Goal: Information Seeking & Learning: Find contact information

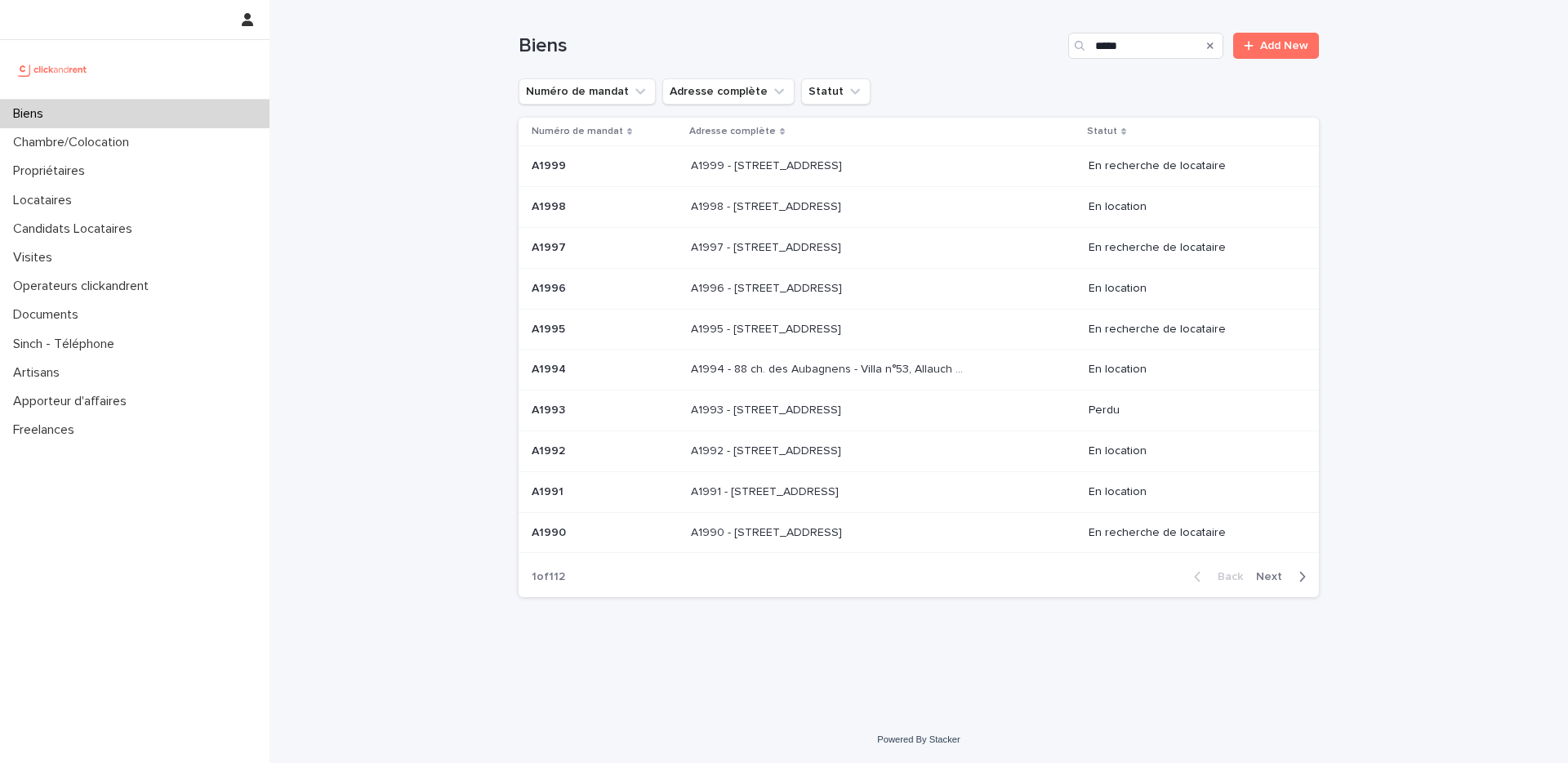
type input "*****"
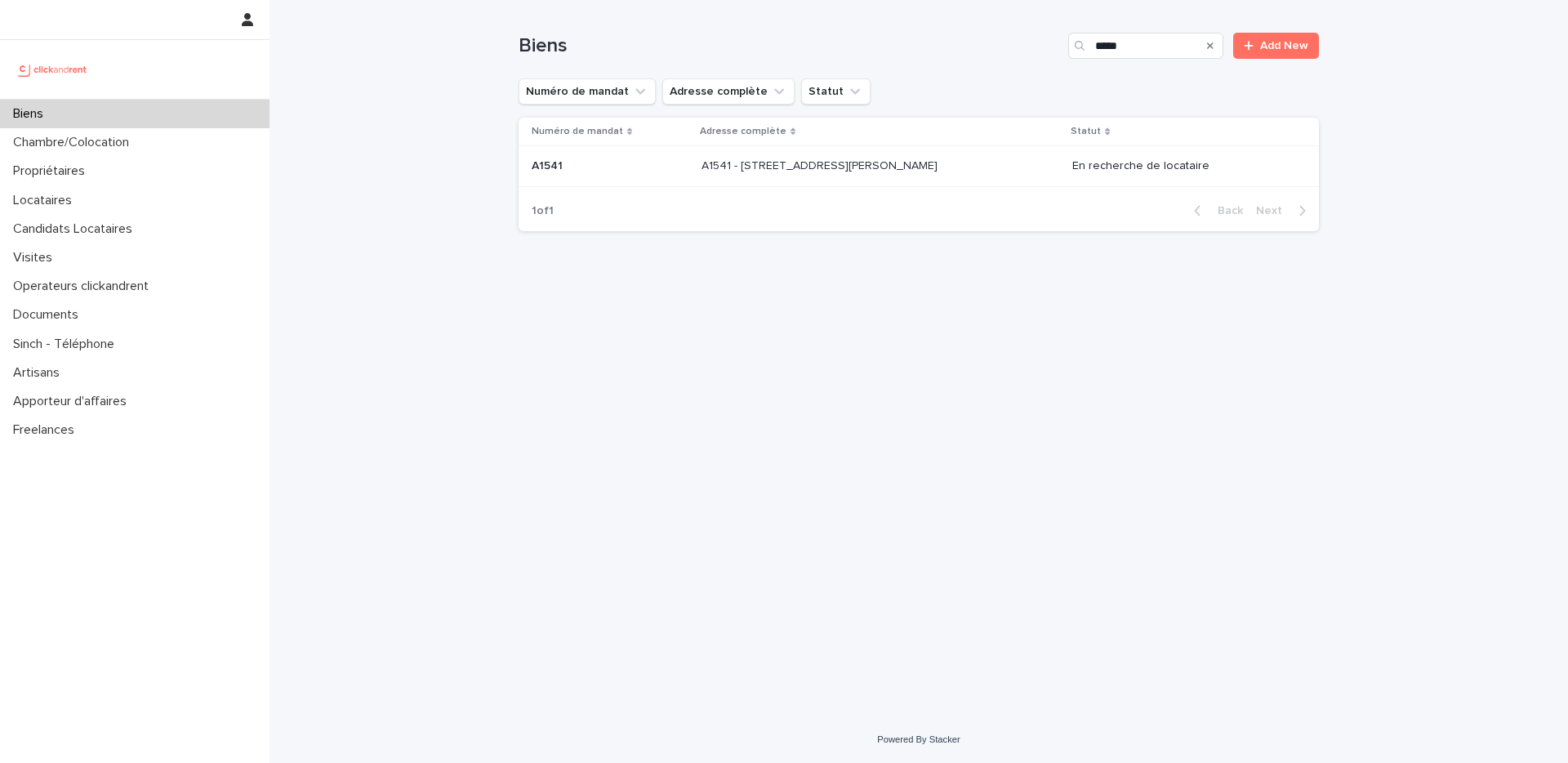
click at [900, 169] on p "A1541 - [STREET_ADDRESS][PERSON_NAME]" at bounding box center [821, 164] width 239 height 17
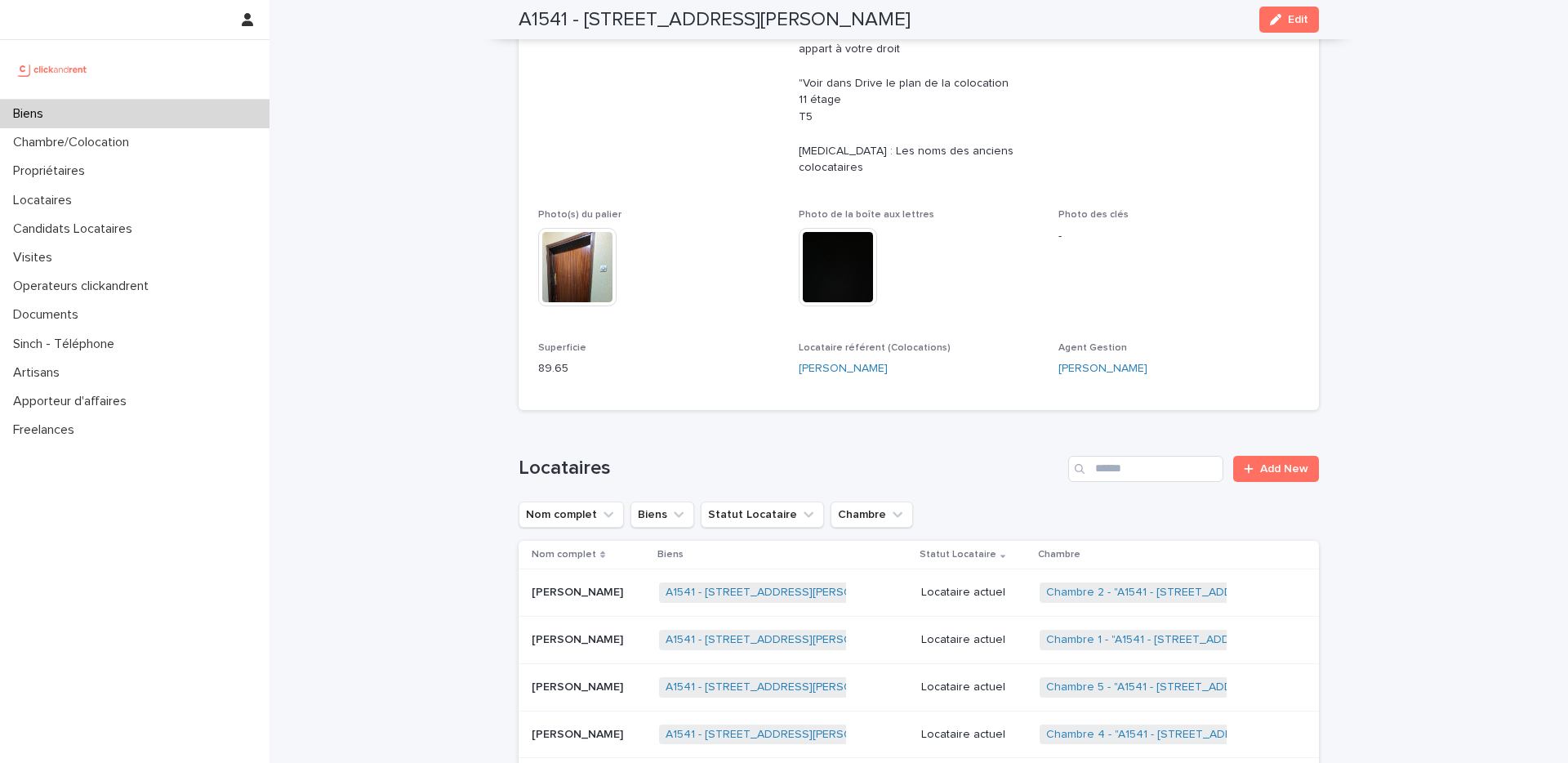
scroll to position [745, 0]
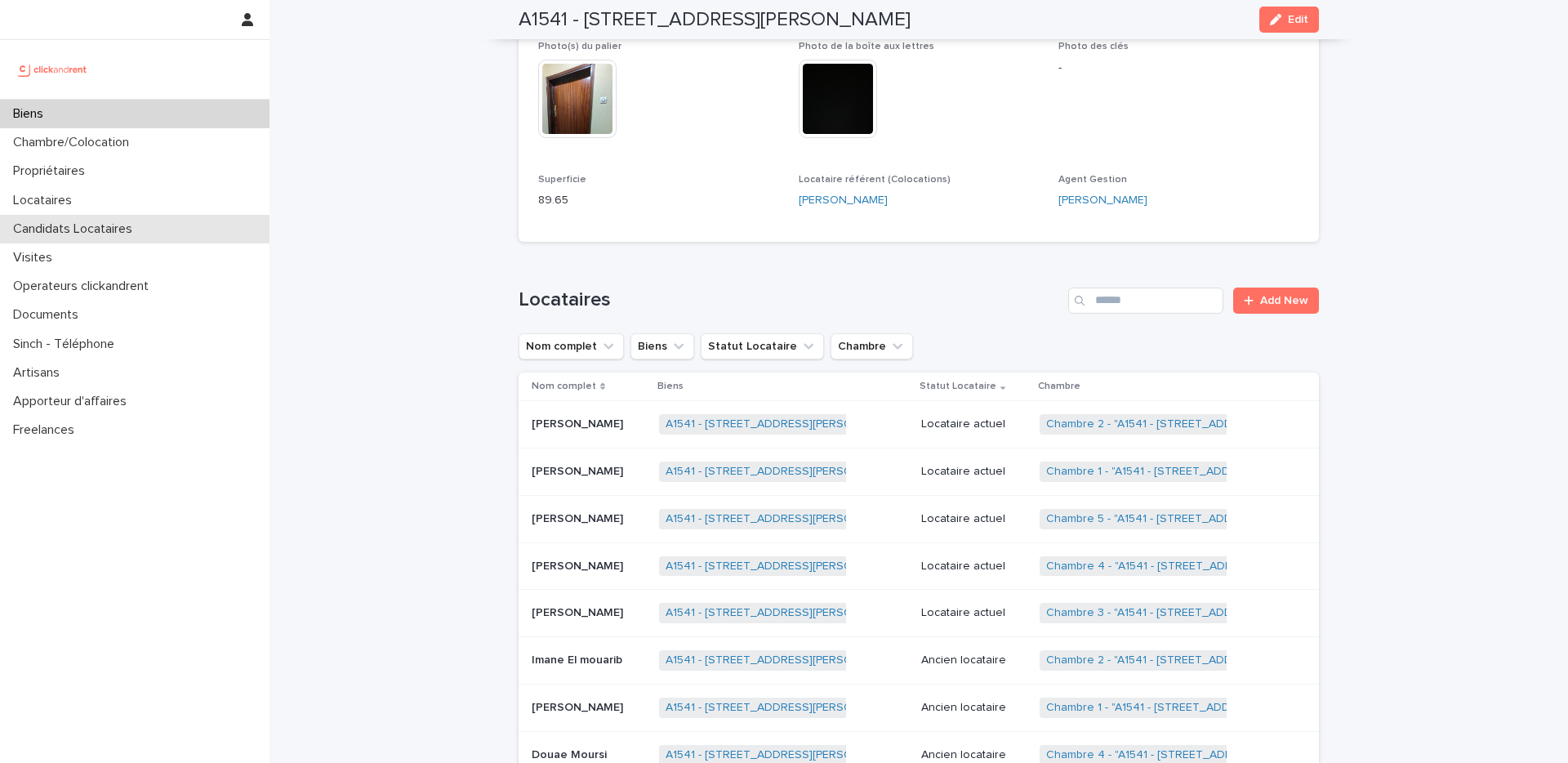
click at [73, 215] on div "Candidats Locataires" at bounding box center [134, 229] width 270 height 29
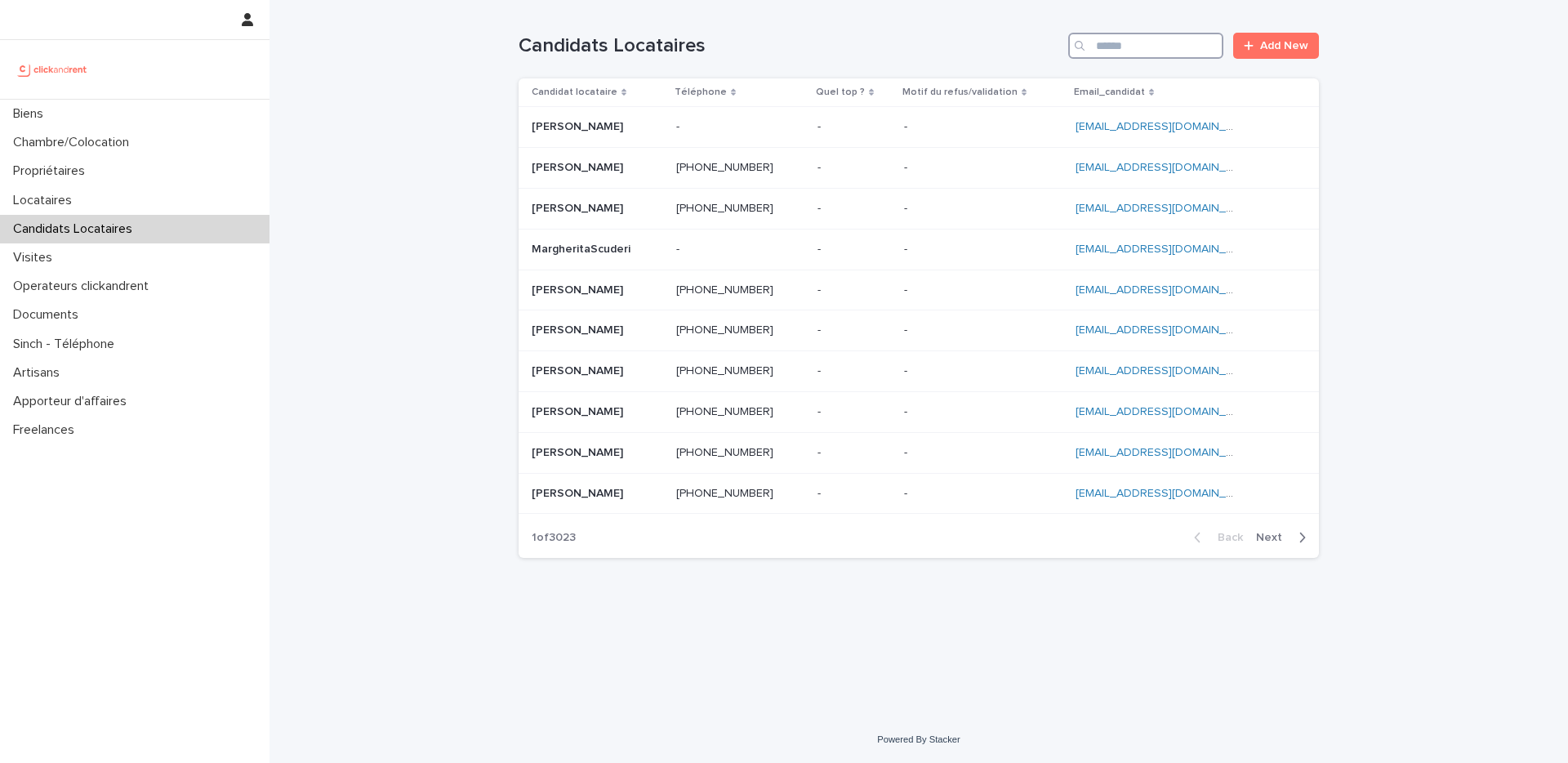
click at [1187, 45] on input "Search" at bounding box center [1146, 46] width 155 height 26
paste input "**********"
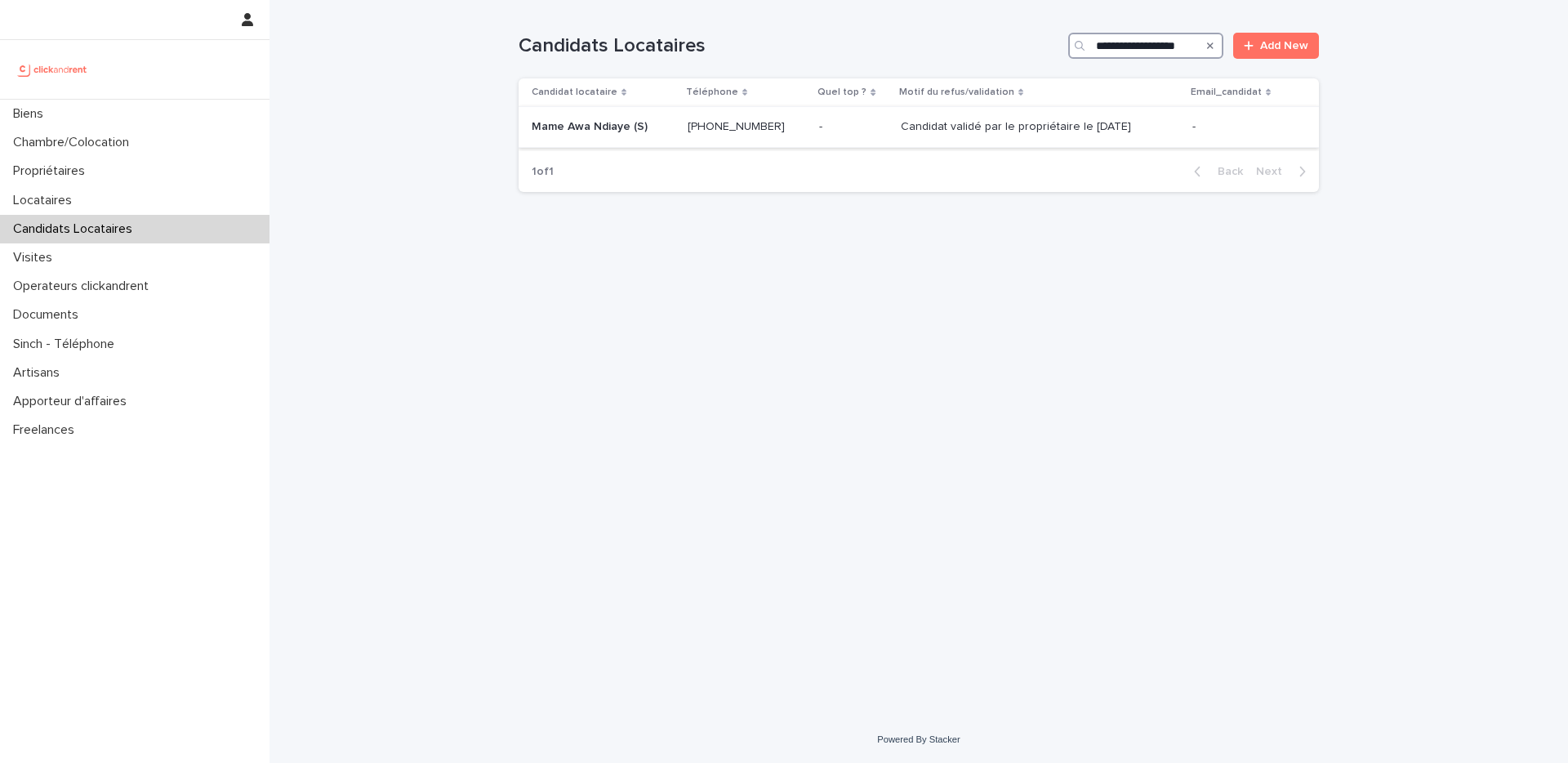
type input "**********"
click at [758, 129] on ringoverc2c-number-84e06f14122c "[PHONE_NUMBER]" at bounding box center [736, 127] width 97 height 12
click at [82, 255] on div "Visites" at bounding box center [134, 257] width 270 height 29
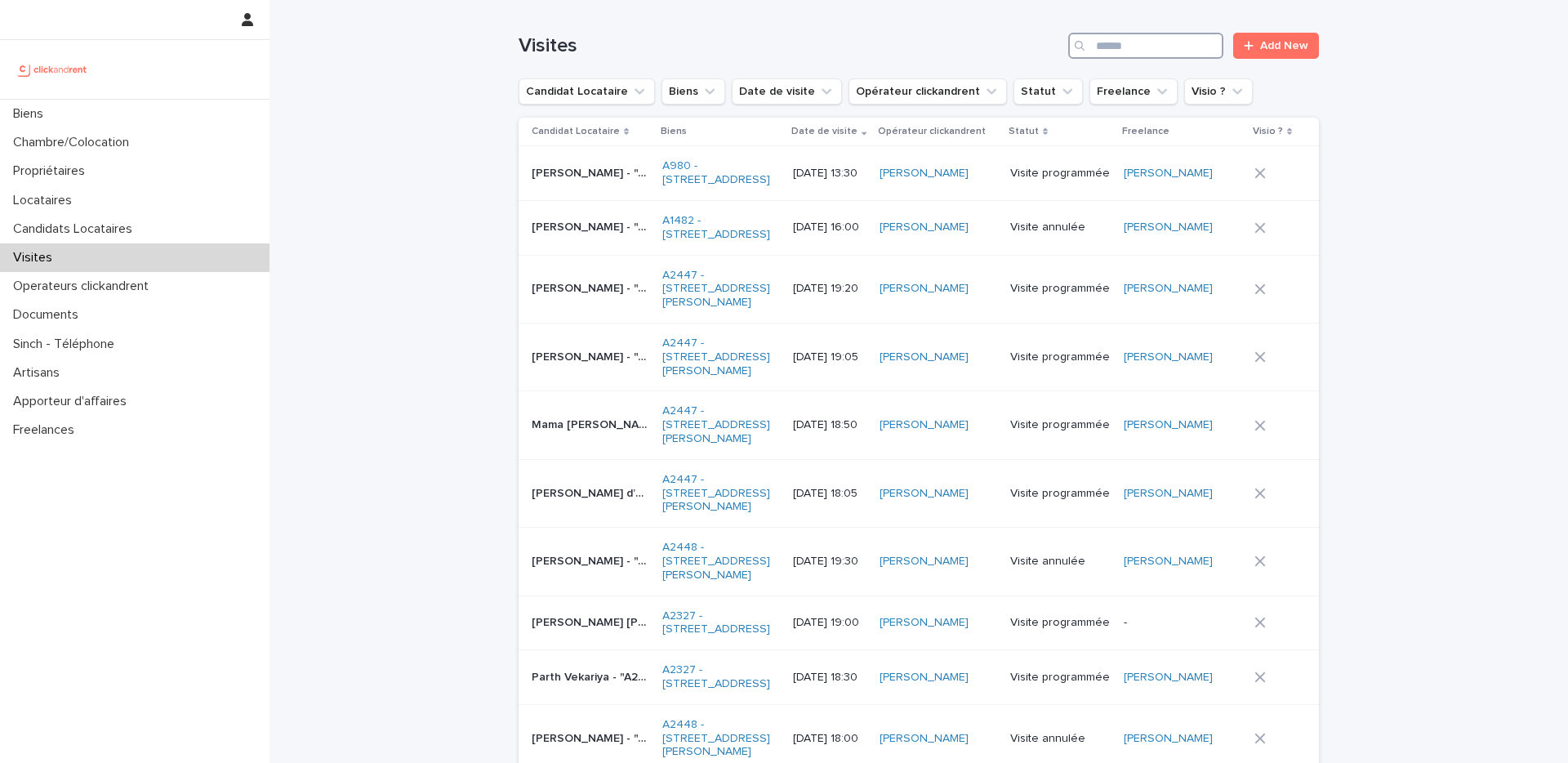
click at [1210, 41] on input "Search" at bounding box center [1146, 46] width 155 height 26
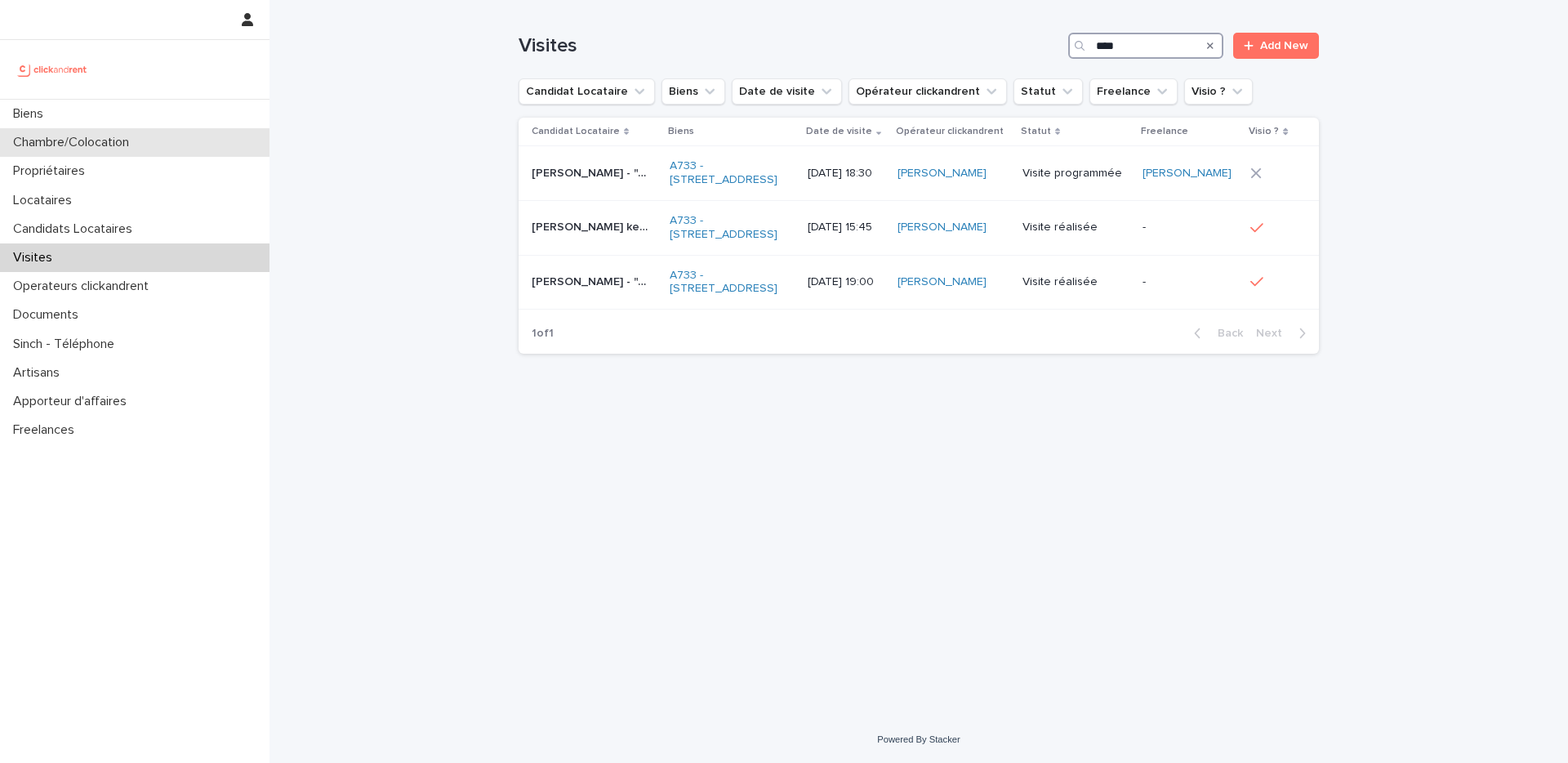
type input "****"
click at [103, 104] on div "Biens" at bounding box center [134, 114] width 270 height 29
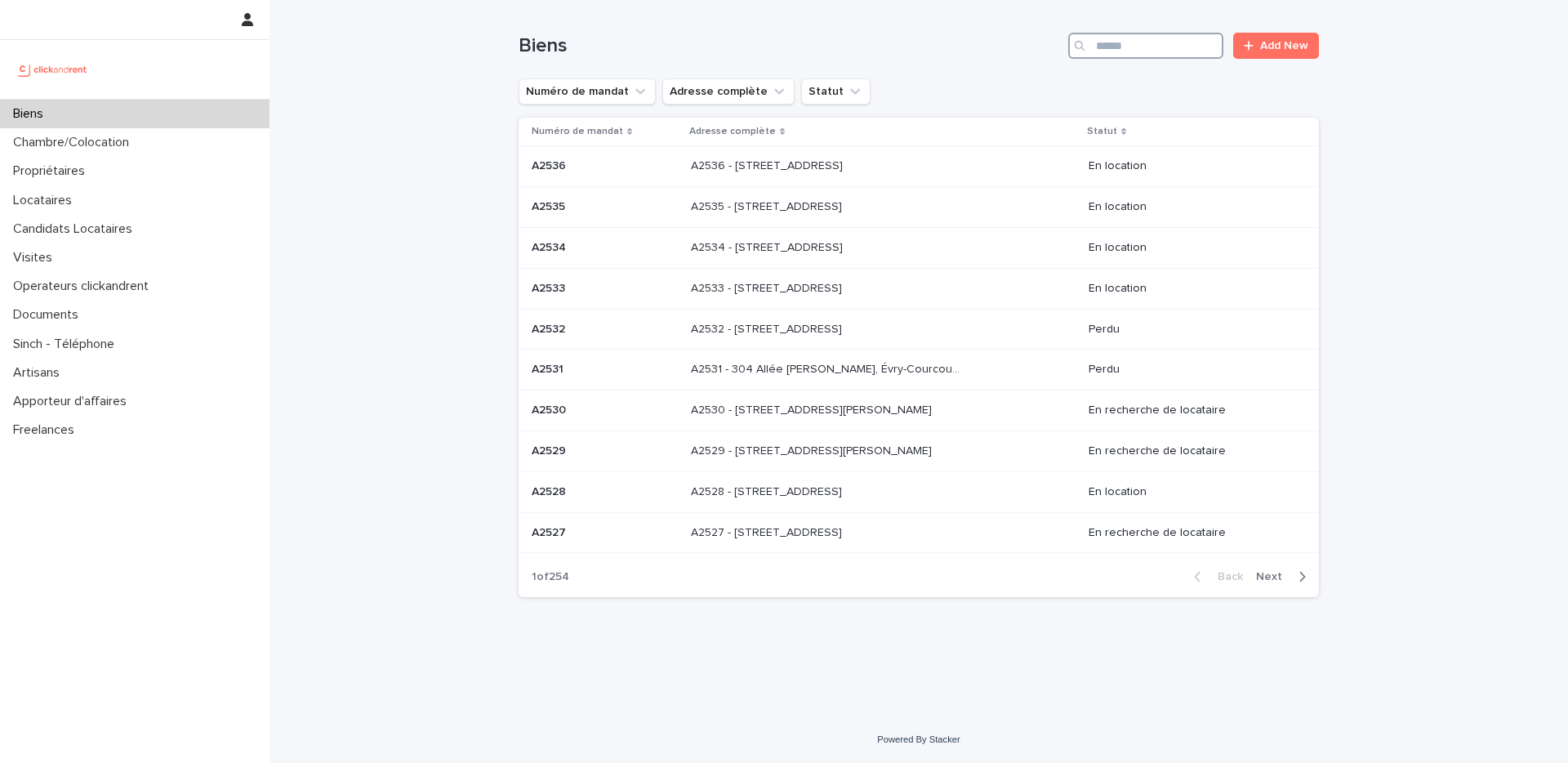
click at [1176, 49] on input "Search" at bounding box center [1146, 46] width 155 height 26
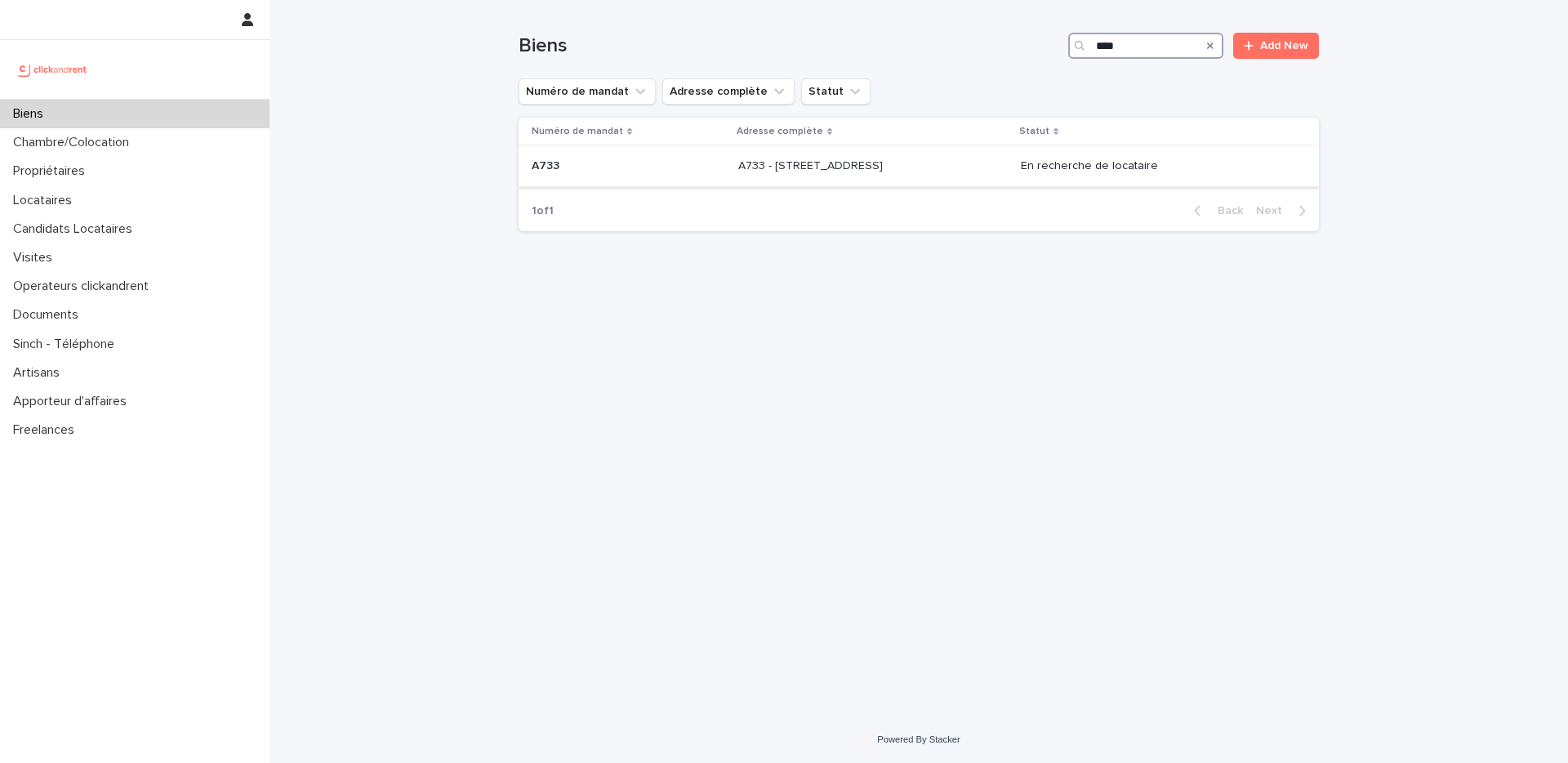
type input "****"
click at [1002, 172] on div "A733 - 1 rue des Linandes Oranges, Cergy 95000 A733 - 1 rue des Linandes Orange…" at bounding box center [872, 166] width 270 height 27
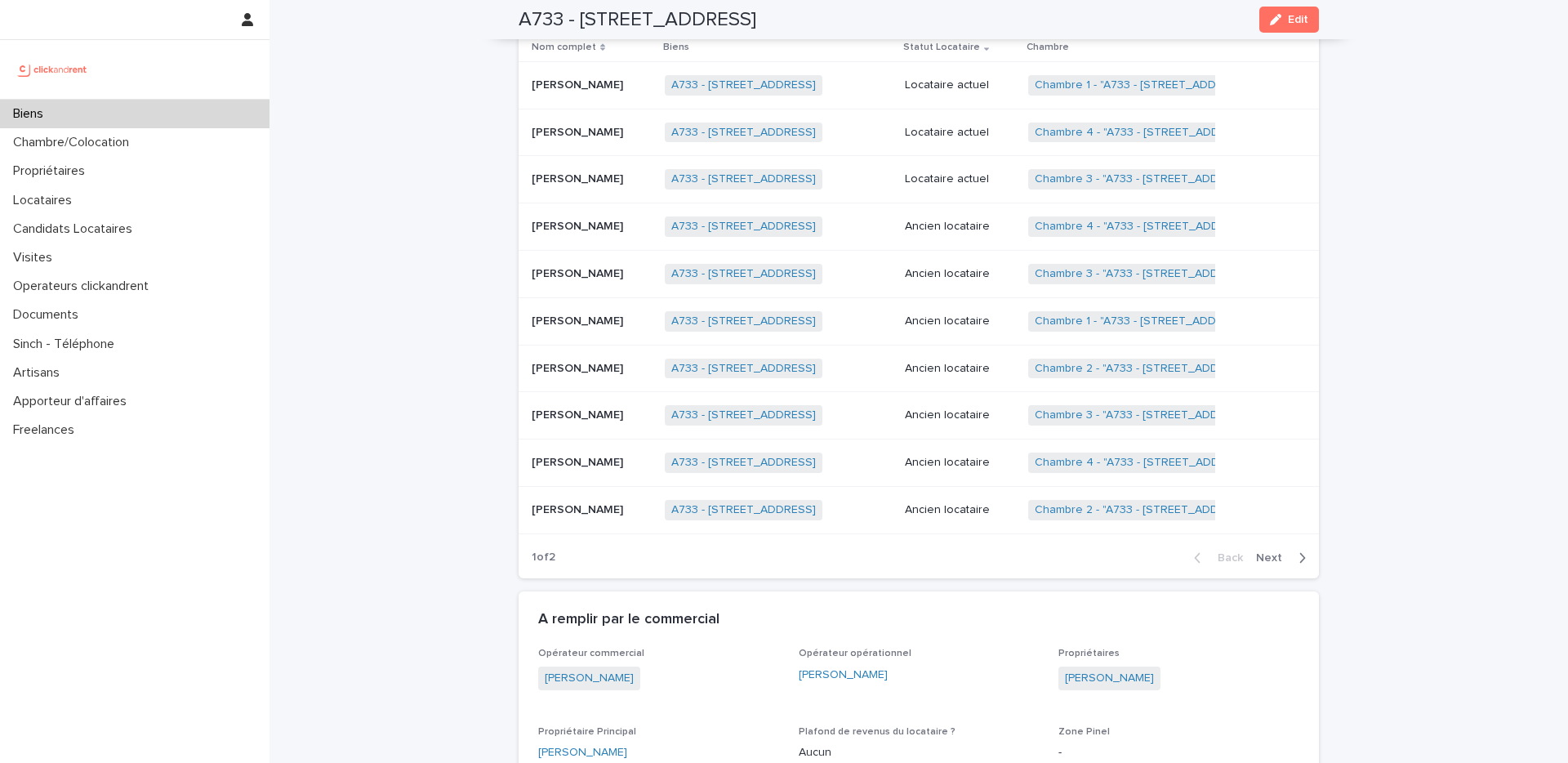
scroll to position [860, 0]
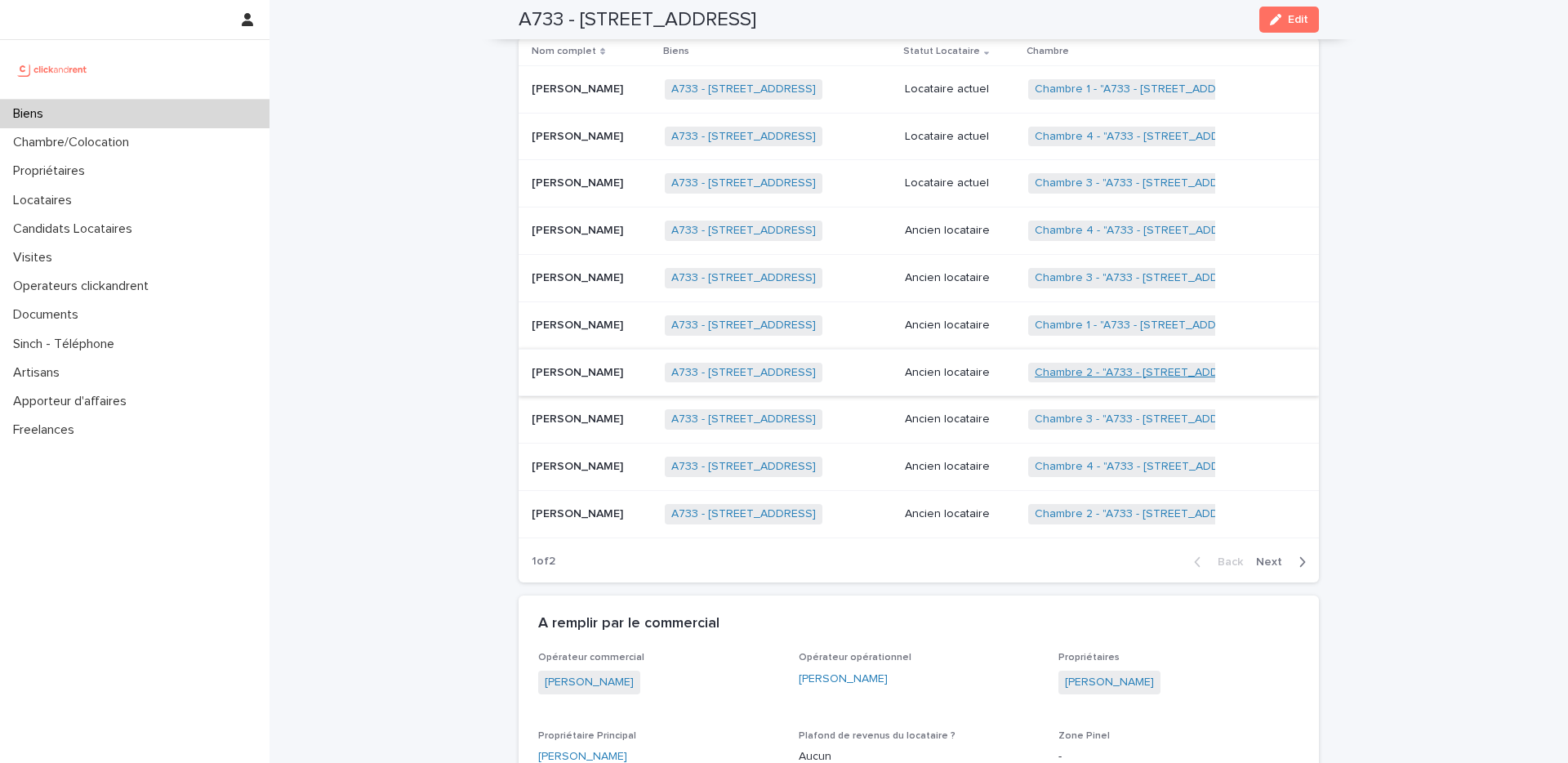
click at [1088, 366] on link "Chambre 2 - "A733 - 1 rue des Linandes Oranges, Cergy 95000"" at bounding box center [1144, 373] width 219 height 14
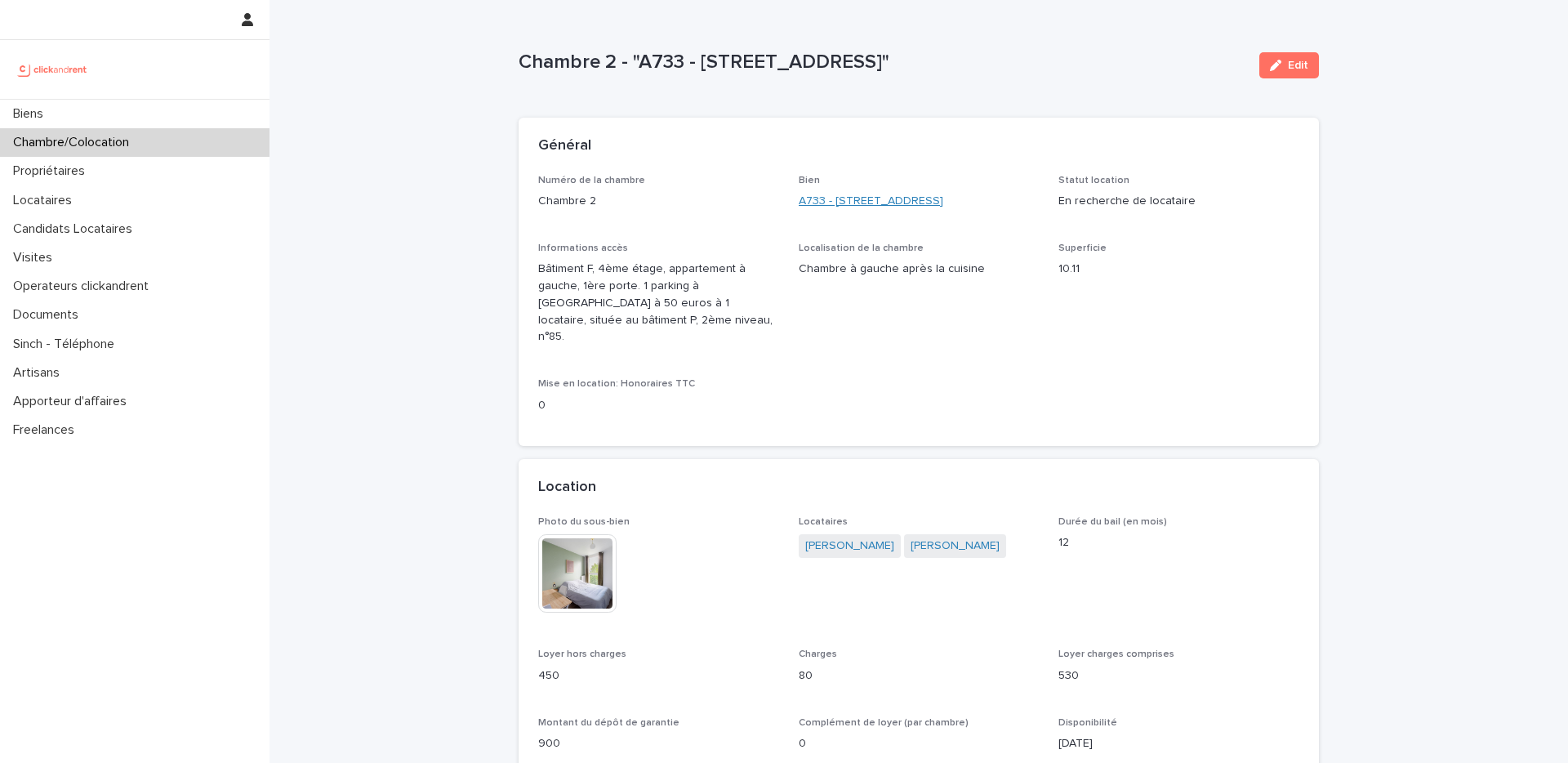
click at [829, 194] on link "A733 - 1 rue des Linandes Oranges, Cergy 95000" at bounding box center [871, 201] width 144 height 17
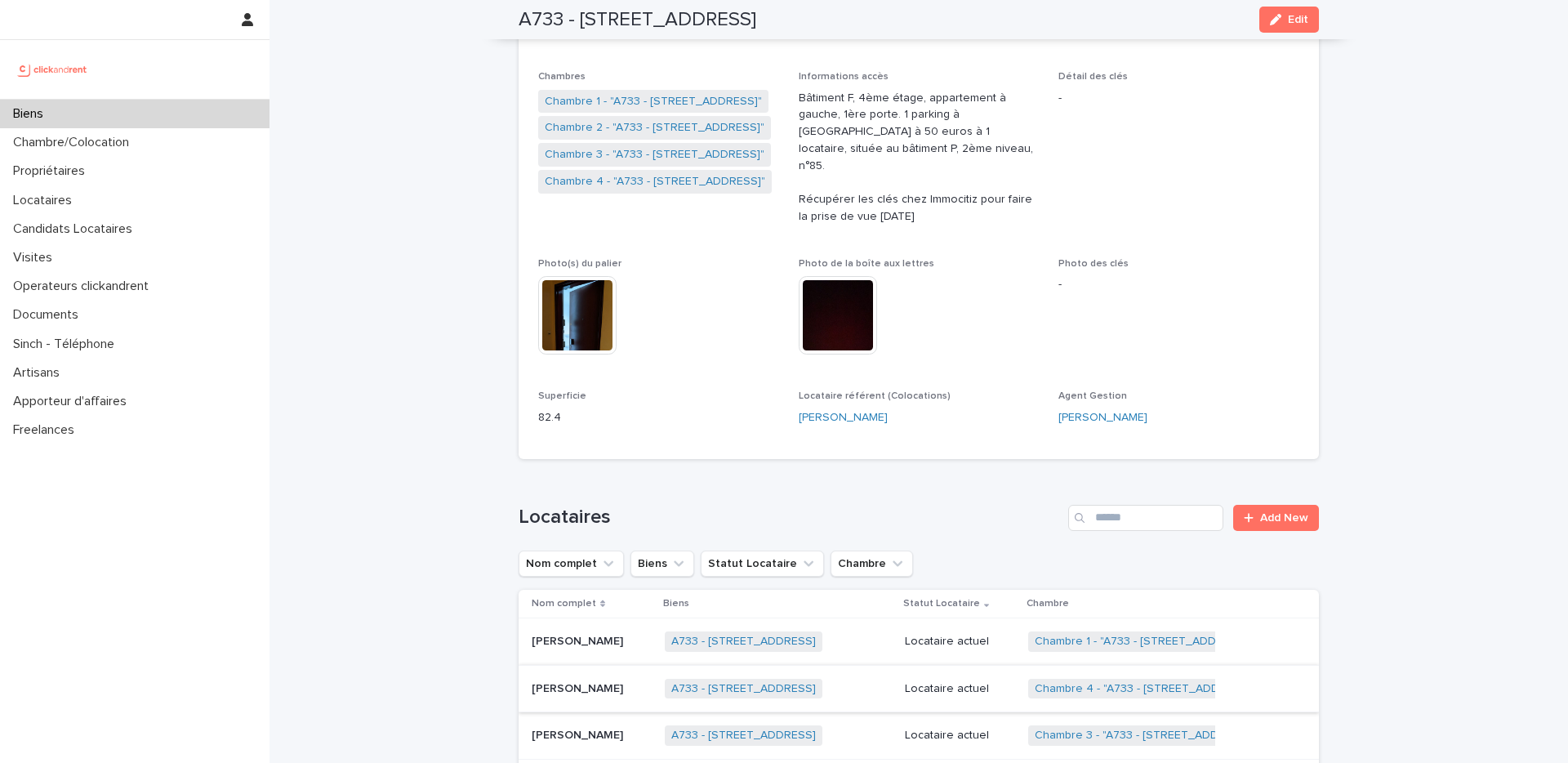
scroll to position [250, 0]
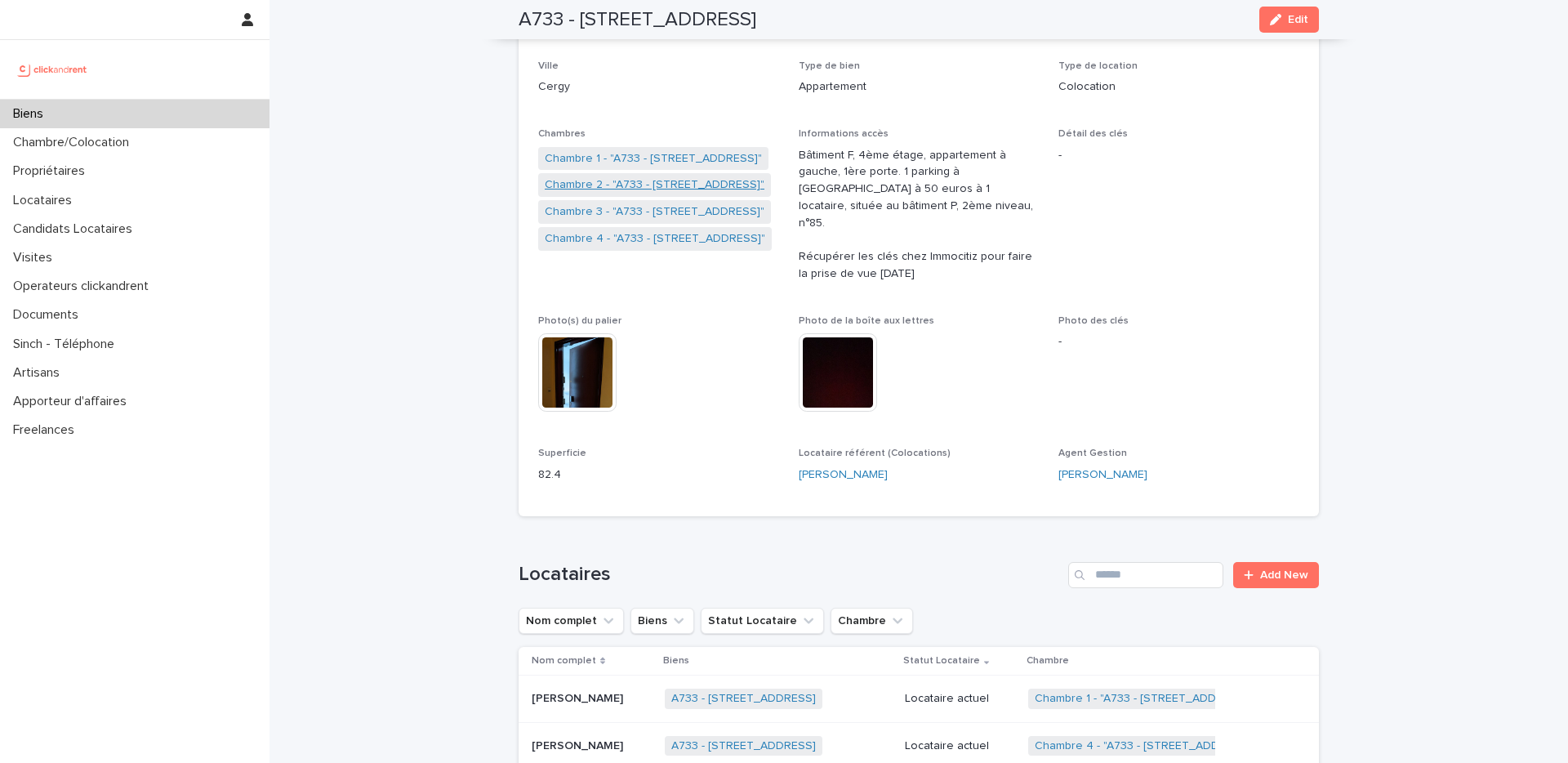
click at [613, 187] on link "Chambre 2 - "A733 - 1 rue des Linandes Oranges, Cergy 95000"" at bounding box center [655, 185] width 219 height 17
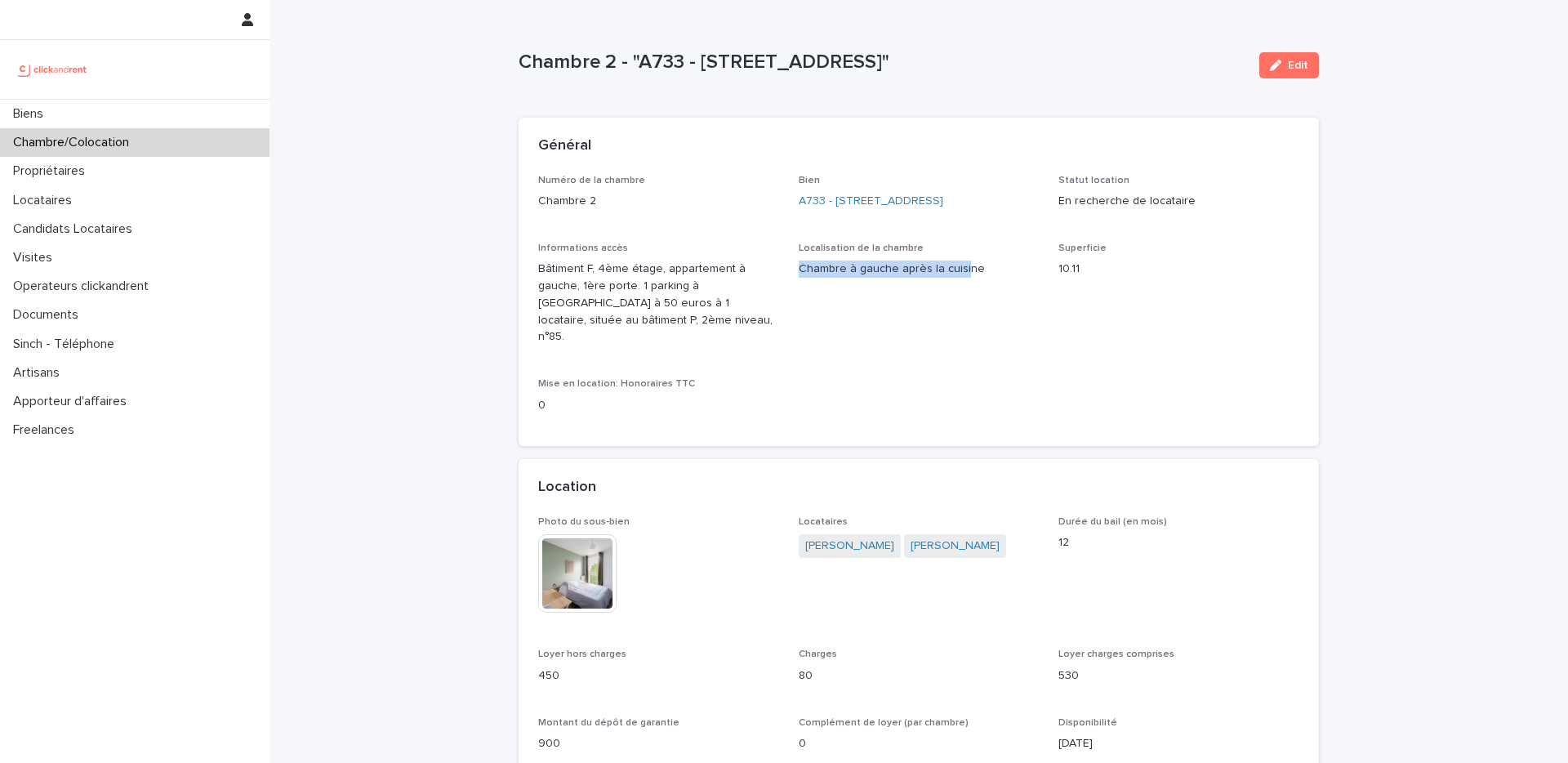
drag, startPoint x: 800, startPoint y: 283, endPoint x: 960, endPoint y: 287, distance: 160.0
click at [962, 278] on p "Chambre à gauche après la cuisine" at bounding box center [919, 269] width 241 height 17
click at [1284, 60] on div "button" at bounding box center [1279, 65] width 18 height 12
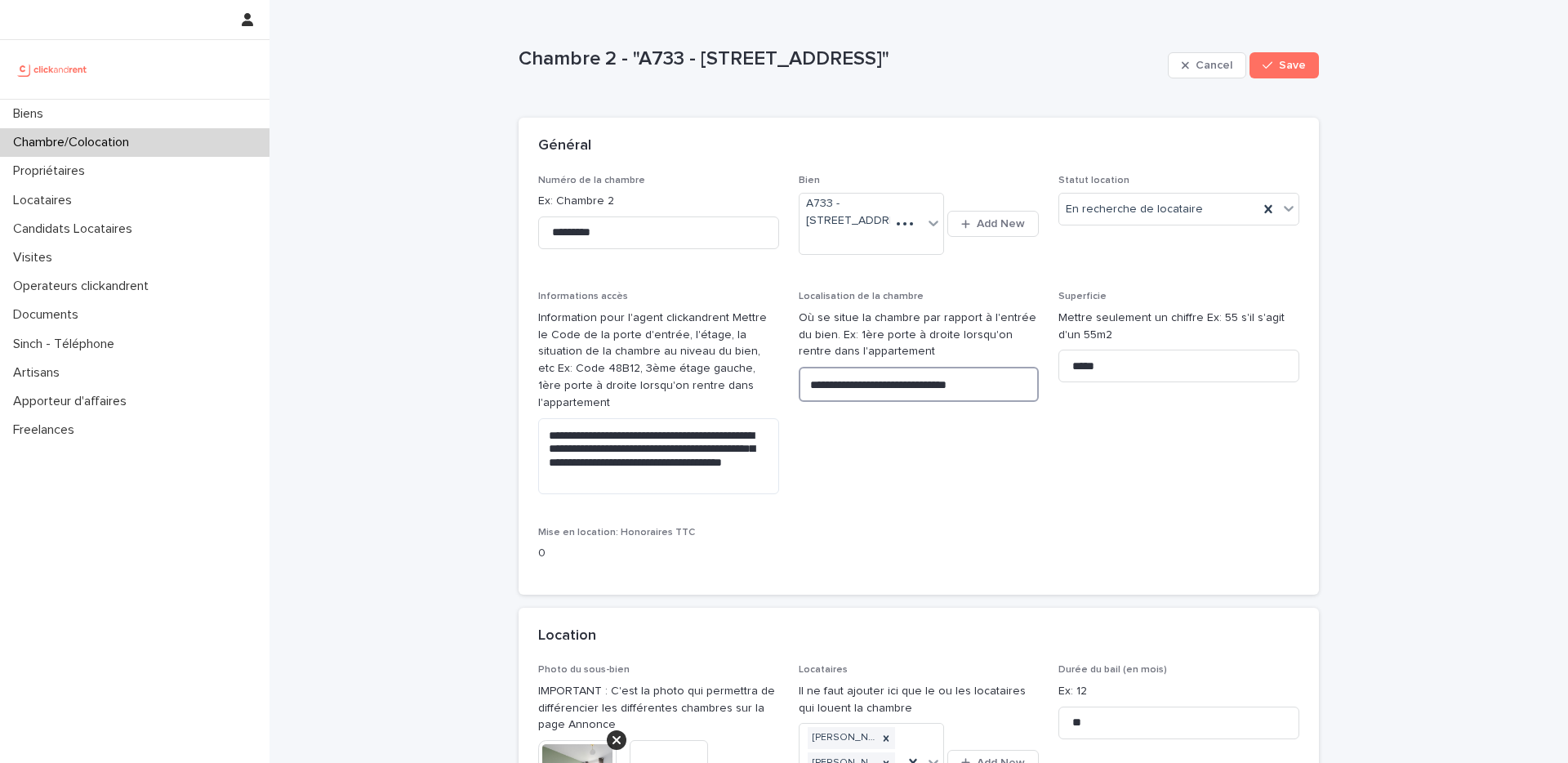
click at [839, 402] on textarea "**********" at bounding box center [919, 384] width 241 height 35
type textarea "**********"
click at [1284, 64] on span "Save" at bounding box center [1292, 65] width 27 height 12
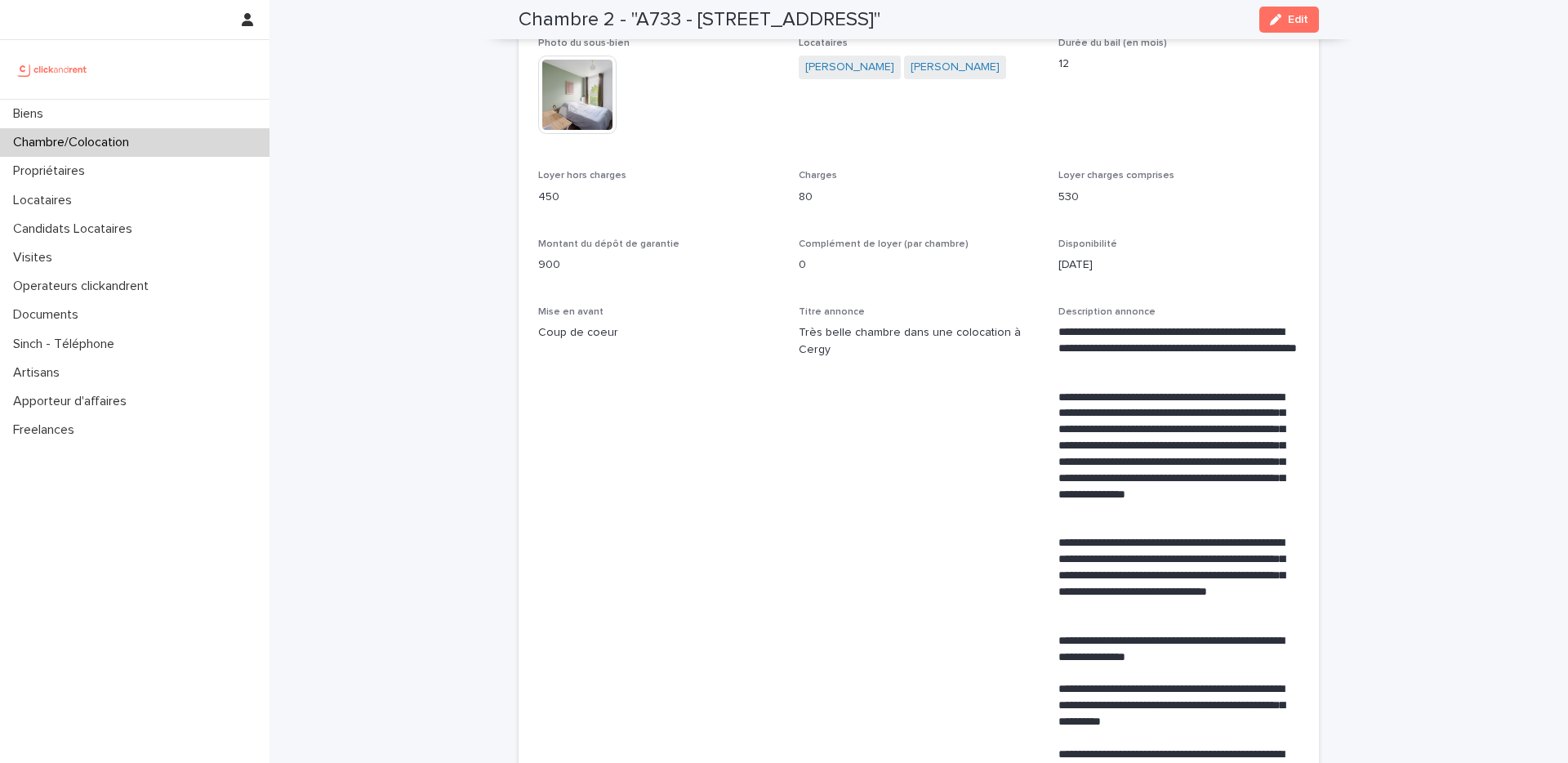
scroll to position [333, 0]
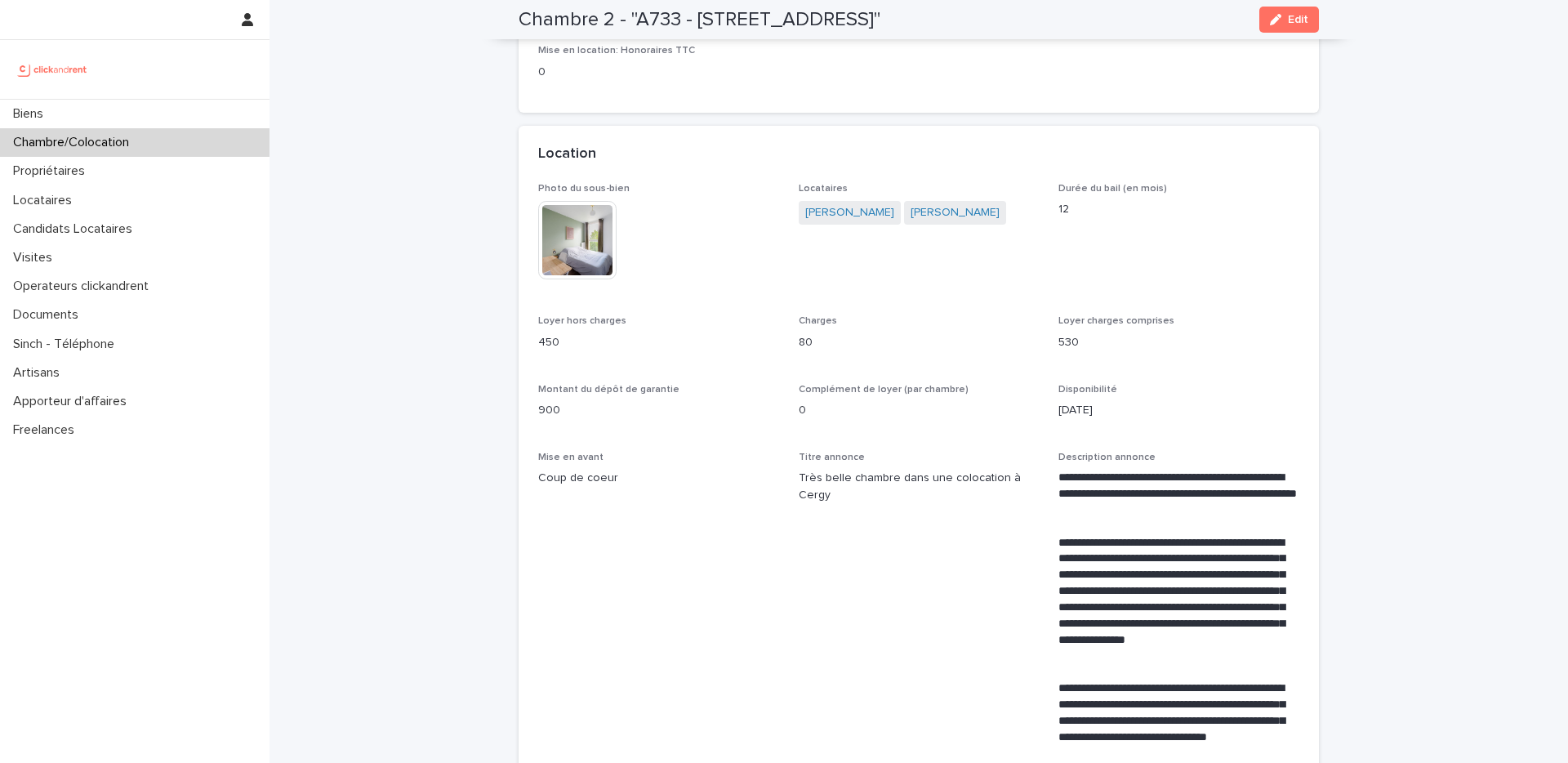
click at [565, 230] on img at bounding box center [577, 240] width 78 height 78
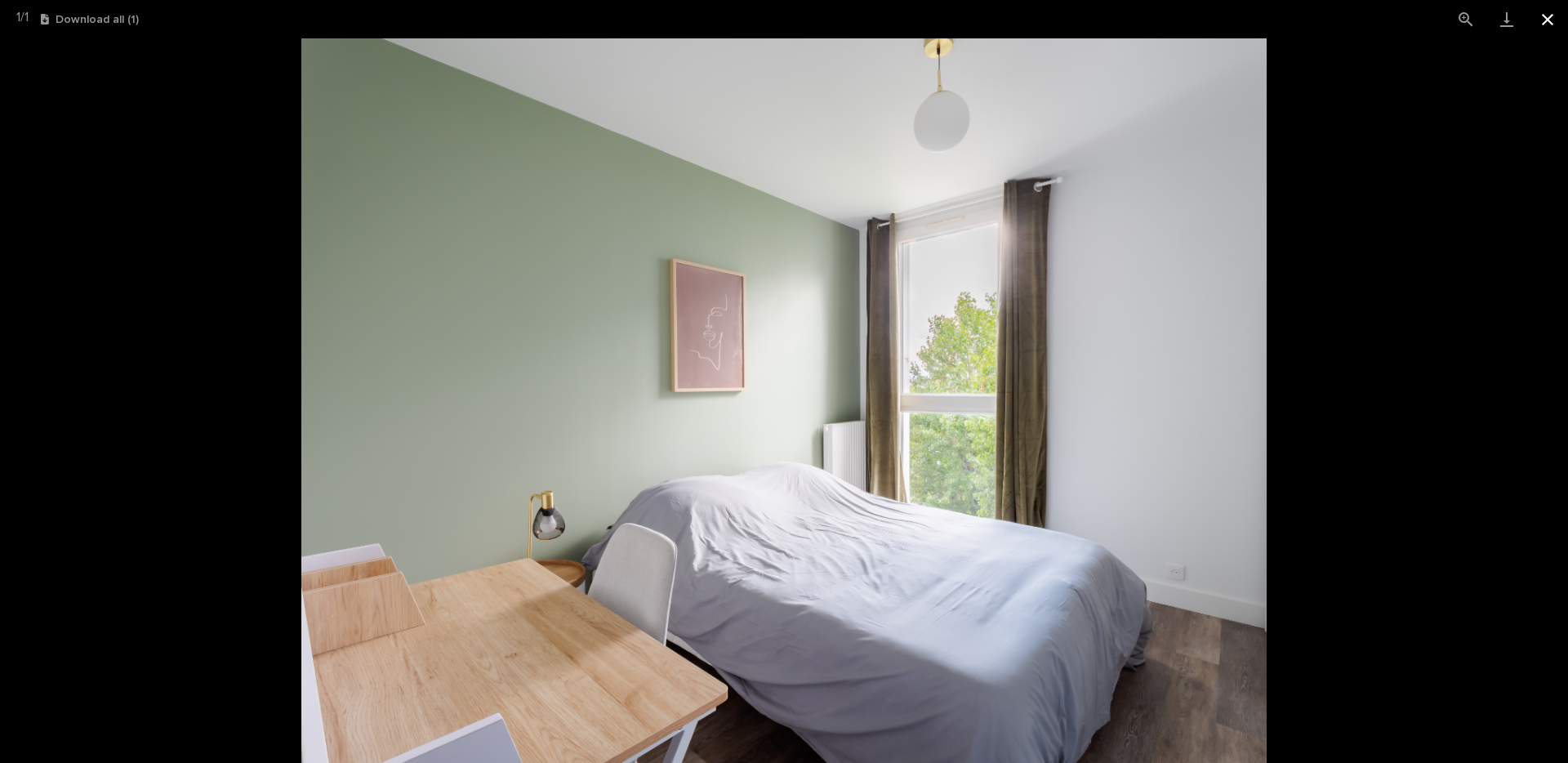
click at [1555, 17] on button "Close gallery" at bounding box center [1547, 19] width 41 height 39
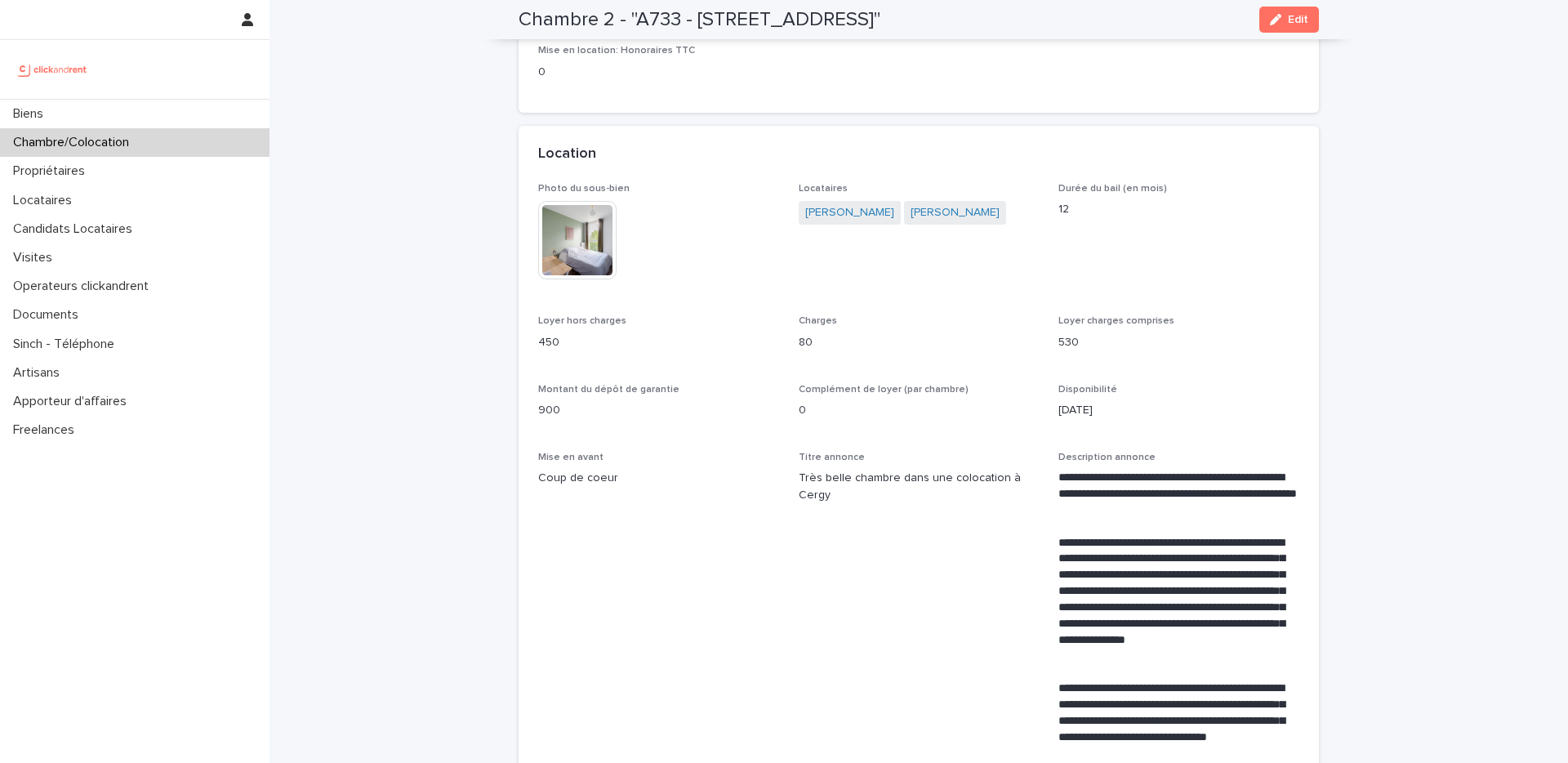
scroll to position [0, 0]
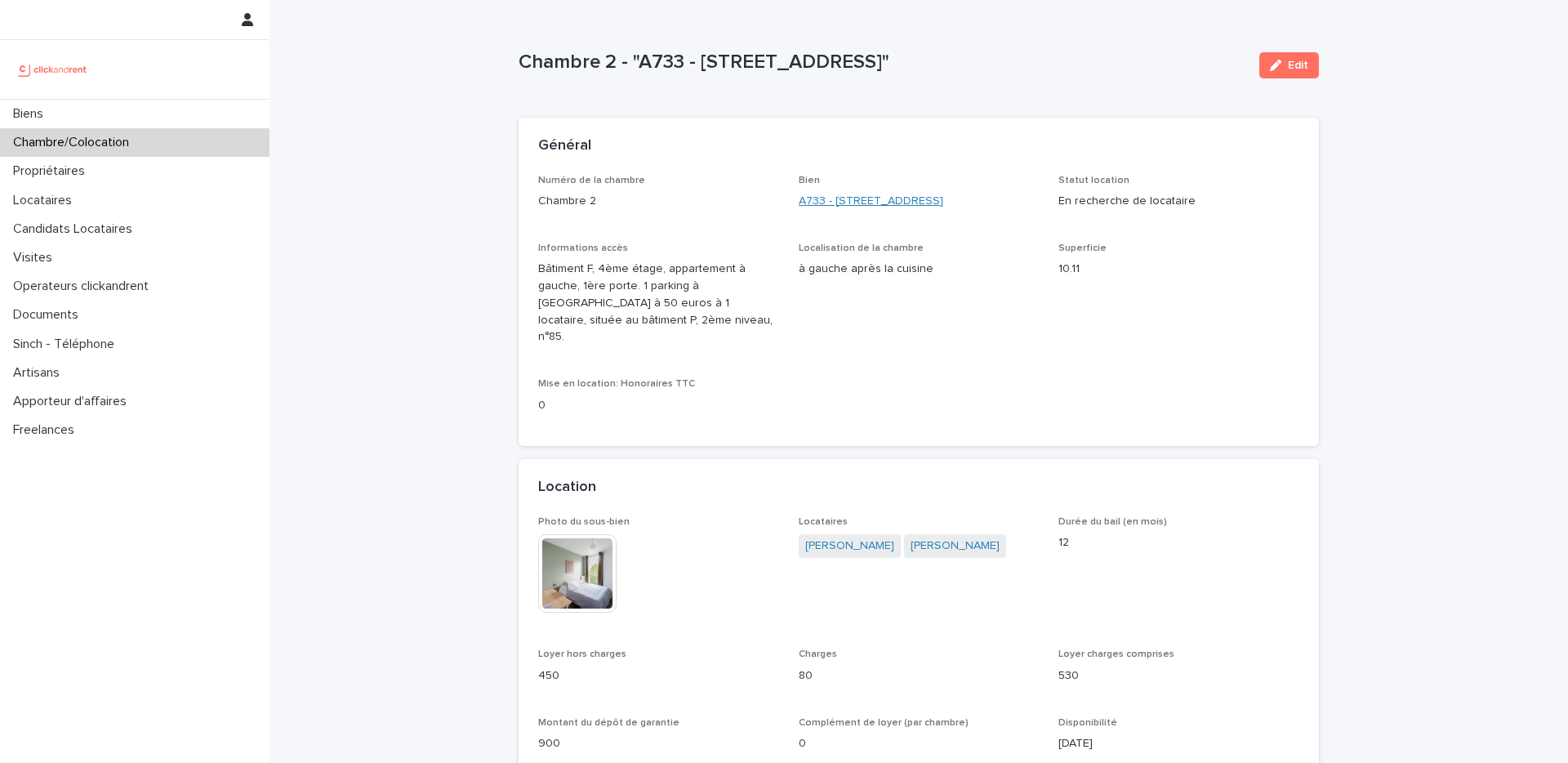
click at [864, 205] on link "A733 - 1 rue des Linandes Oranges, Cergy 95000" at bounding box center [871, 201] width 144 height 17
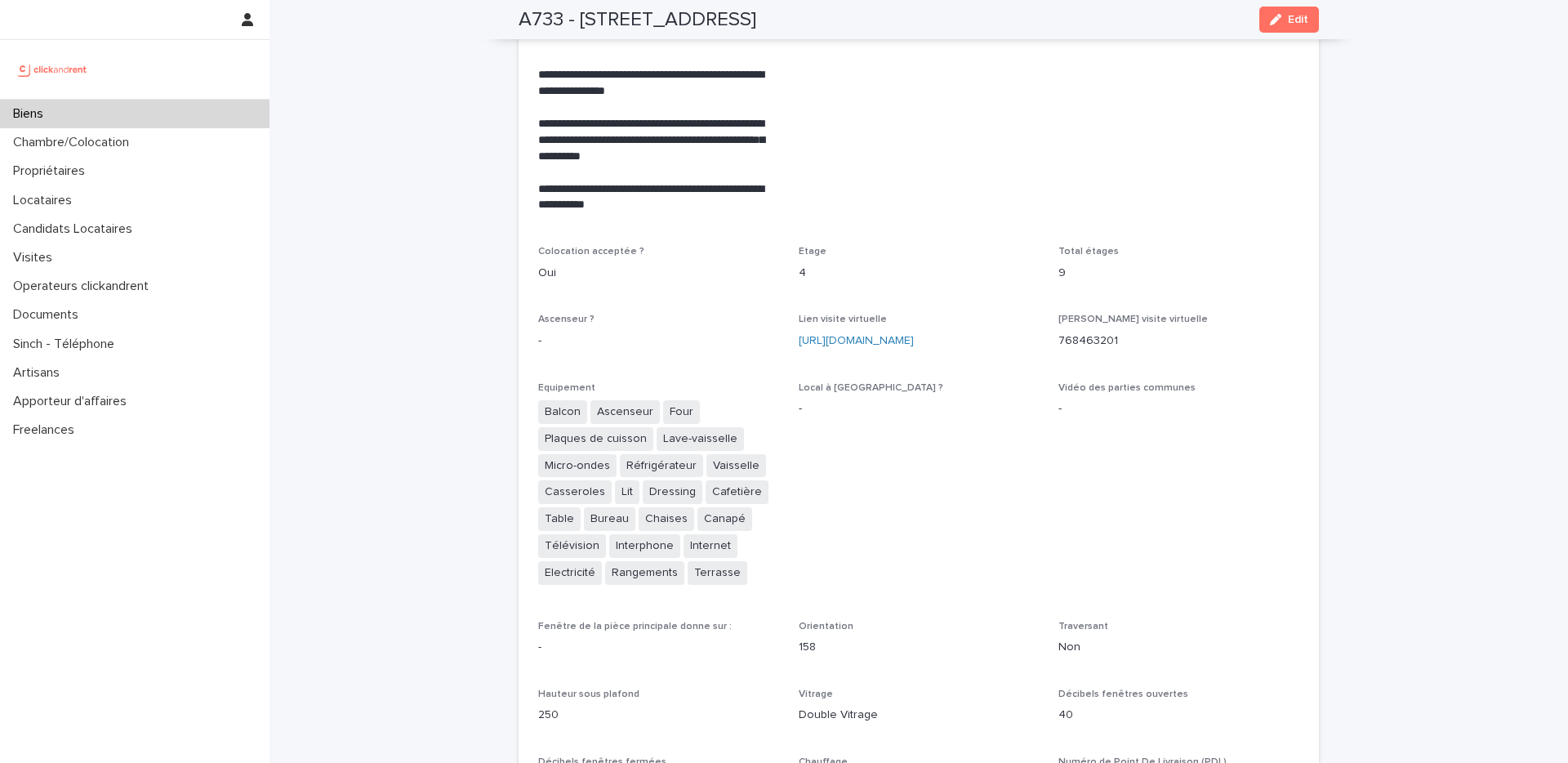
scroll to position [3731, 0]
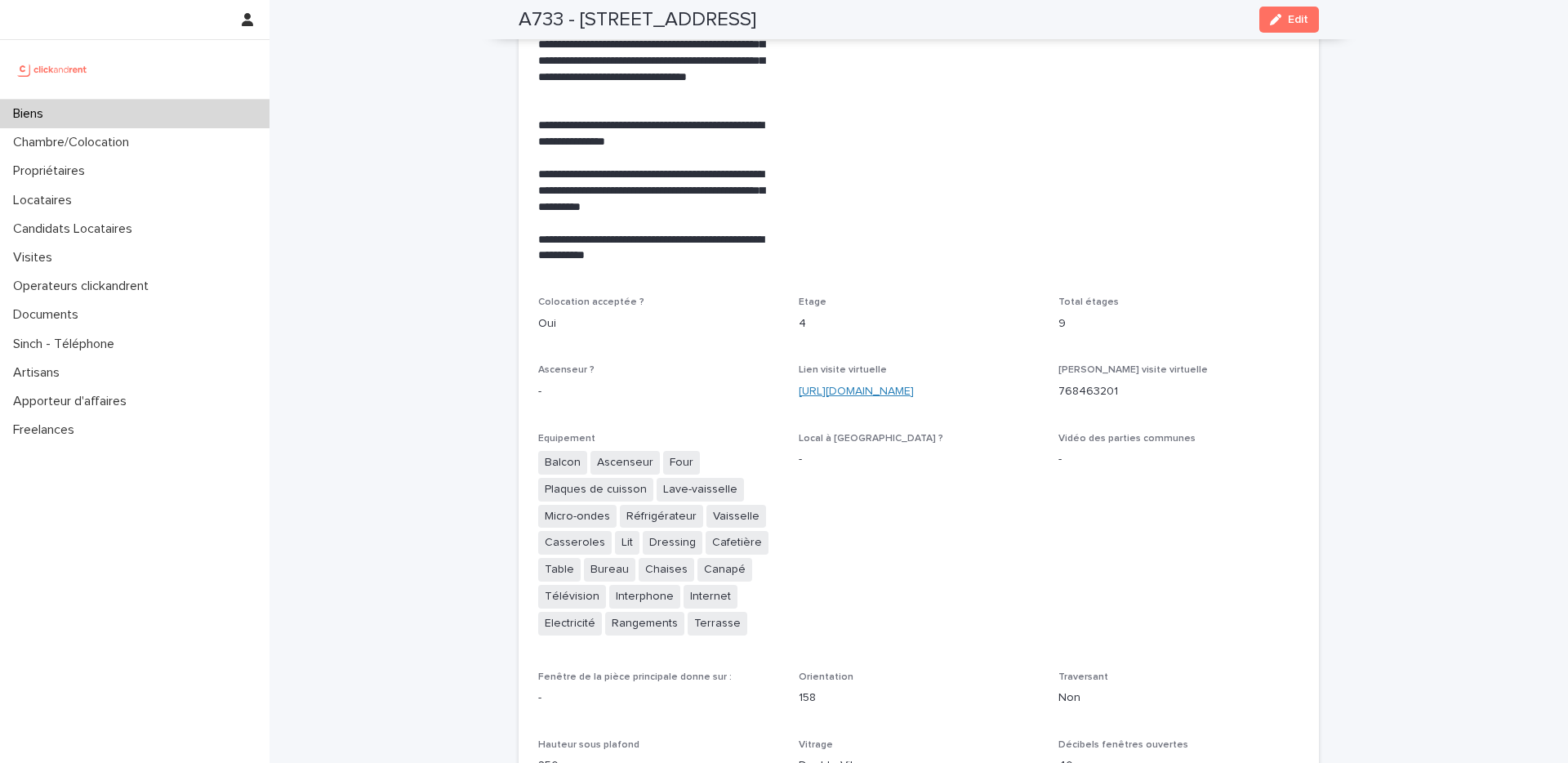
click at [857, 386] on link "https://my.matterport.com/show/?m=E1aFz8emcR2" at bounding box center [857, 392] width 115 height 12
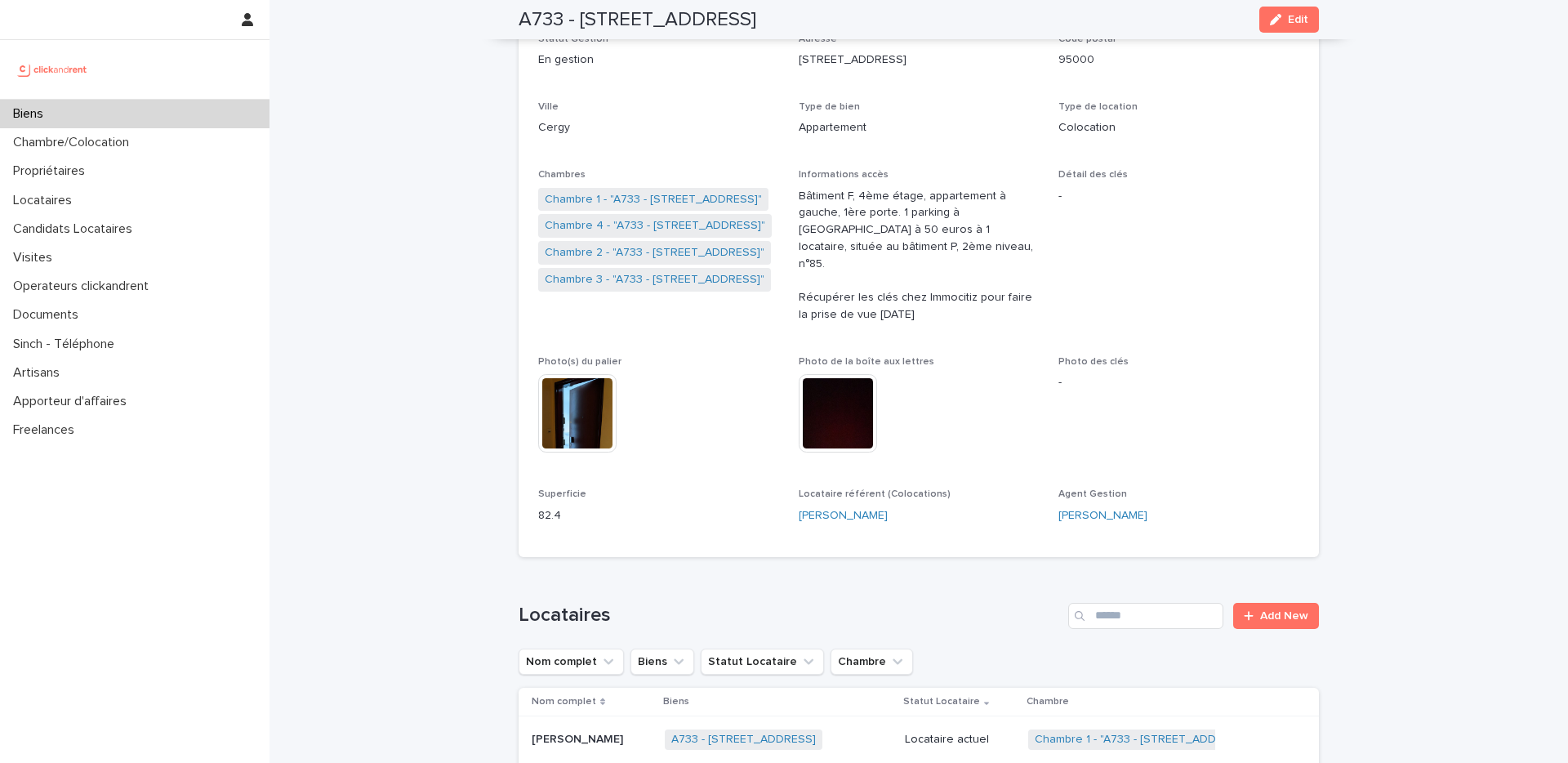
scroll to position [197, 0]
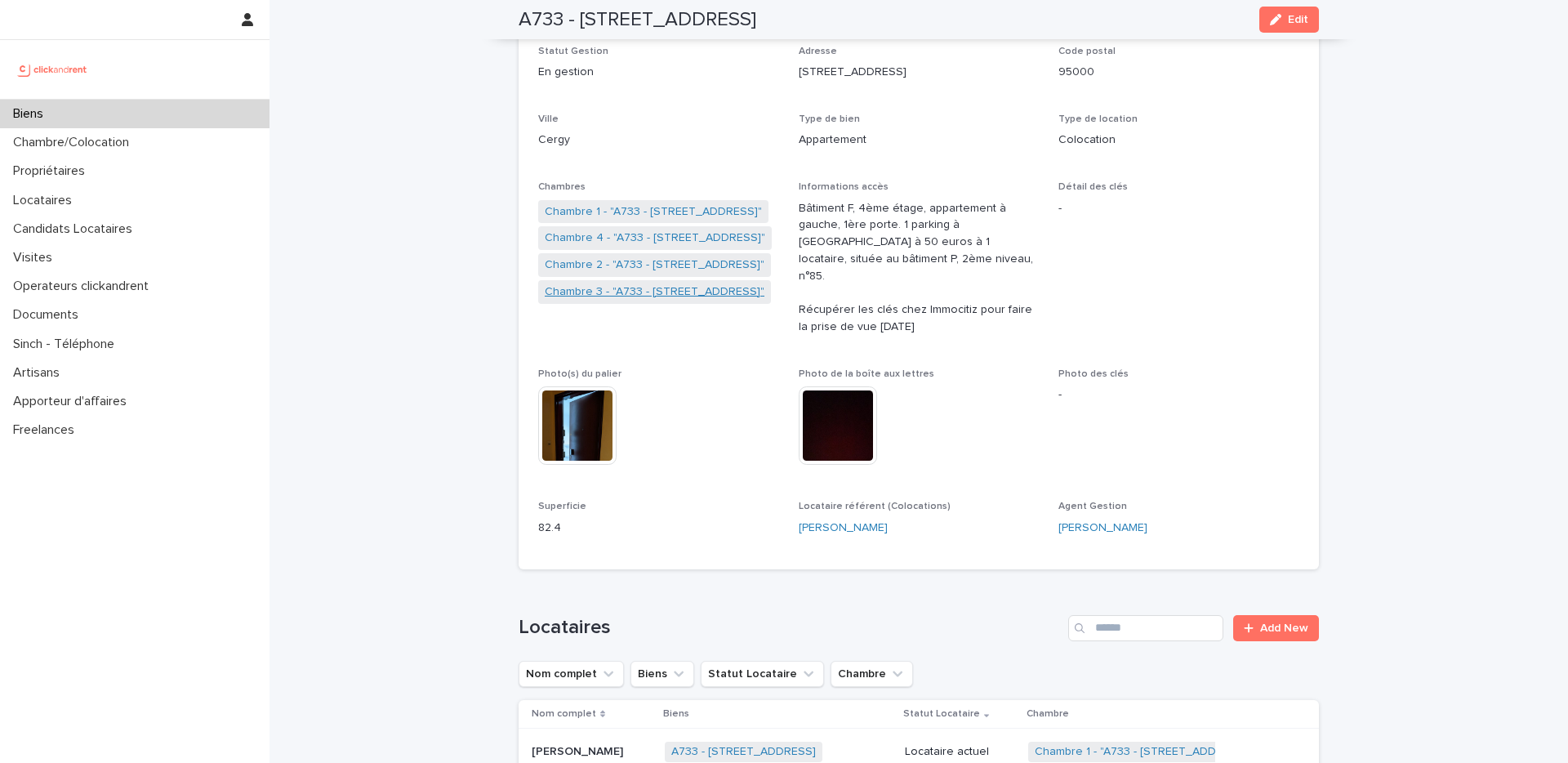
click at [618, 290] on link "Chambre 3 - "A733 - 1 rue des Linandes Oranges, Cergy 95000"" at bounding box center [655, 292] width 219 height 17
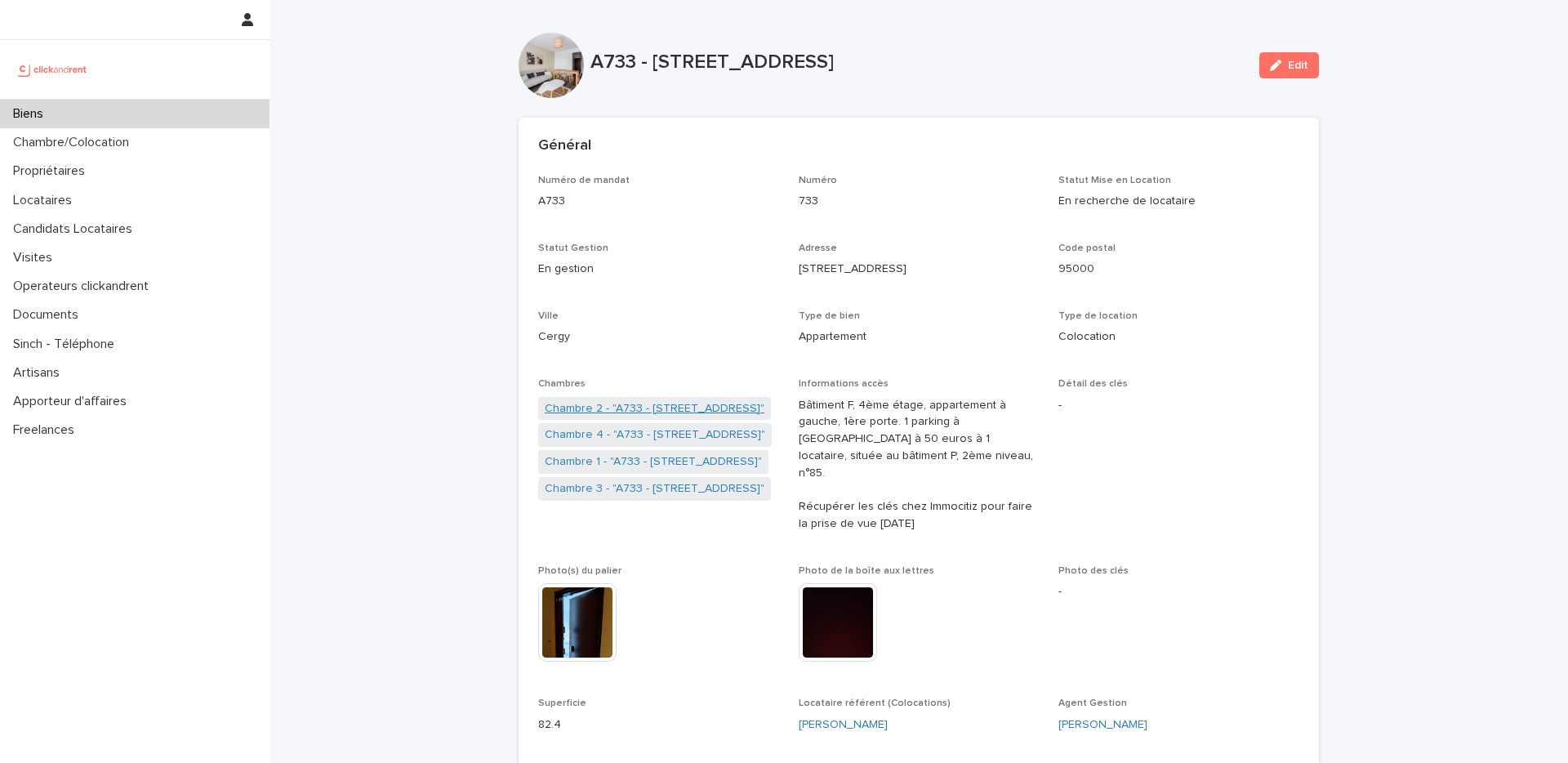
click at [629, 407] on link "Chambre 2 - "A733 - 1 rue des Linandes Oranges, Cergy 95000"" at bounding box center [655, 408] width 219 height 17
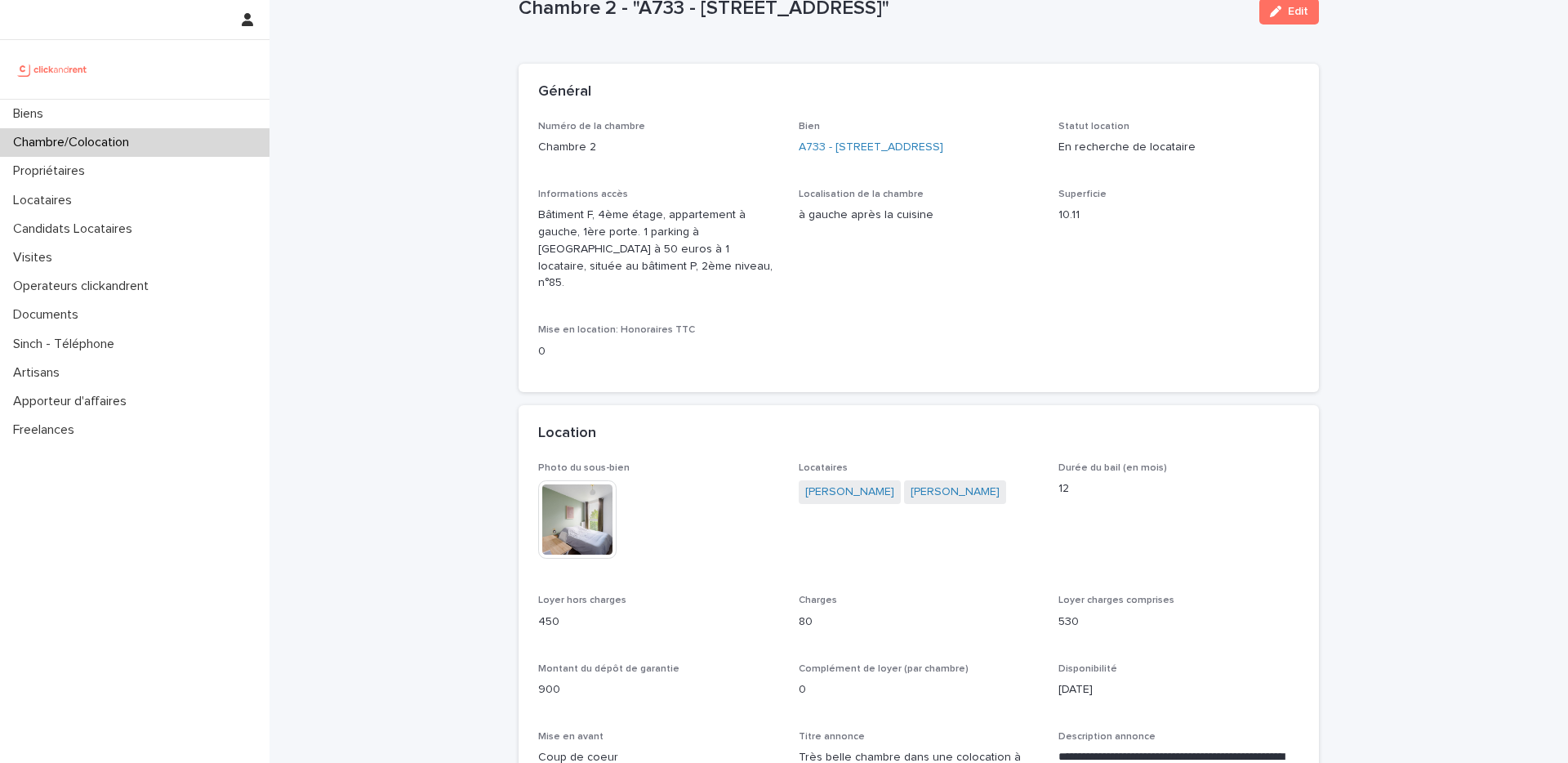
scroll to position [54, 0]
click at [586, 524] on img at bounding box center [577, 518] width 78 height 78
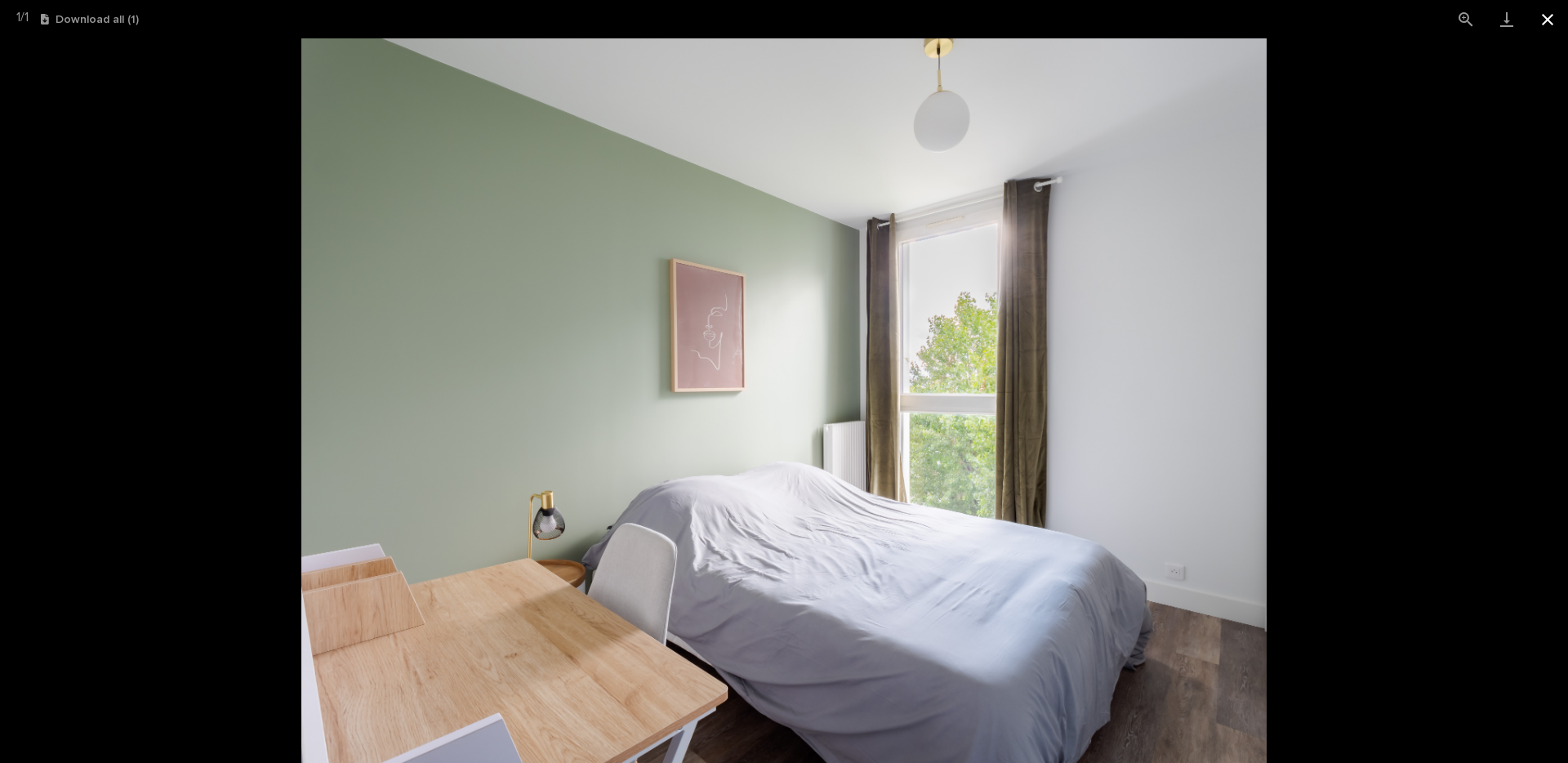
click at [1547, 19] on button "Close gallery" at bounding box center [1547, 19] width 41 height 39
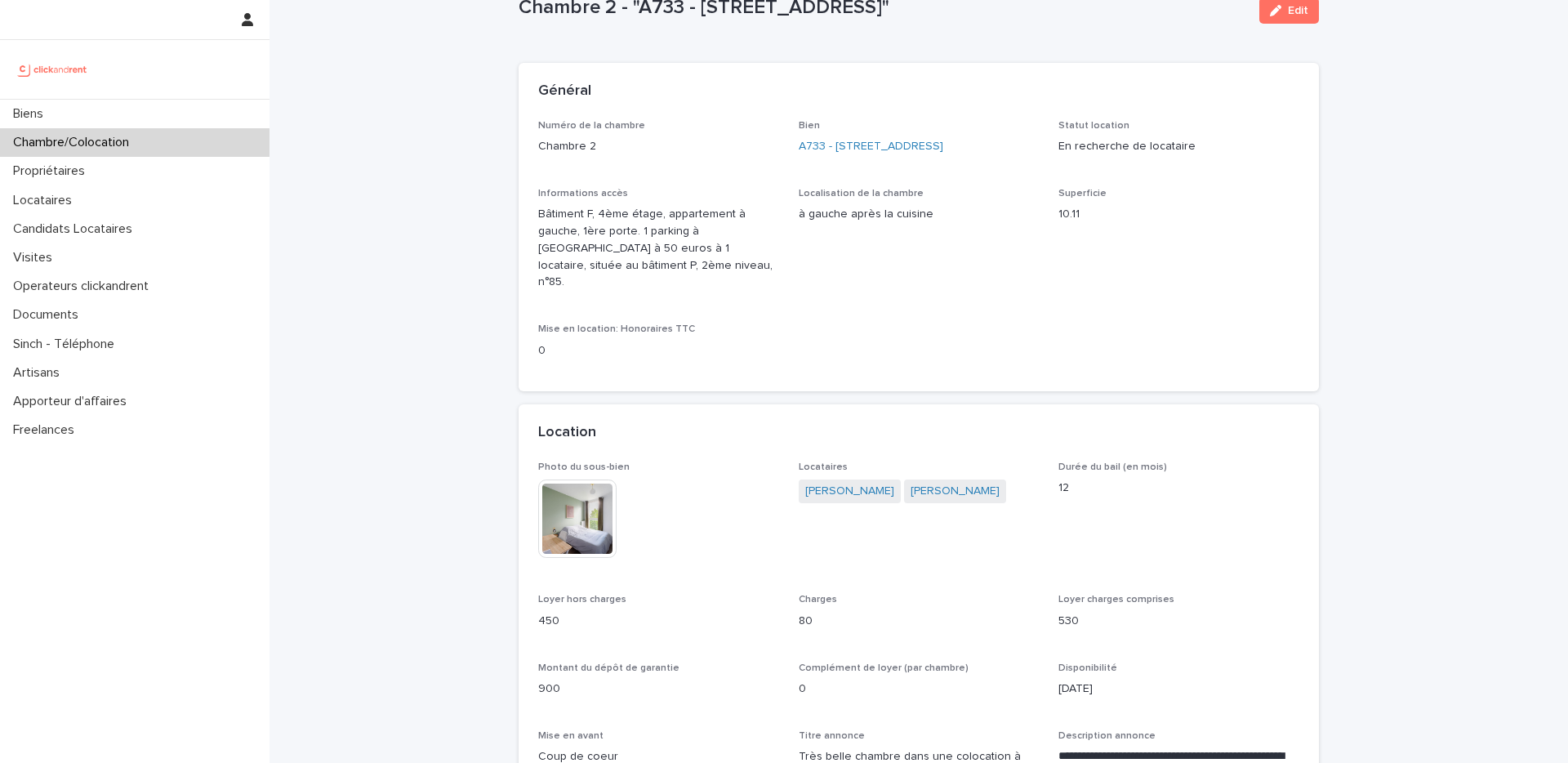
scroll to position [0, 0]
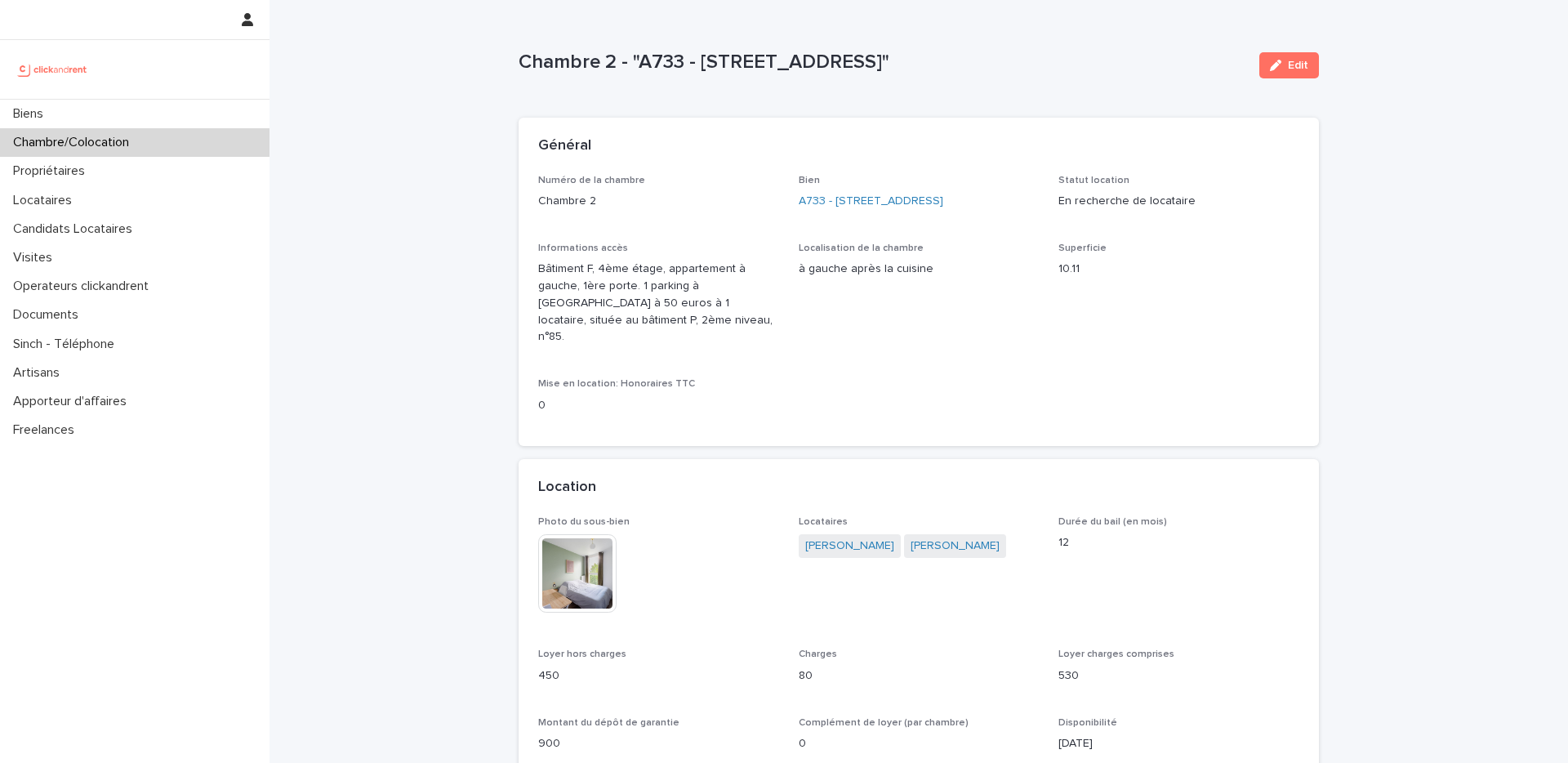
drag, startPoint x: 600, startPoint y: 44, endPoint x: 890, endPoint y: 44, distance: 290.0
click at [890, 44] on div "Chambre 2 - "A733 - 1 rue des Linandes Oranges, Cergy 95000" Edit" at bounding box center [918, 65] width 800 height 65
drag, startPoint x: 794, startPoint y: 283, endPoint x: 963, endPoint y: 288, distance: 169.1
click at [963, 288] on div "Numéro de la chambre Chambre 2 Bien A733 - 1 rue des Linandes Oranges, Cergy 95…" at bounding box center [918, 301] width 761 height 252
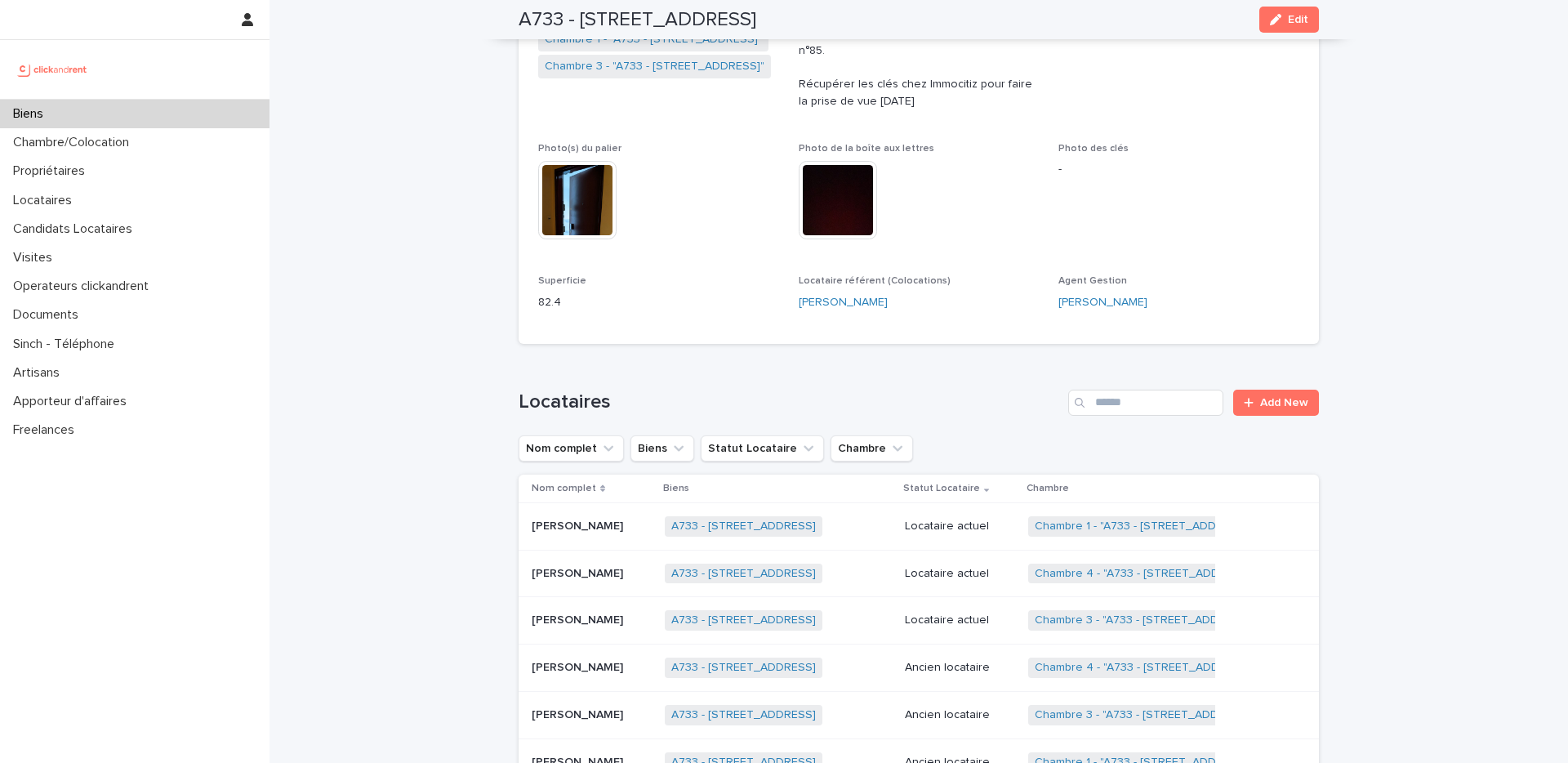
scroll to position [443, 0]
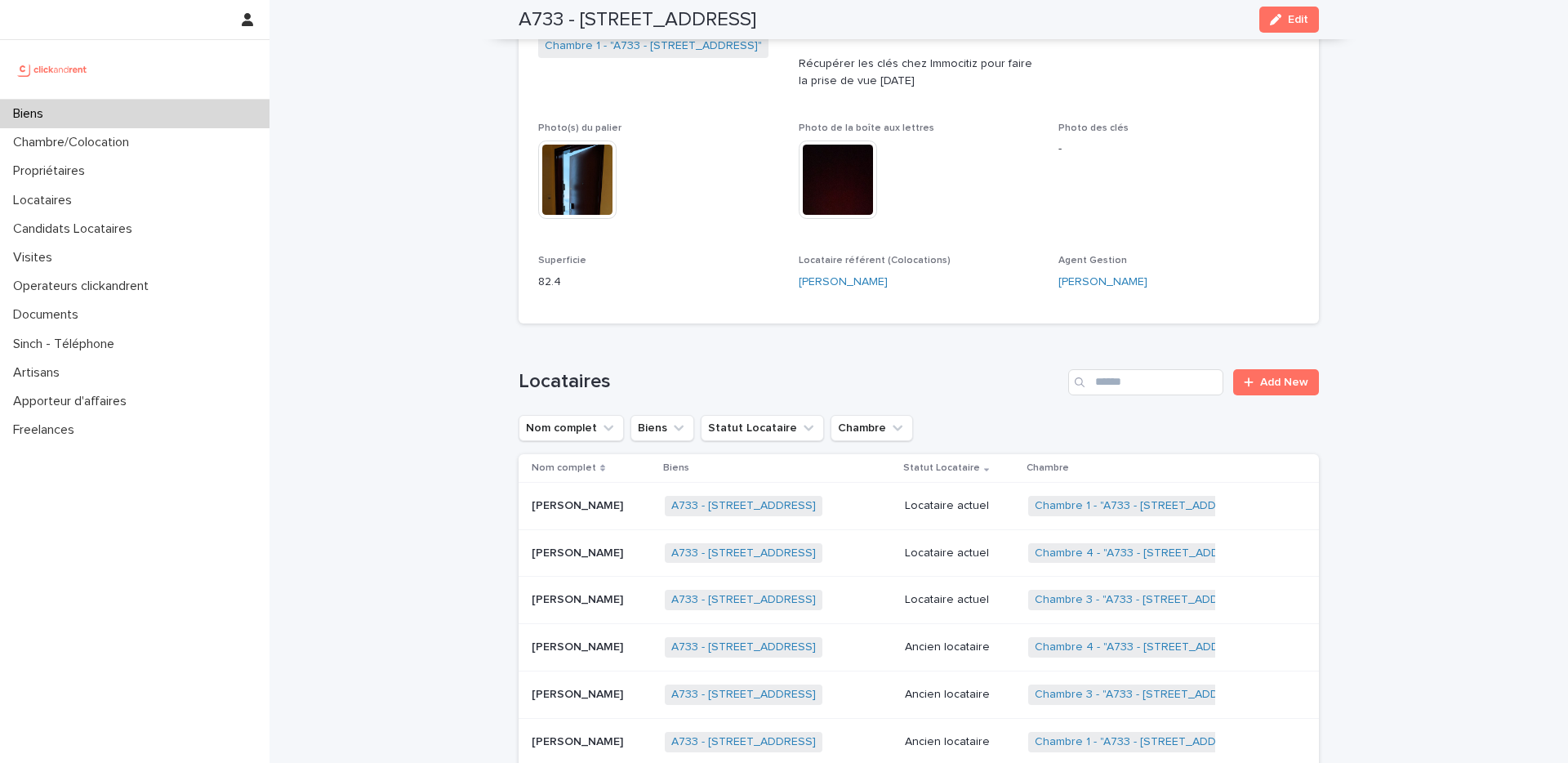
drag, startPoint x: 1176, startPoint y: 267, endPoint x: 1024, endPoint y: 267, distance: 152.0
click at [1024, 267] on div "Numéro de mandat A733 Numéro 733 Statut Mise en Location En recherche de locata…" at bounding box center [918, 17] width 761 height 572
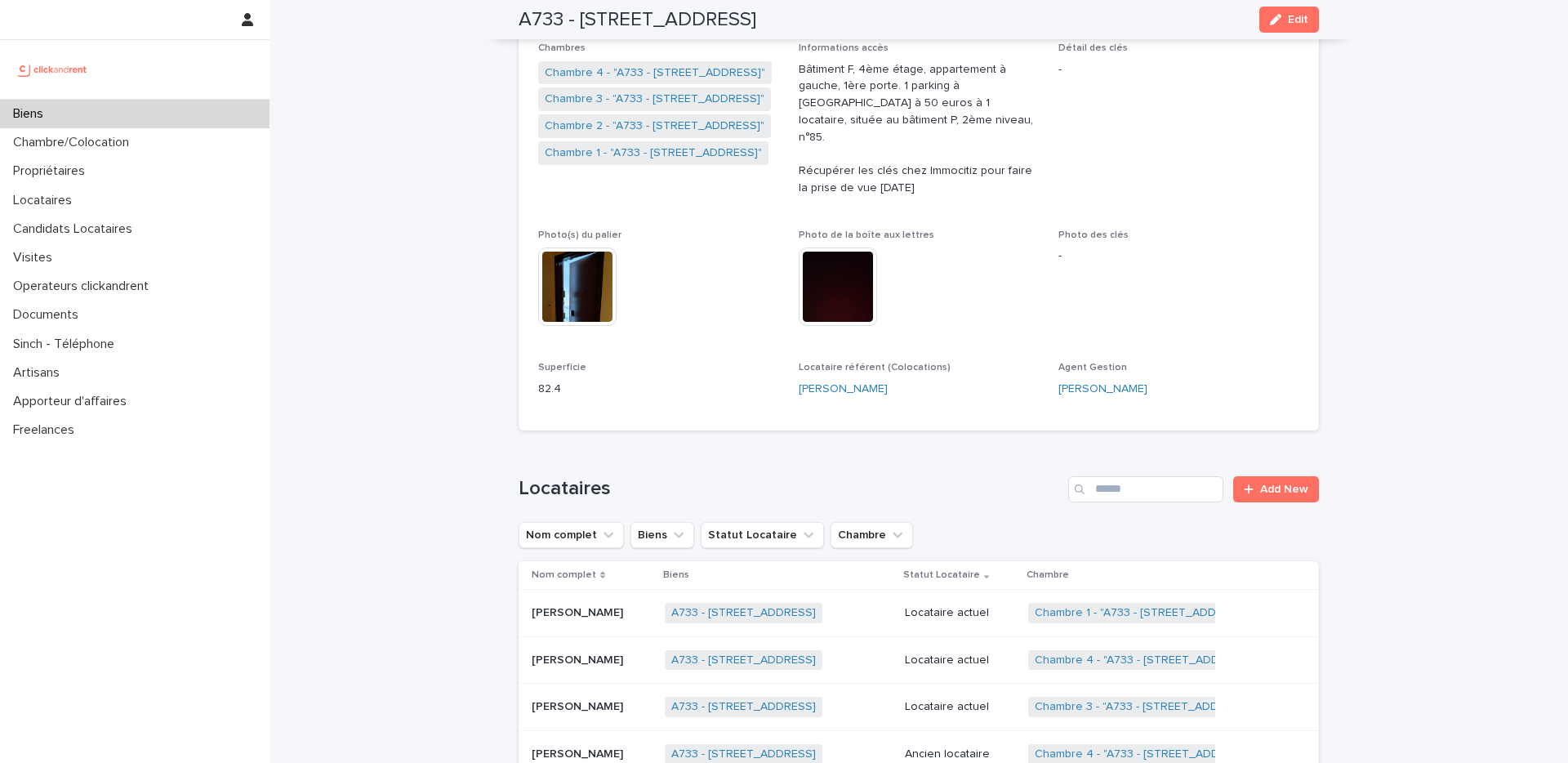
scroll to position [333, 0]
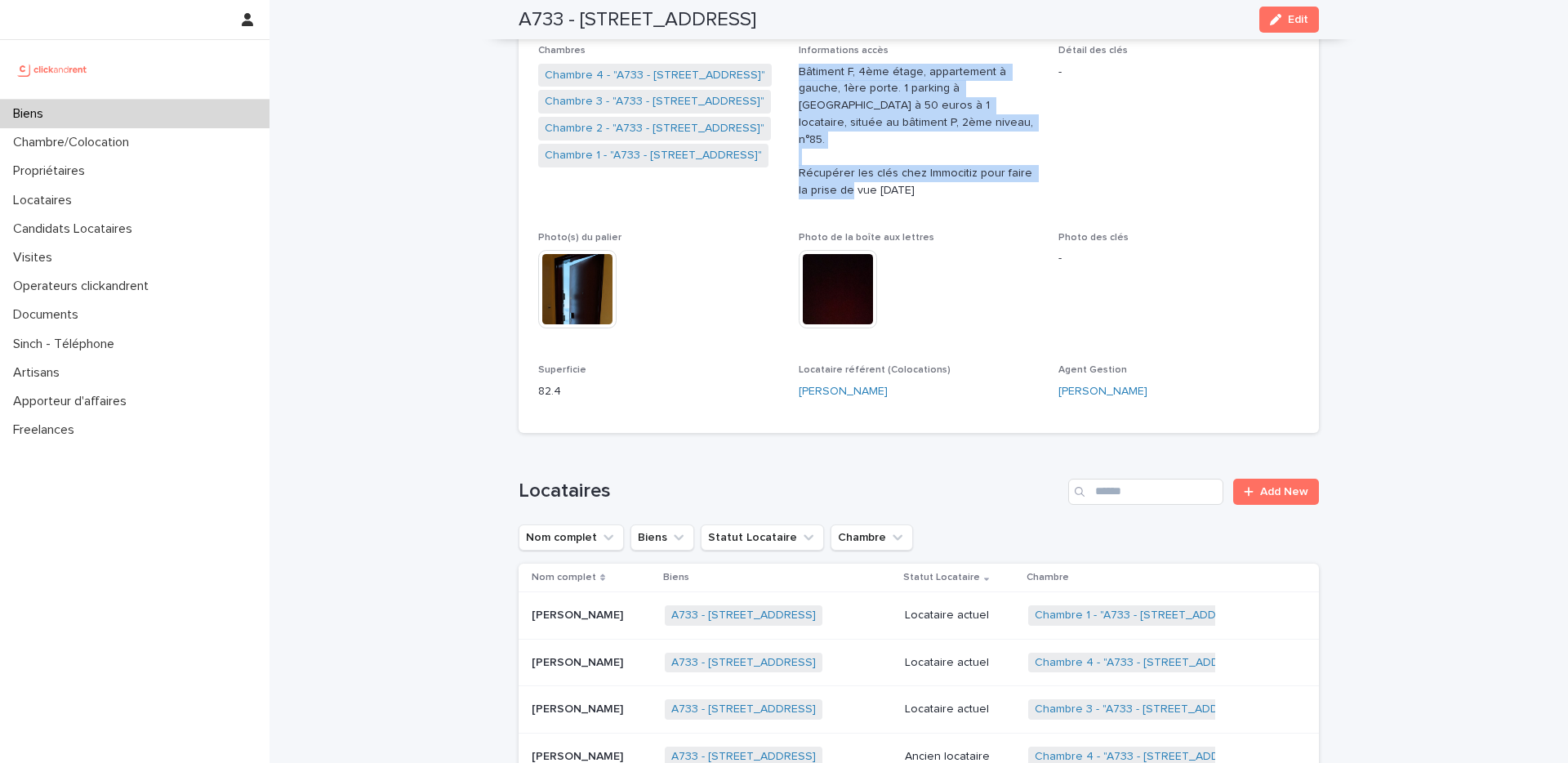
drag, startPoint x: 908, startPoint y: 178, endPoint x: 789, endPoint y: 67, distance: 162.7
click at [789, 67] on div "Numéro de mandat A733 Numéro 733 Statut Mise en Location En recherche de locata…" at bounding box center [918, 127] width 761 height 572
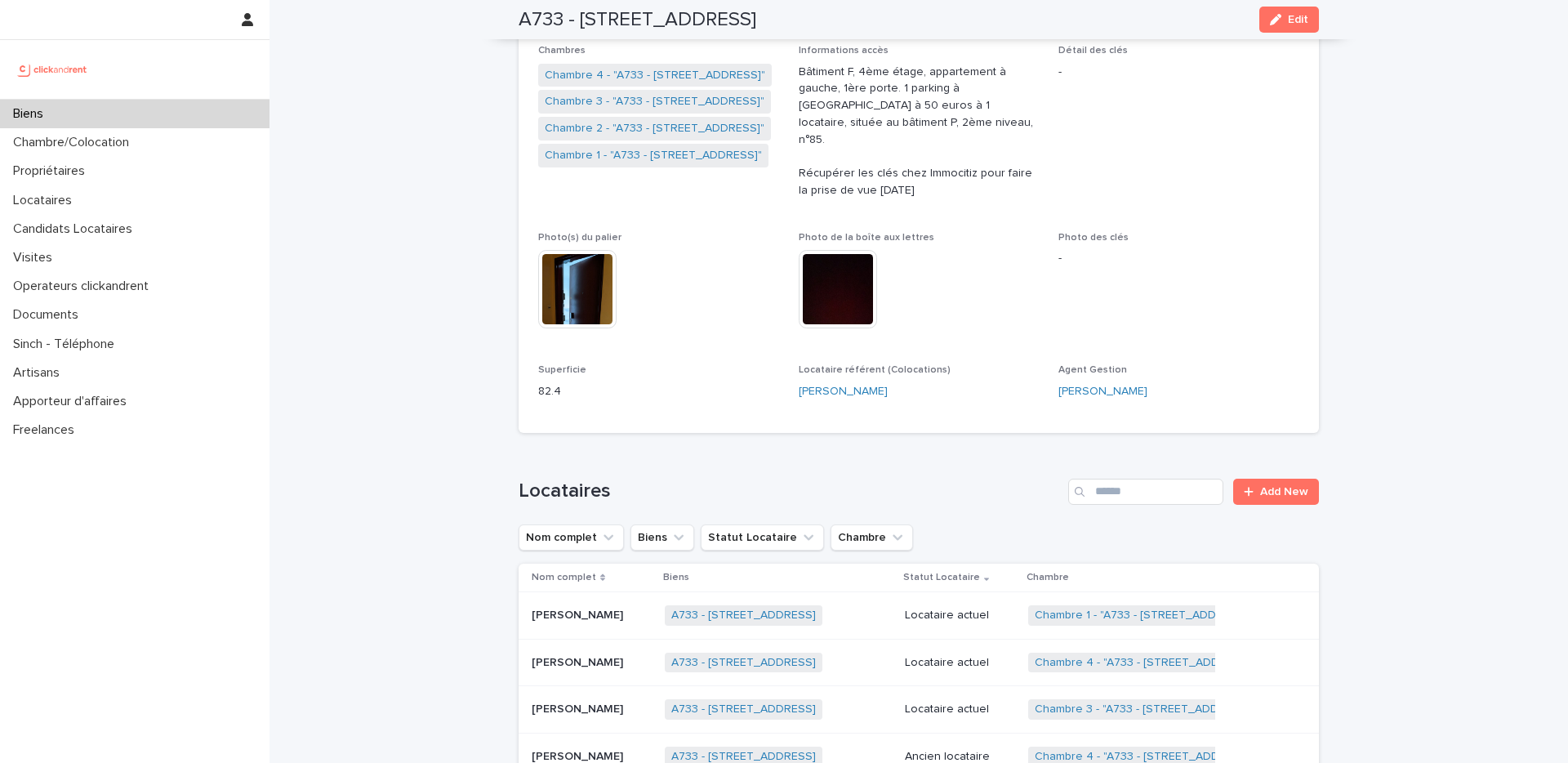
click at [831, 73] on p "Bâtiment F, 4ème étage, appartement à gauche, 1ère porte. 1 parking à louer à 5…" at bounding box center [919, 131] width 241 height 135
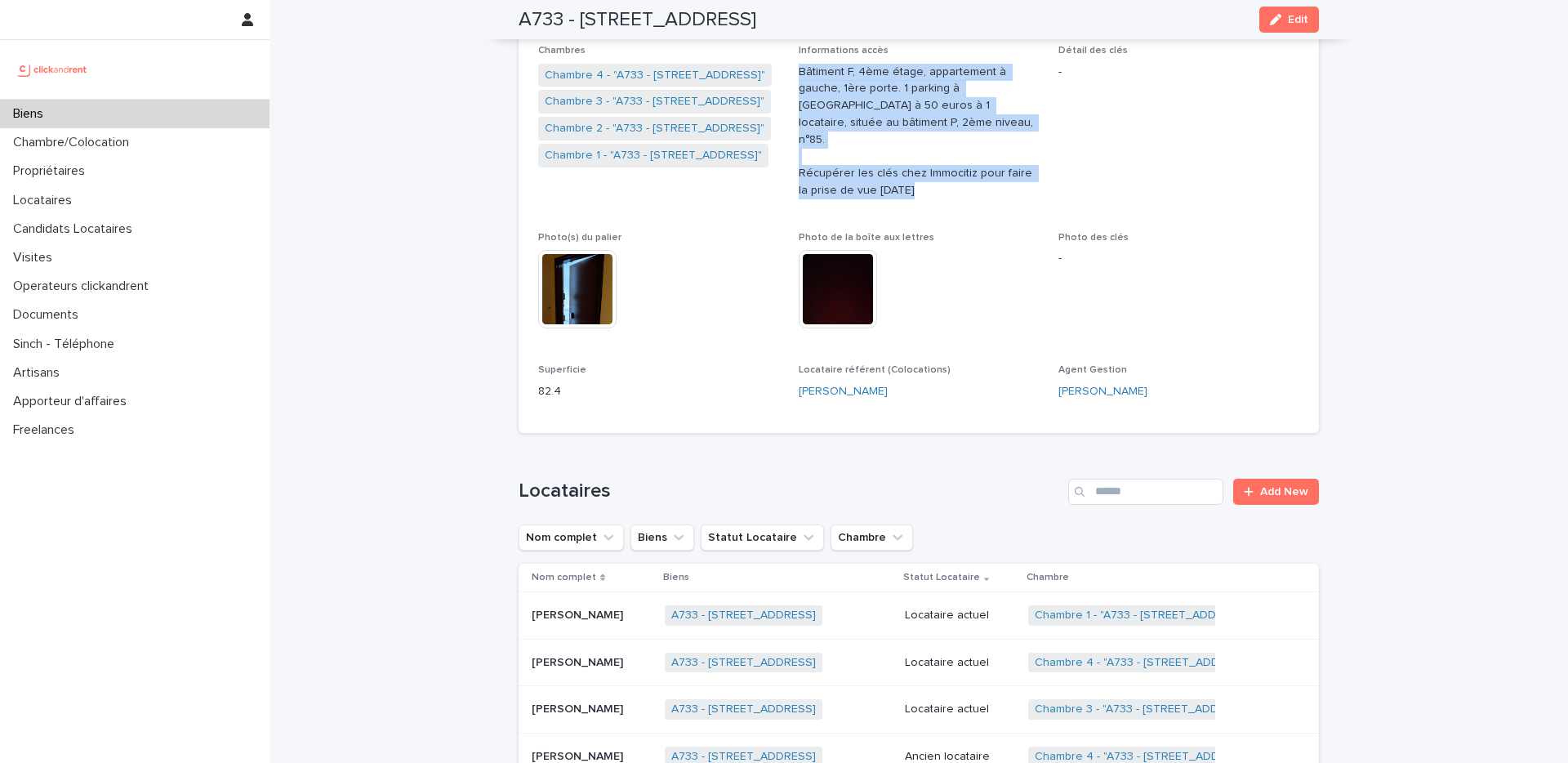
drag, startPoint x: 831, startPoint y: 73, endPoint x: 882, endPoint y: 173, distance: 112.3
click at [882, 173] on p "Bâtiment F, 4ème étage, appartement à gauche, 1ère porte. 1 parking à louer à 5…" at bounding box center [919, 131] width 241 height 135
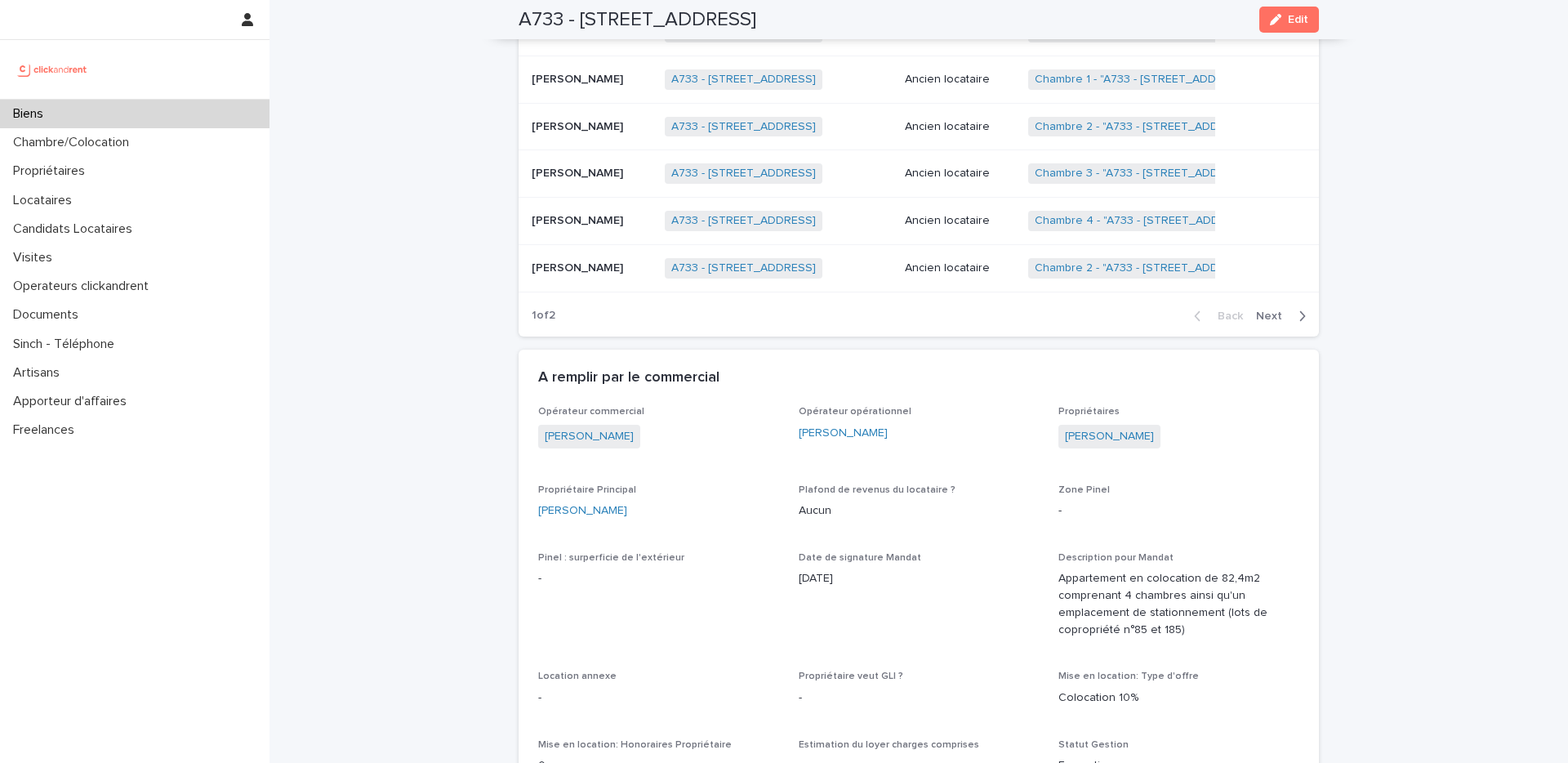
scroll to position [1108, 0]
drag, startPoint x: 859, startPoint y: 561, endPoint x: 794, endPoint y: 562, distance: 65.0
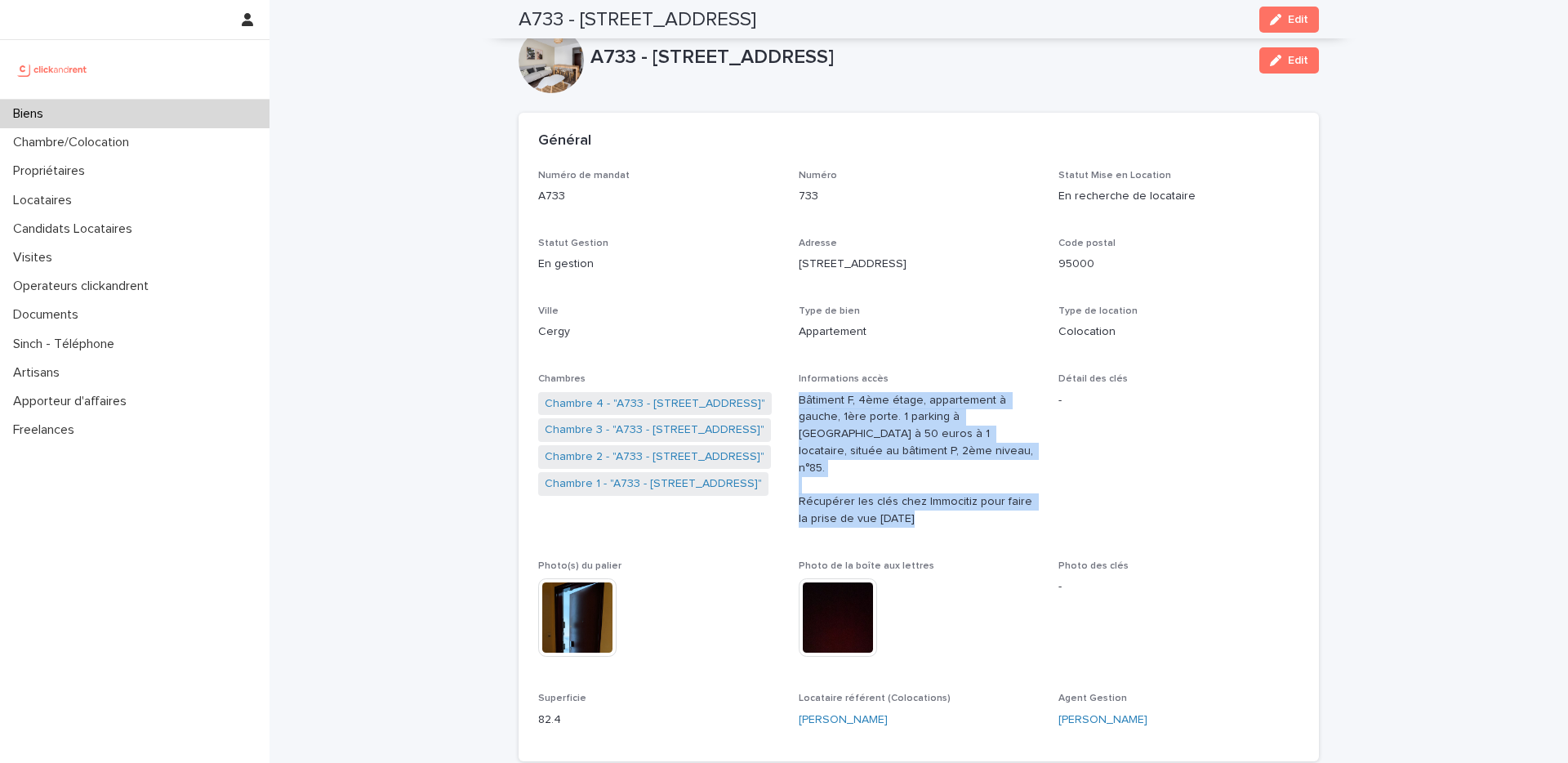
scroll to position [0, 0]
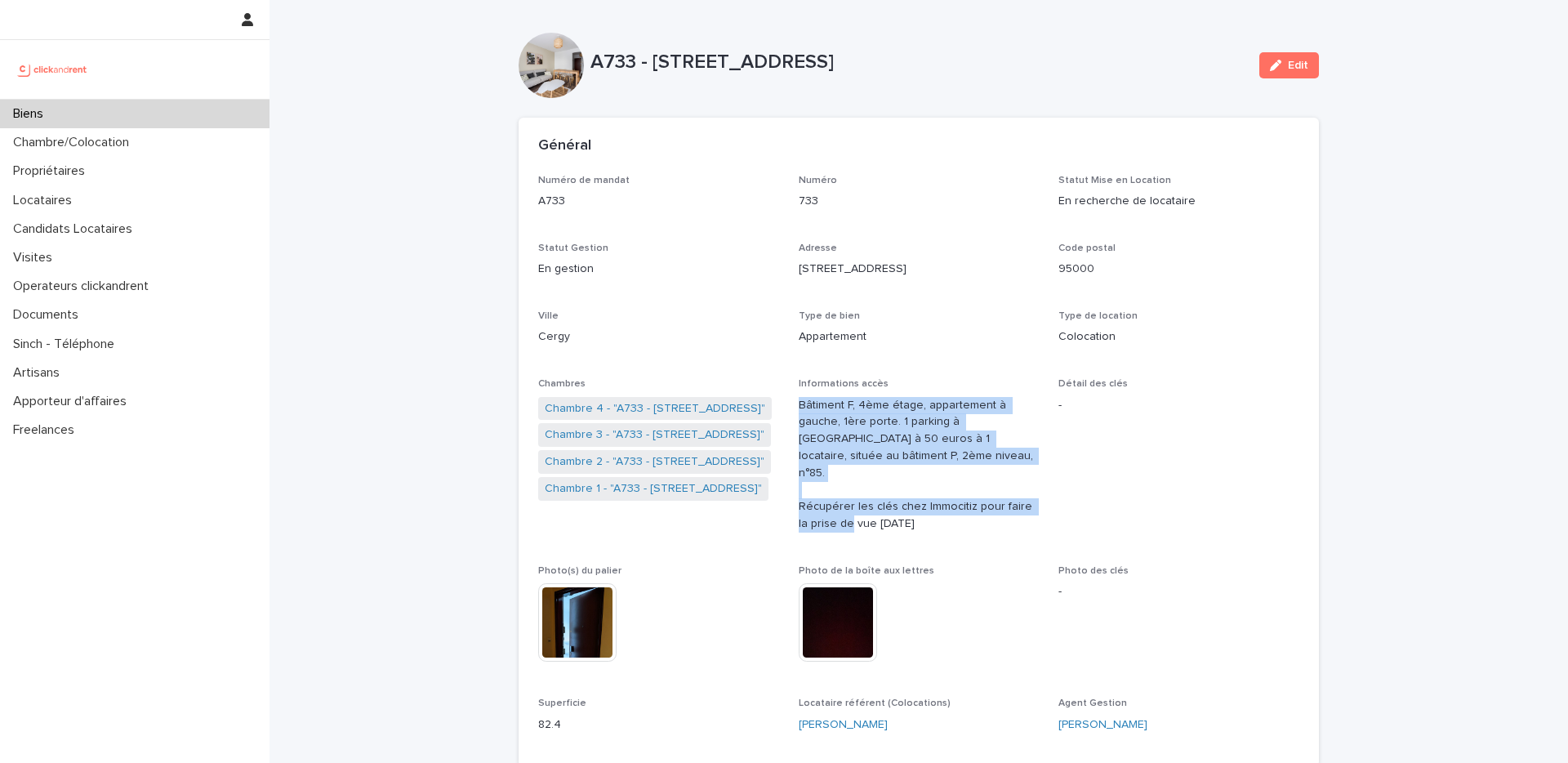
drag, startPoint x: 927, startPoint y: 518, endPoint x: 799, endPoint y: 407, distance: 169.4
click at [799, 407] on div "Informations accès Bâtiment F, 4ème étage, appartement à gauche, 1ère porte. 1 …" at bounding box center [919, 462] width 241 height 167
click at [128, 115] on div "Biens" at bounding box center [134, 114] width 270 height 29
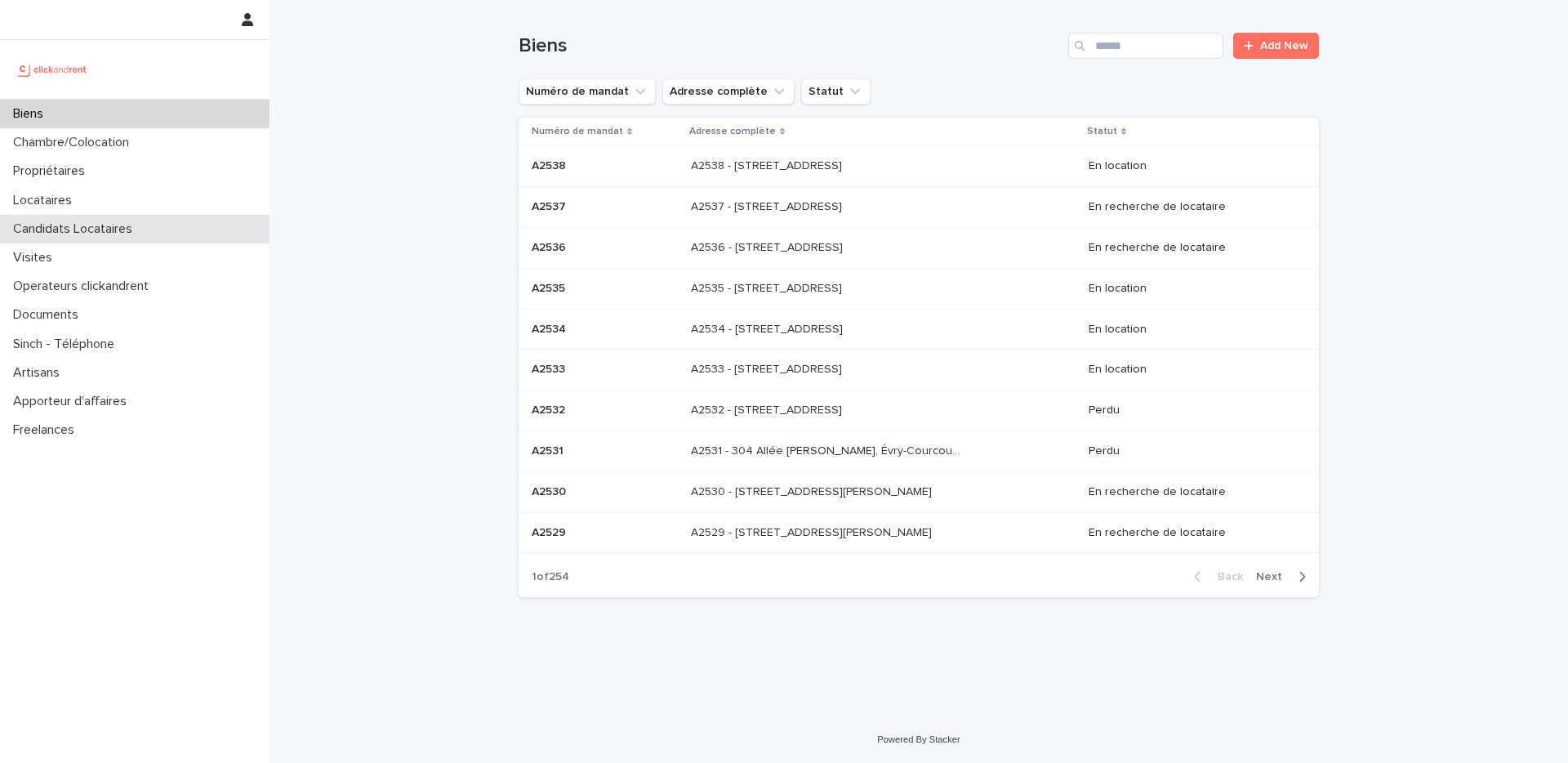
click at [90, 218] on div "Candidats Locataires" at bounding box center [134, 229] width 270 height 29
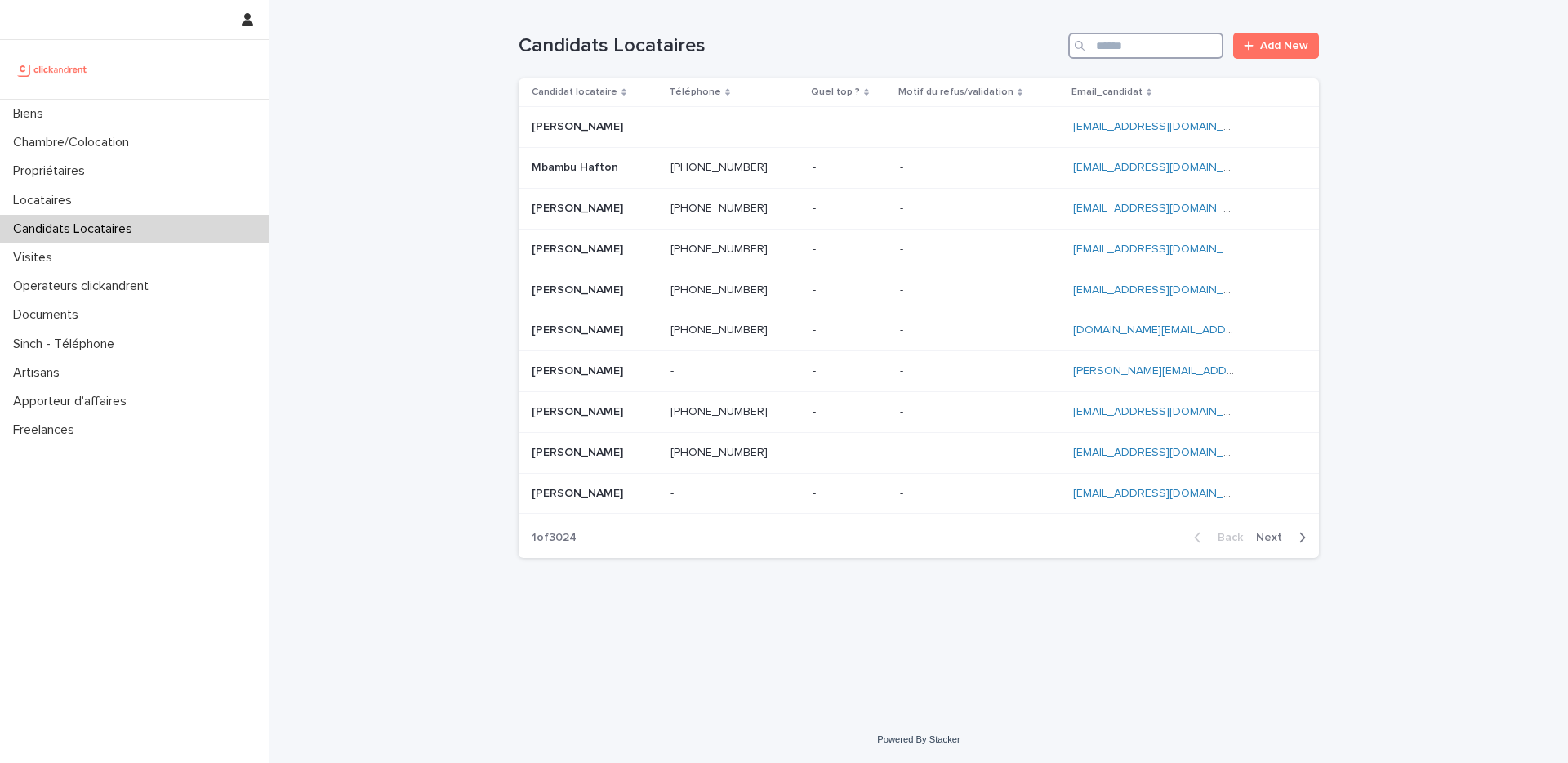
click at [1115, 35] on input "Search" at bounding box center [1146, 46] width 155 height 26
paste input "**********"
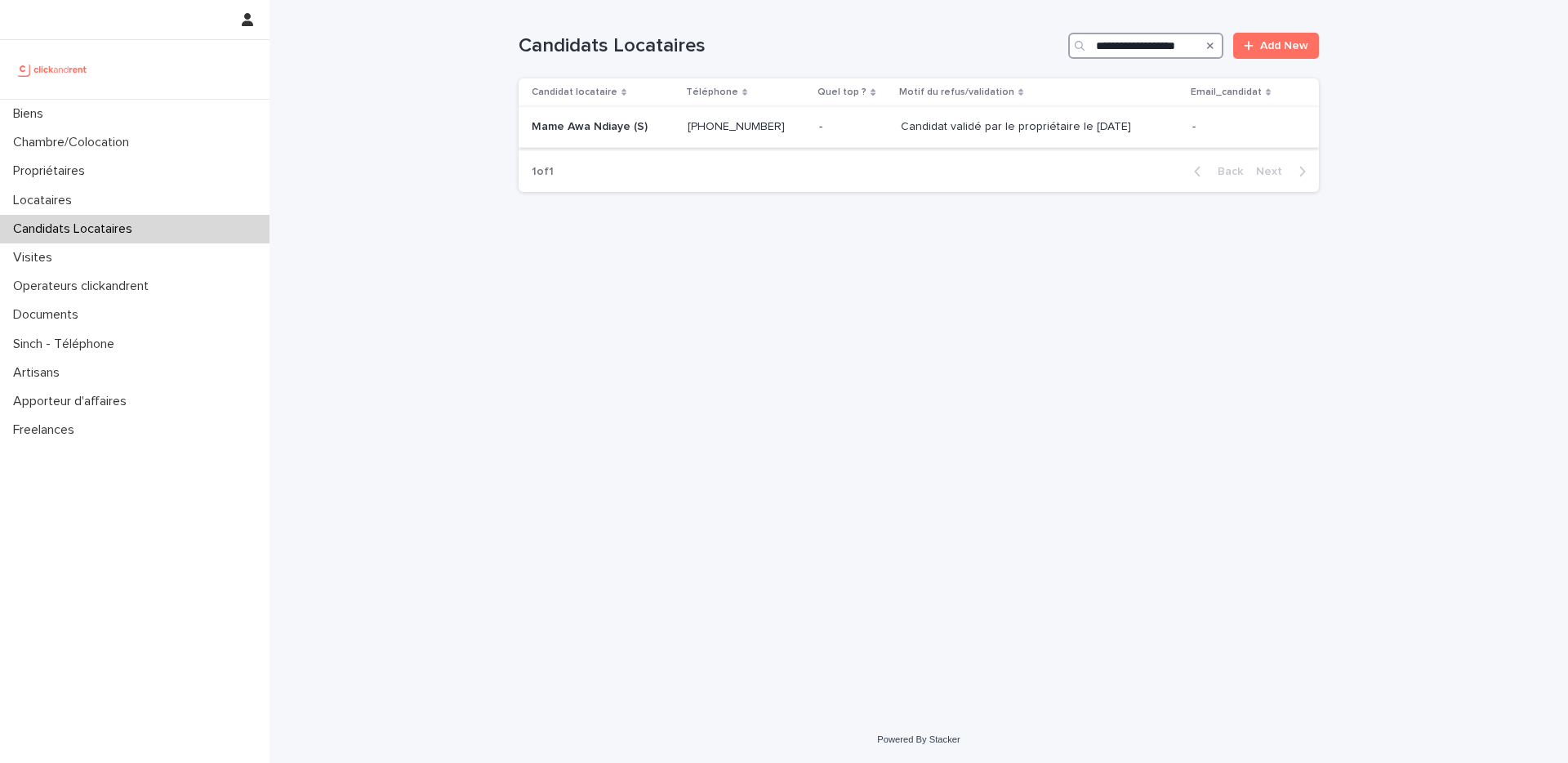
type input "**********"
click at [1008, 111] on td "Candidat validé par le propriétaire le 22.08.2025 Candidat validé par le propri…" at bounding box center [1040, 128] width 292 height 41
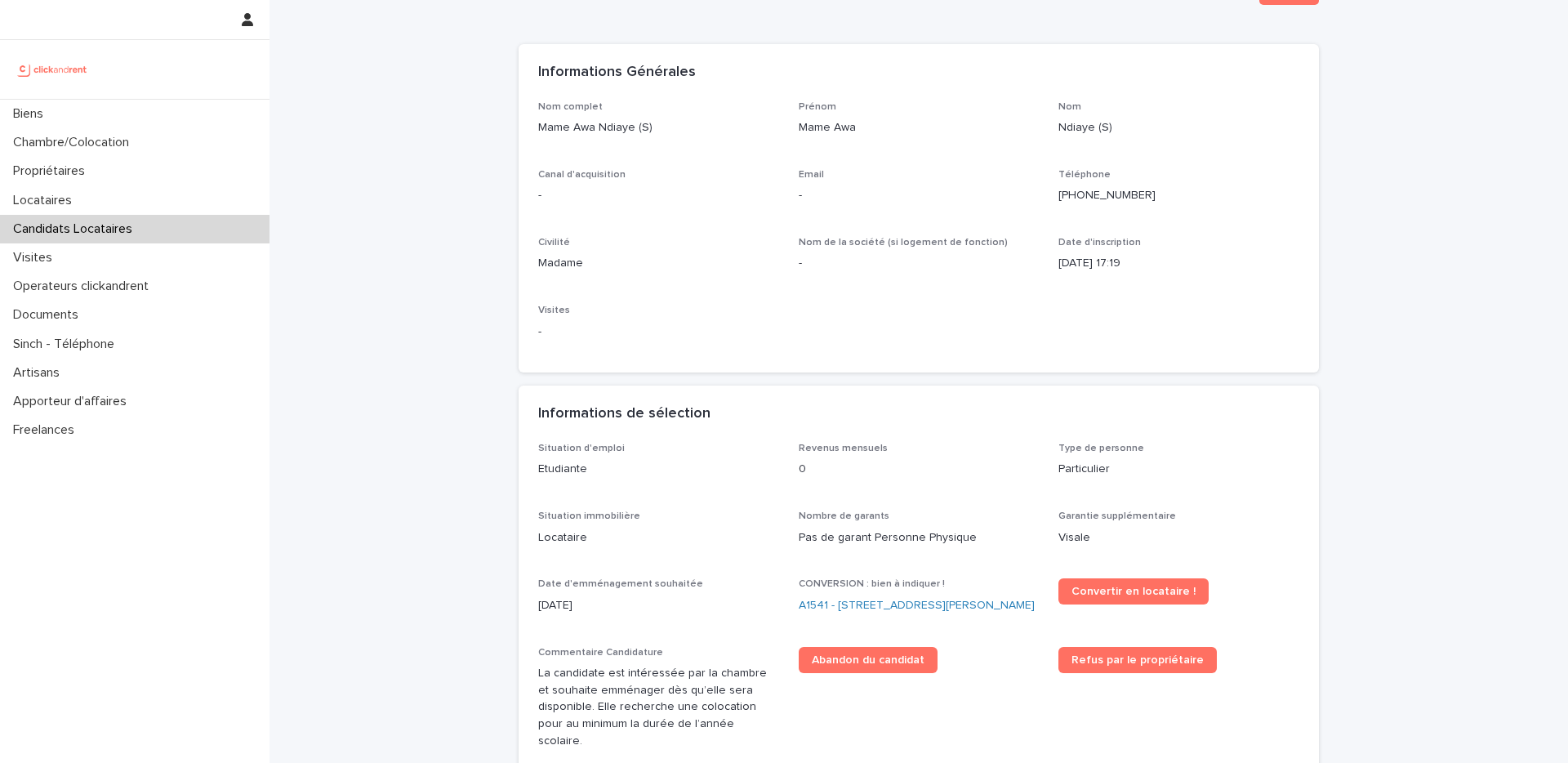
scroll to position [74, 0]
click at [870, 665] on span "Abandon du candidat" at bounding box center [868, 659] width 113 height 12
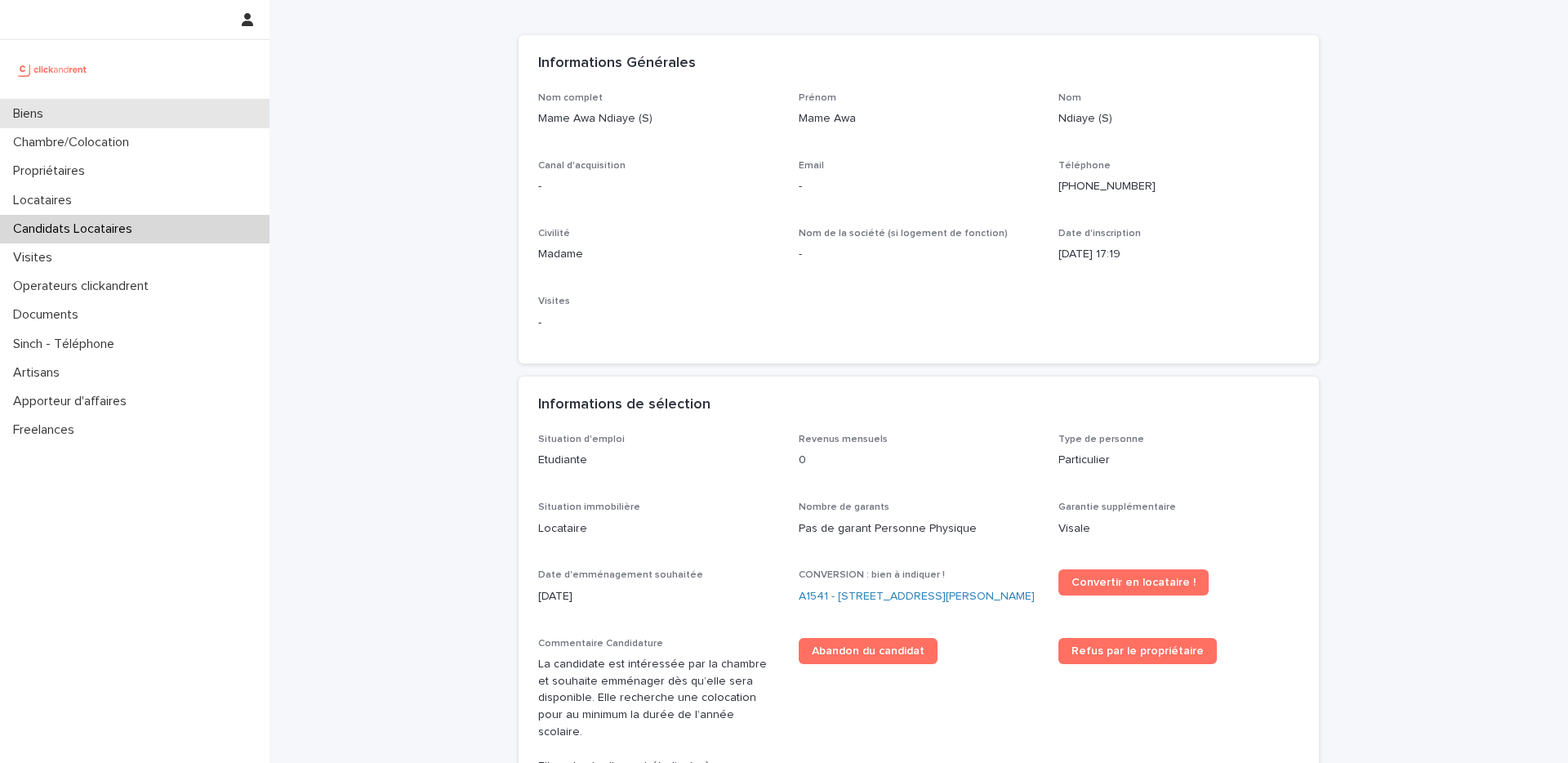
click at [87, 115] on div "Biens" at bounding box center [134, 114] width 270 height 29
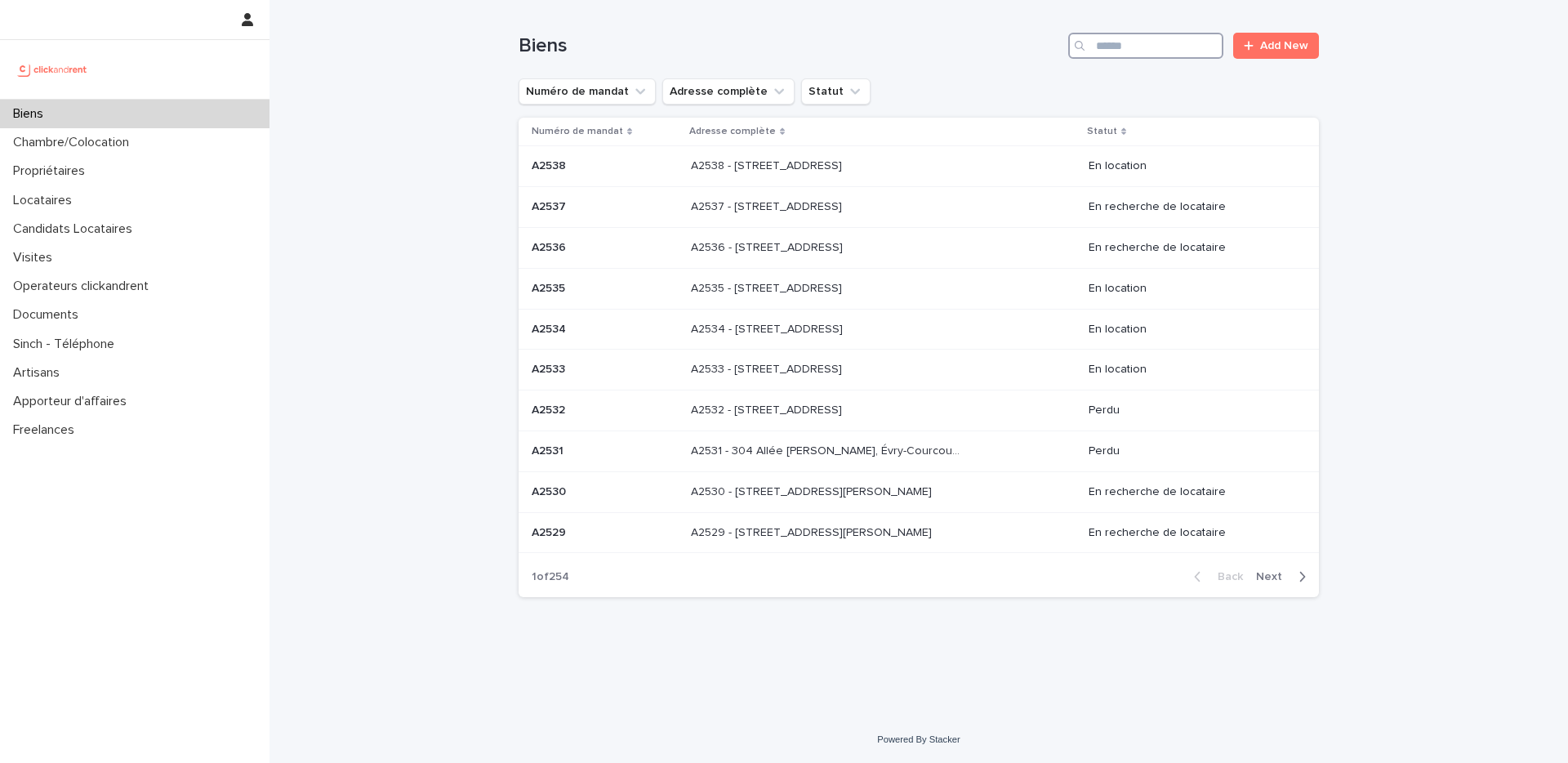
click at [1162, 55] on input "Search" at bounding box center [1146, 46] width 155 height 26
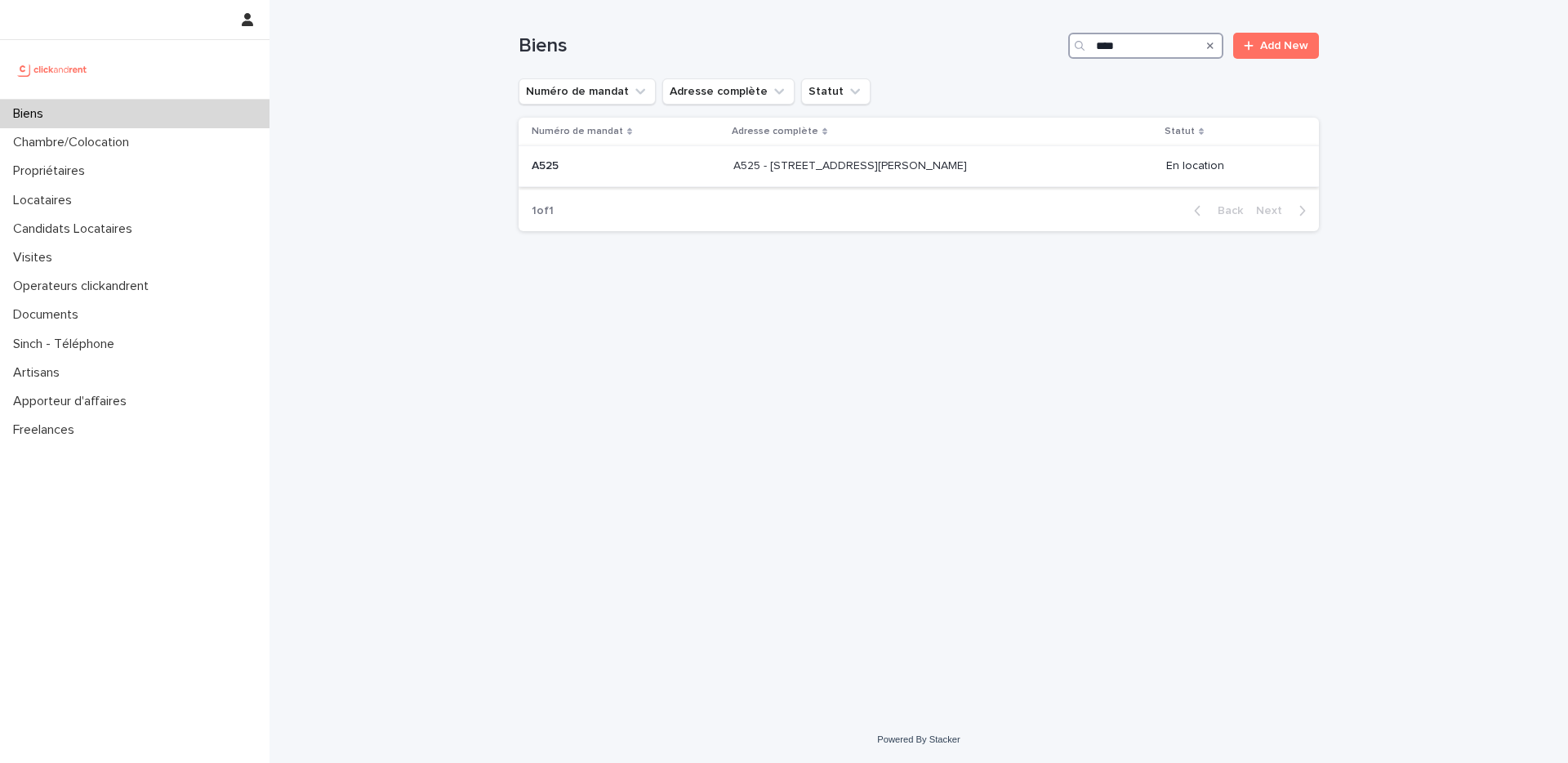
type input "****"
click at [1043, 161] on div "A525 - 29 rue Henri Barbusse, Noisy-le-Sec 93130 A525 - 29 rue Henri Barbusse, …" at bounding box center [943, 166] width 420 height 27
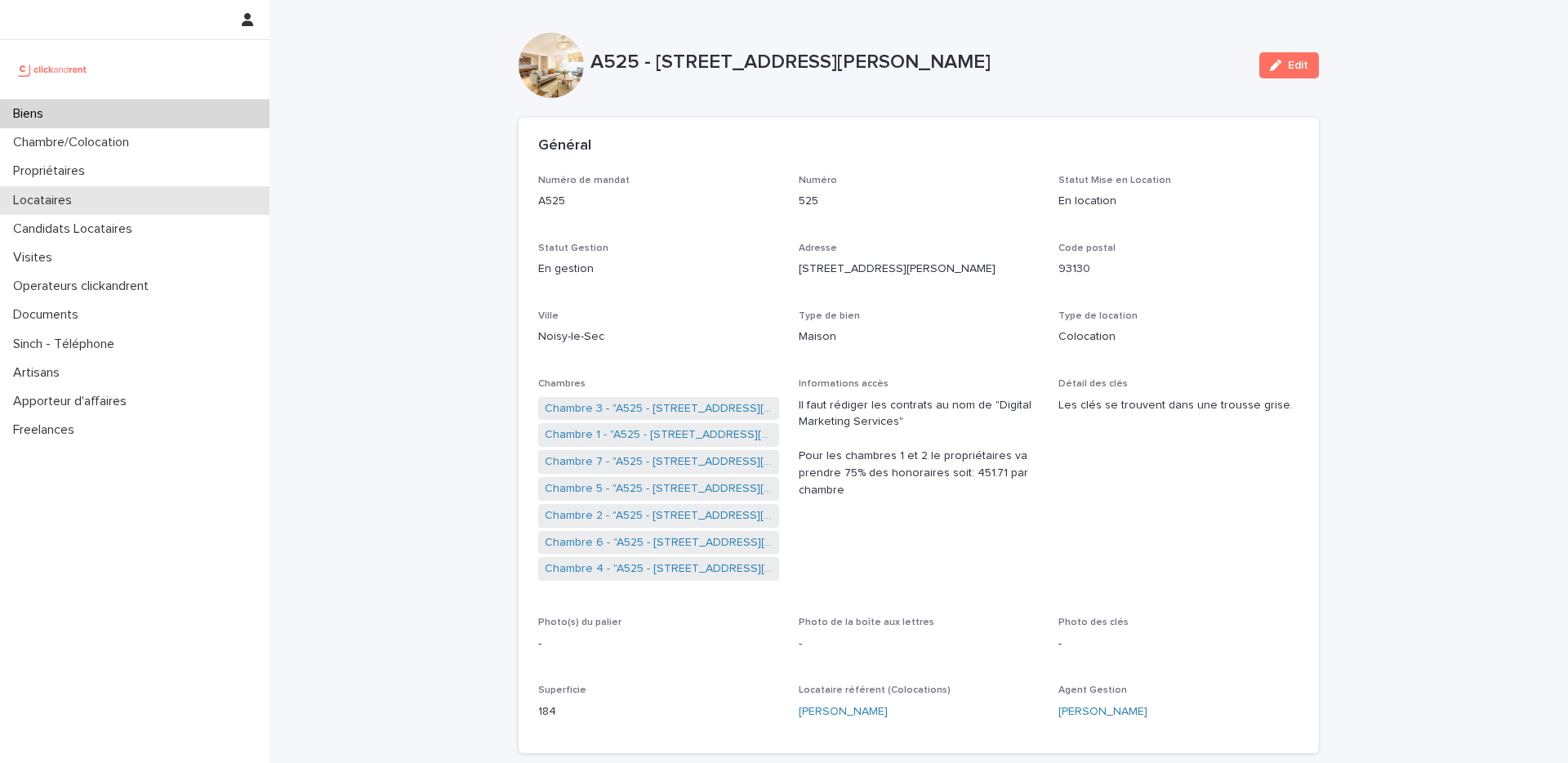
click at [74, 186] on div "Locataires" at bounding box center [134, 200] width 270 height 29
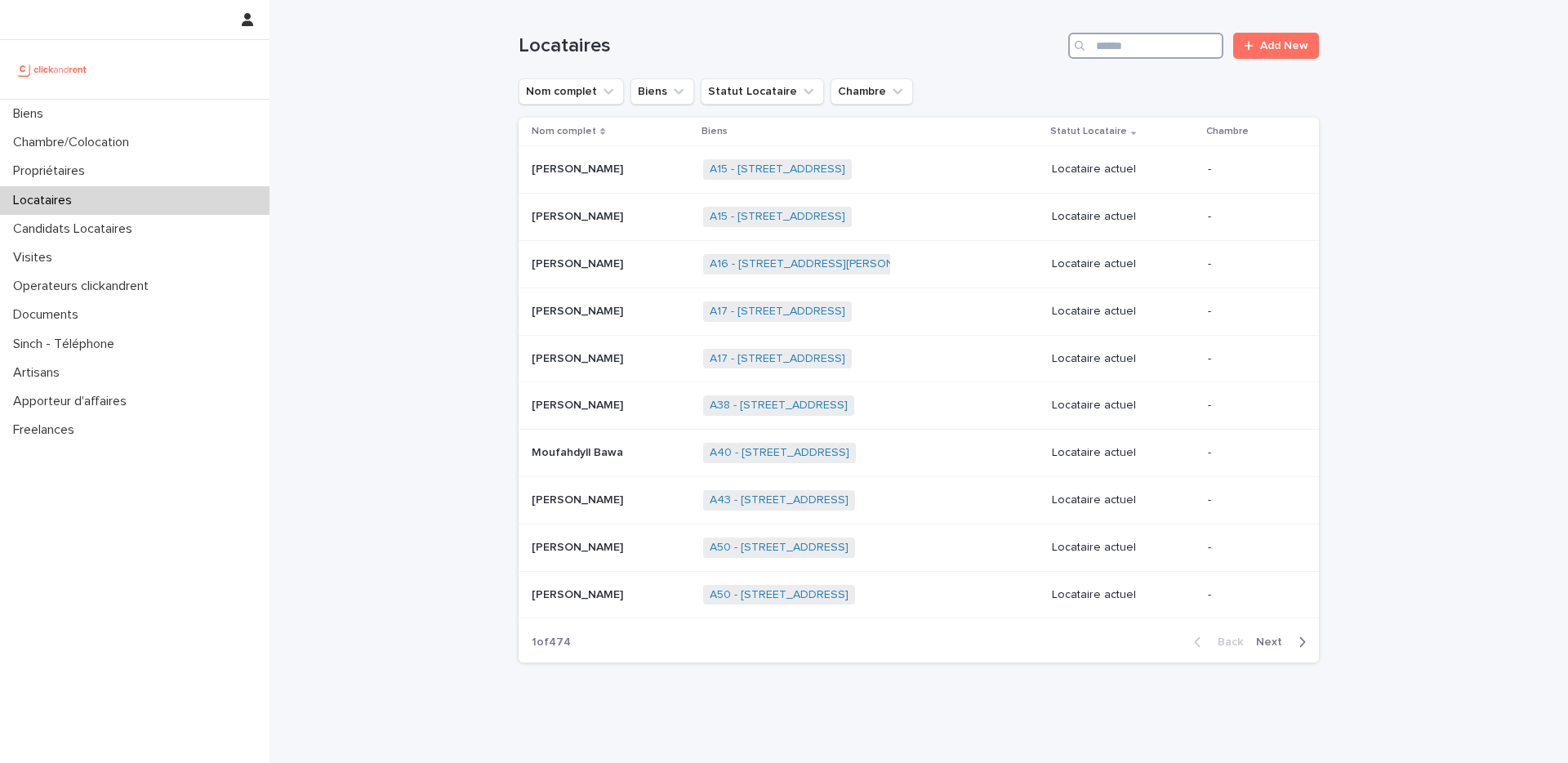
click at [1122, 42] on input "Search" at bounding box center [1146, 46] width 155 height 26
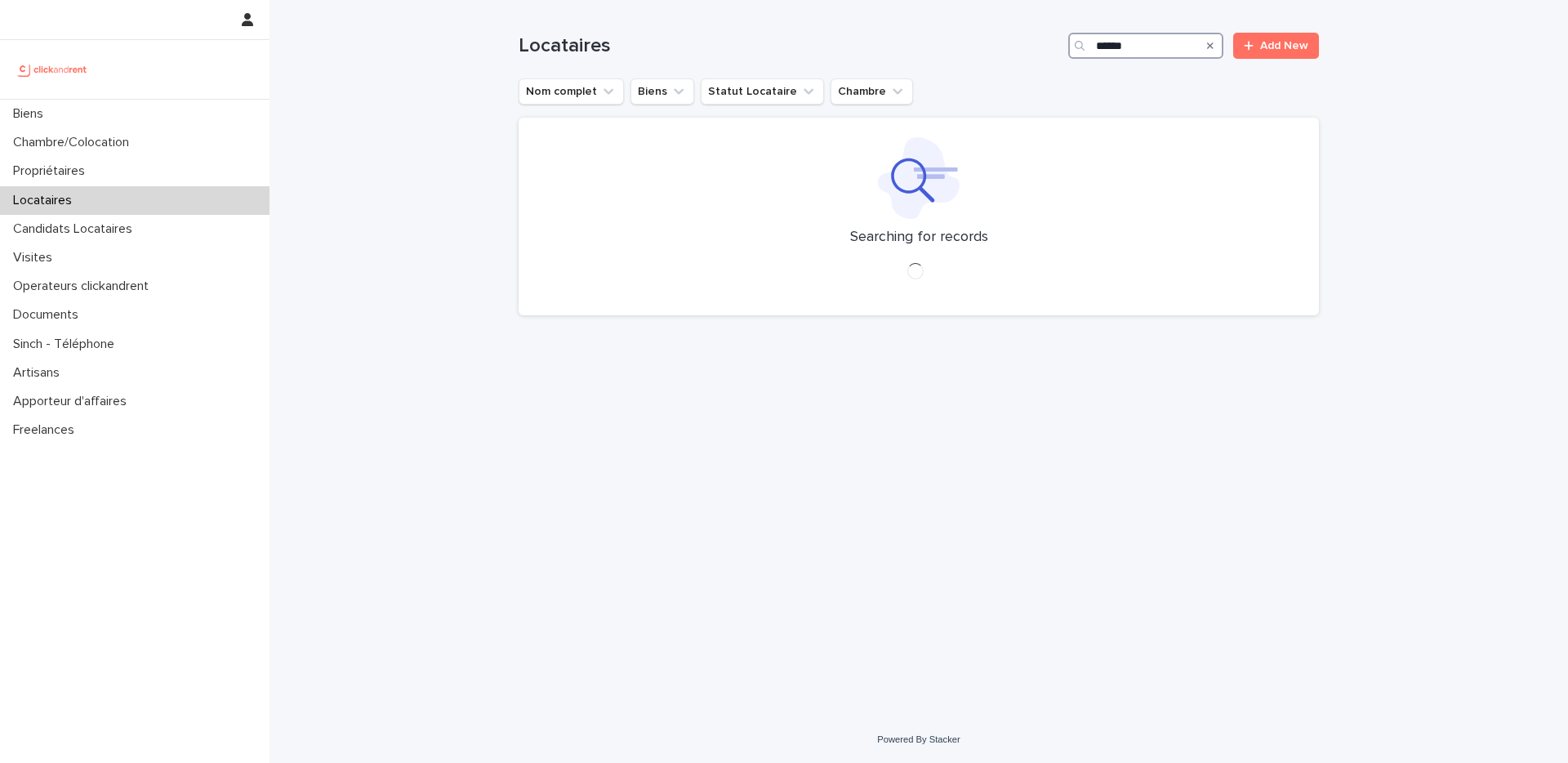
type input "******"
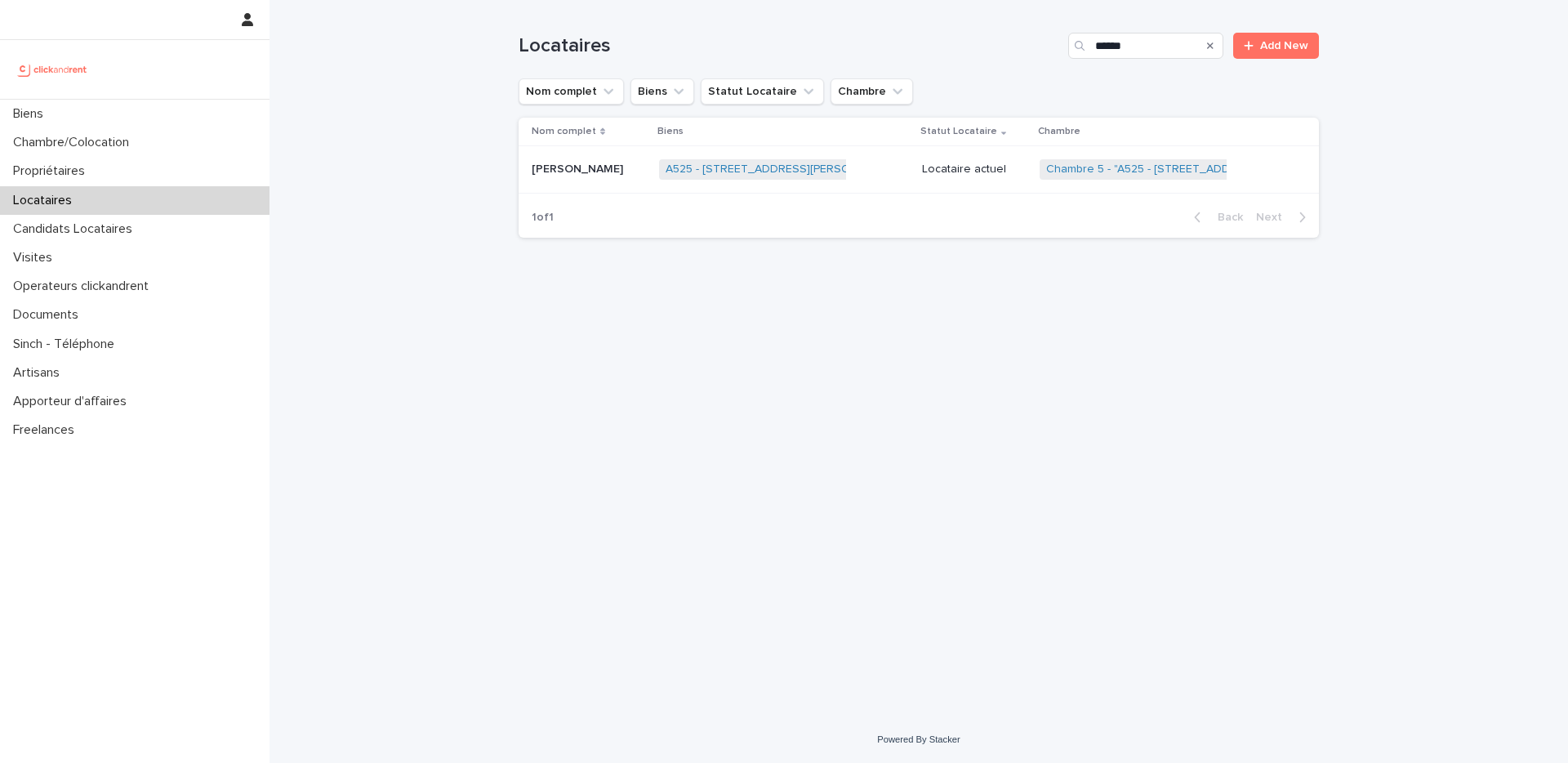
click at [894, 171] on div "A525 - 29 rue Henri Barbusse, Noisy-le-Sec 93130 + 0" at bounding box center [783, 169] width 249 height 34
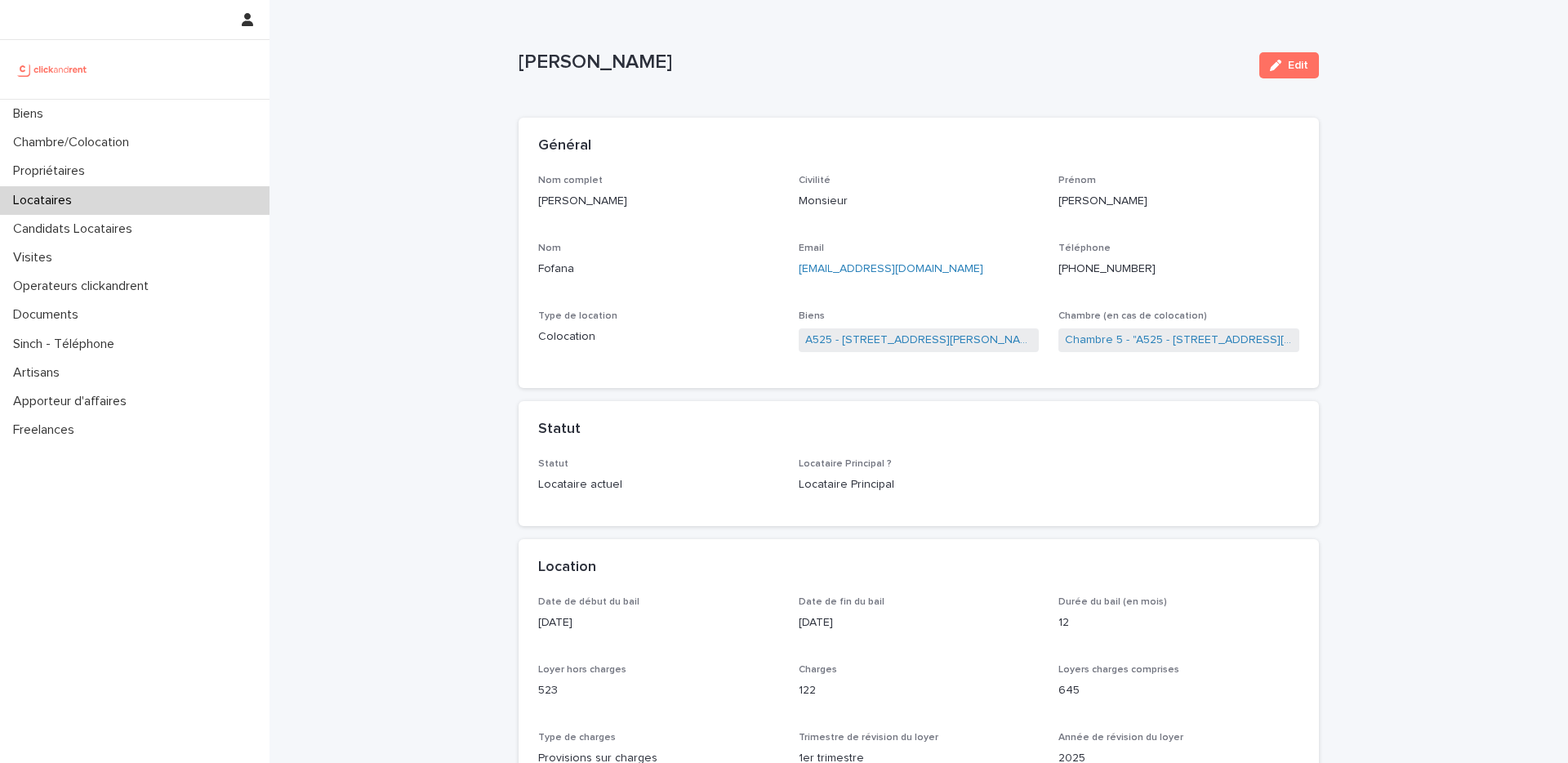
click at [160, 97] on div at bounding box center [134, 69] width 270 height 59
click at [166, 107] on div "Biens" at bounding box center [134, 114] width 270 height 29
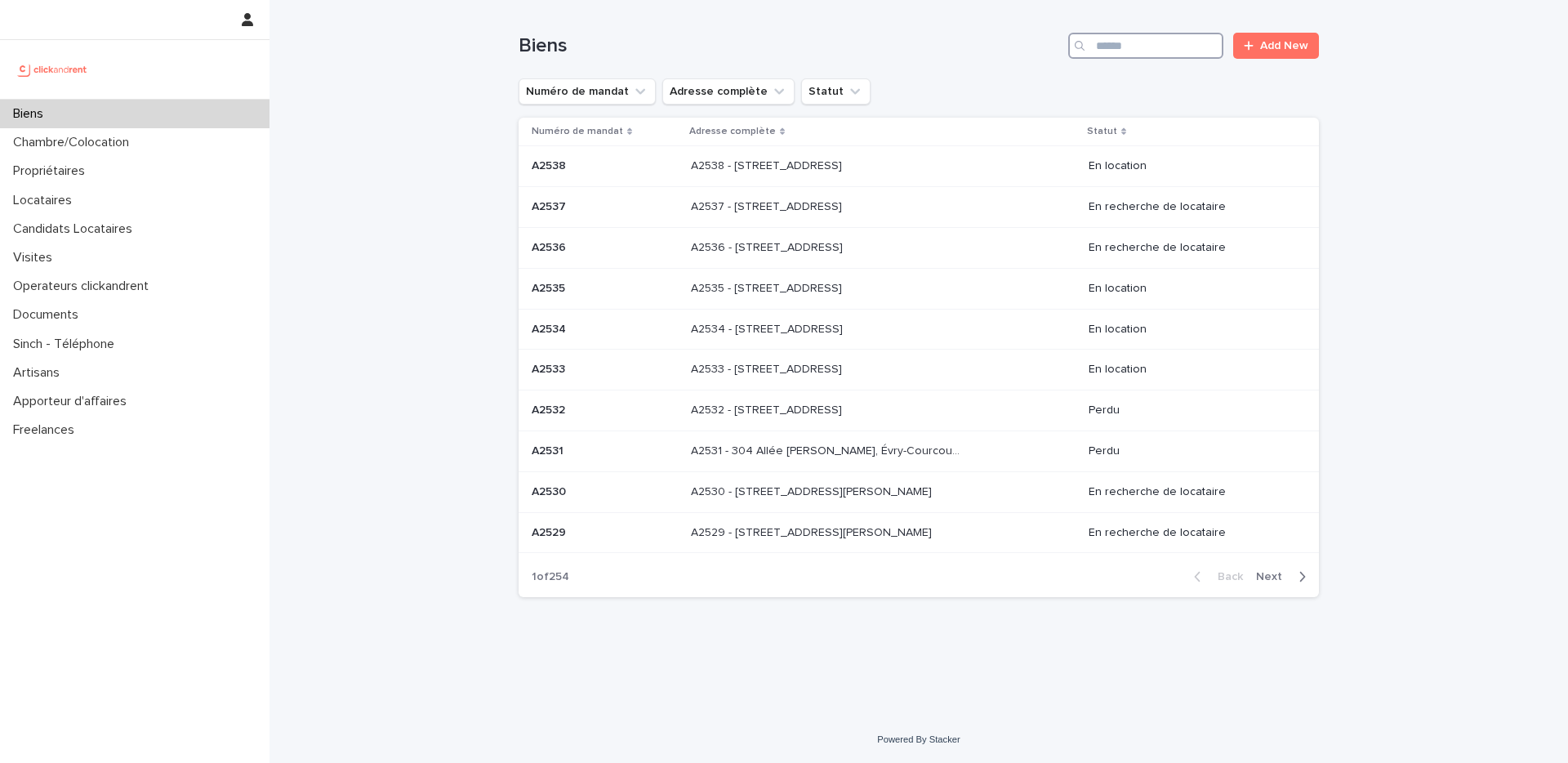
click at [1213, 54] on input "Search" at bounding box center [1146, 46] width 155 height 26
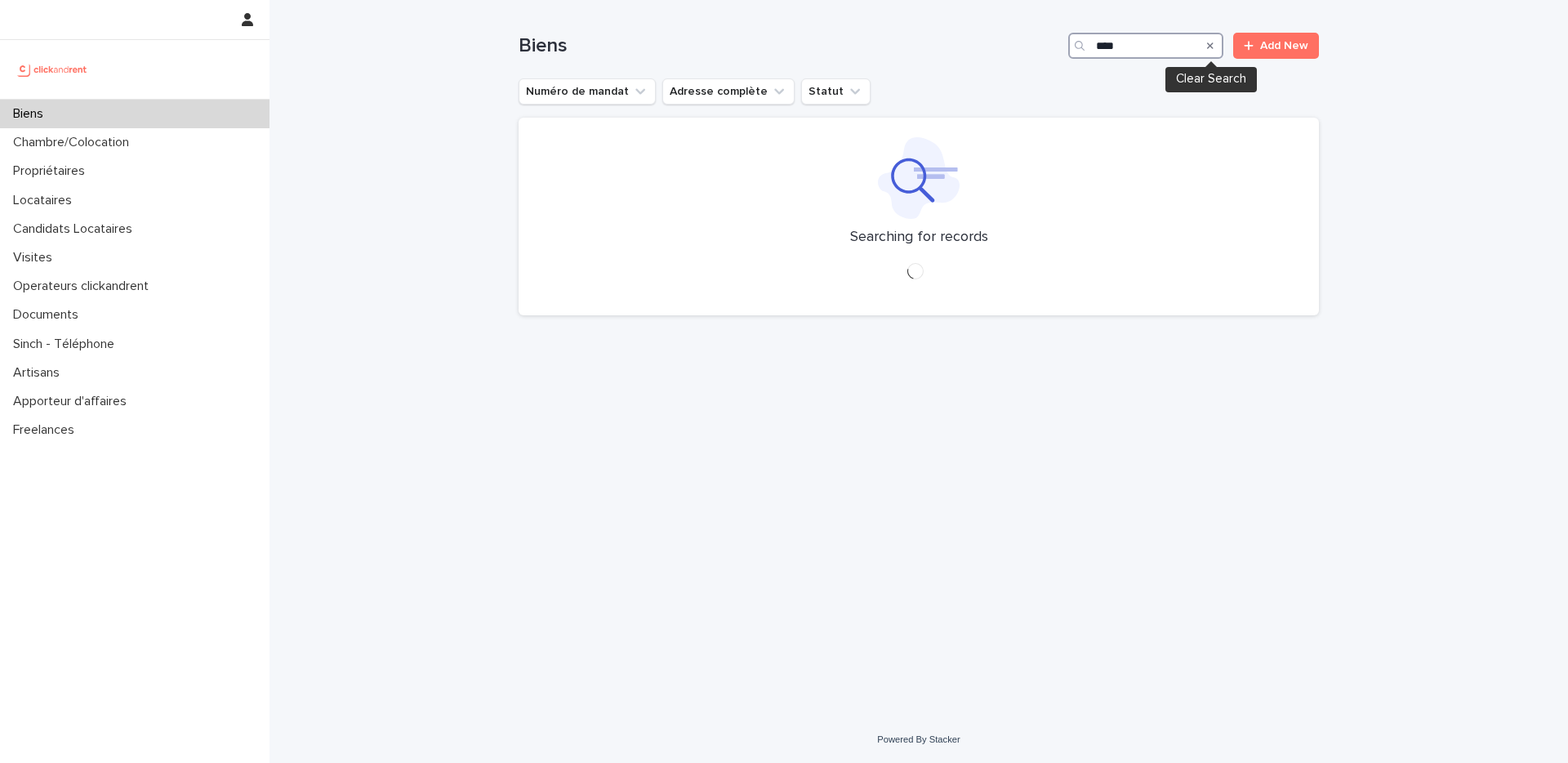
type input "****"
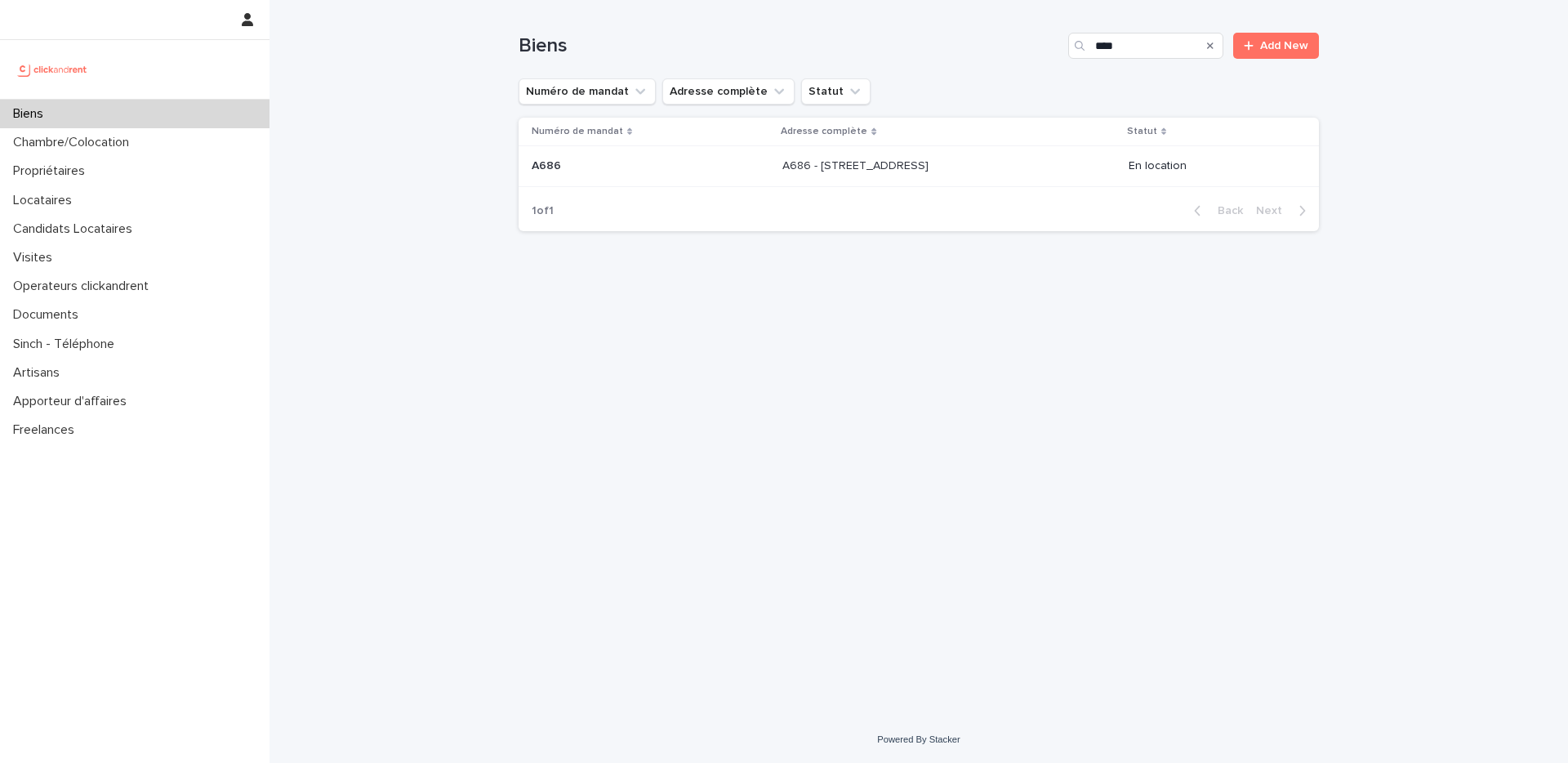
click at [940, 174] on div "A686 - 28 allée de la Toison d'Or, Créteil 94000 A686 - 28 allée de la Toison d…" at bounding box center [948, 166] width 332 height 27
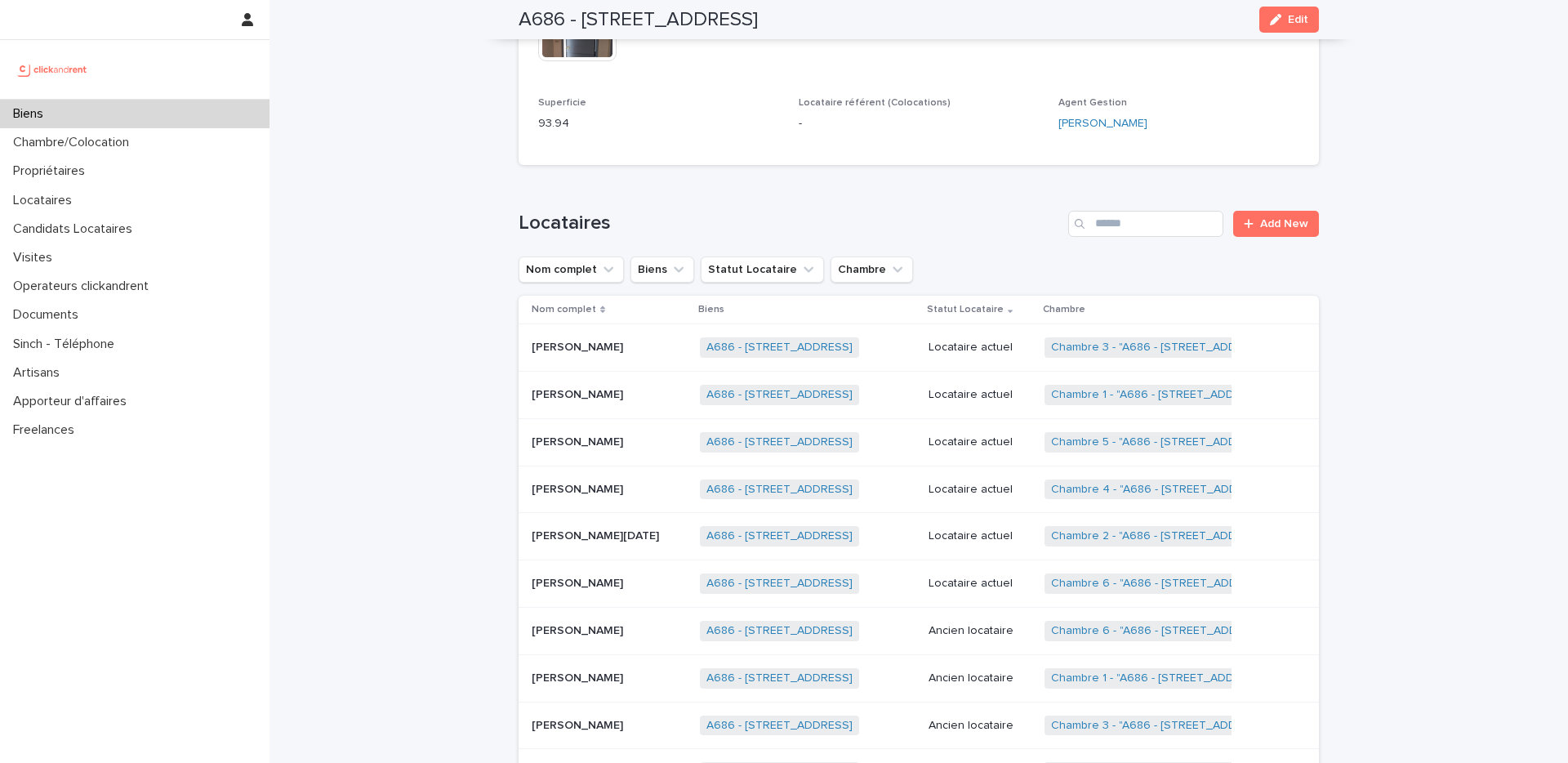
scroll to position [656, 0]
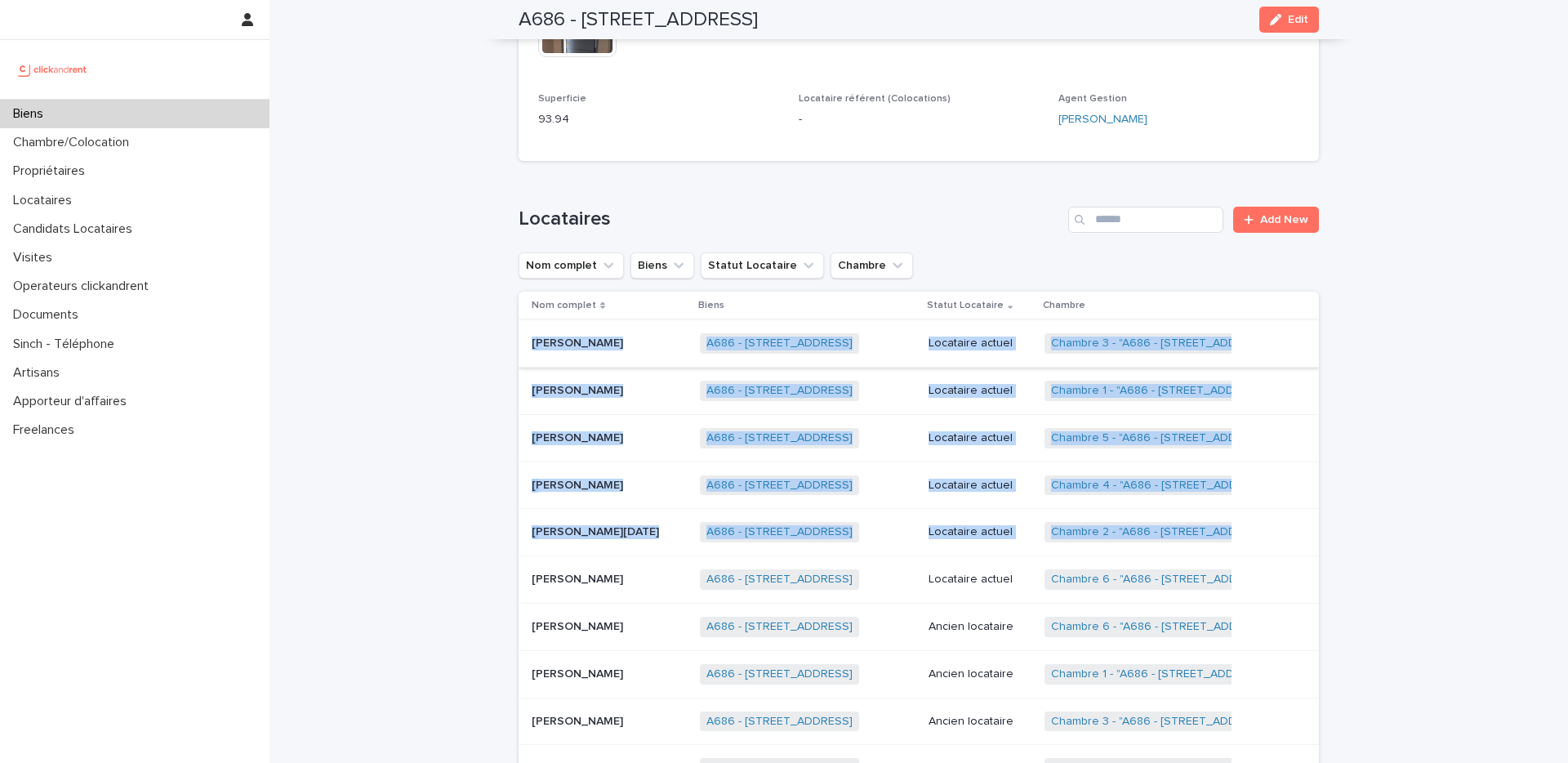
drag, startPoint x: 625, startPoint y: 565, endPoint x: 539, endPoint y: 327, distance: 253.1
copy tbody "oussef Elmzaiti Youssef Elmzaiti A686 - 28 allée de la Toison d'Or, Créteil 940…"
click at [120, 115] on div "Biens" at bounding box center [134, 114] width 270 height 29
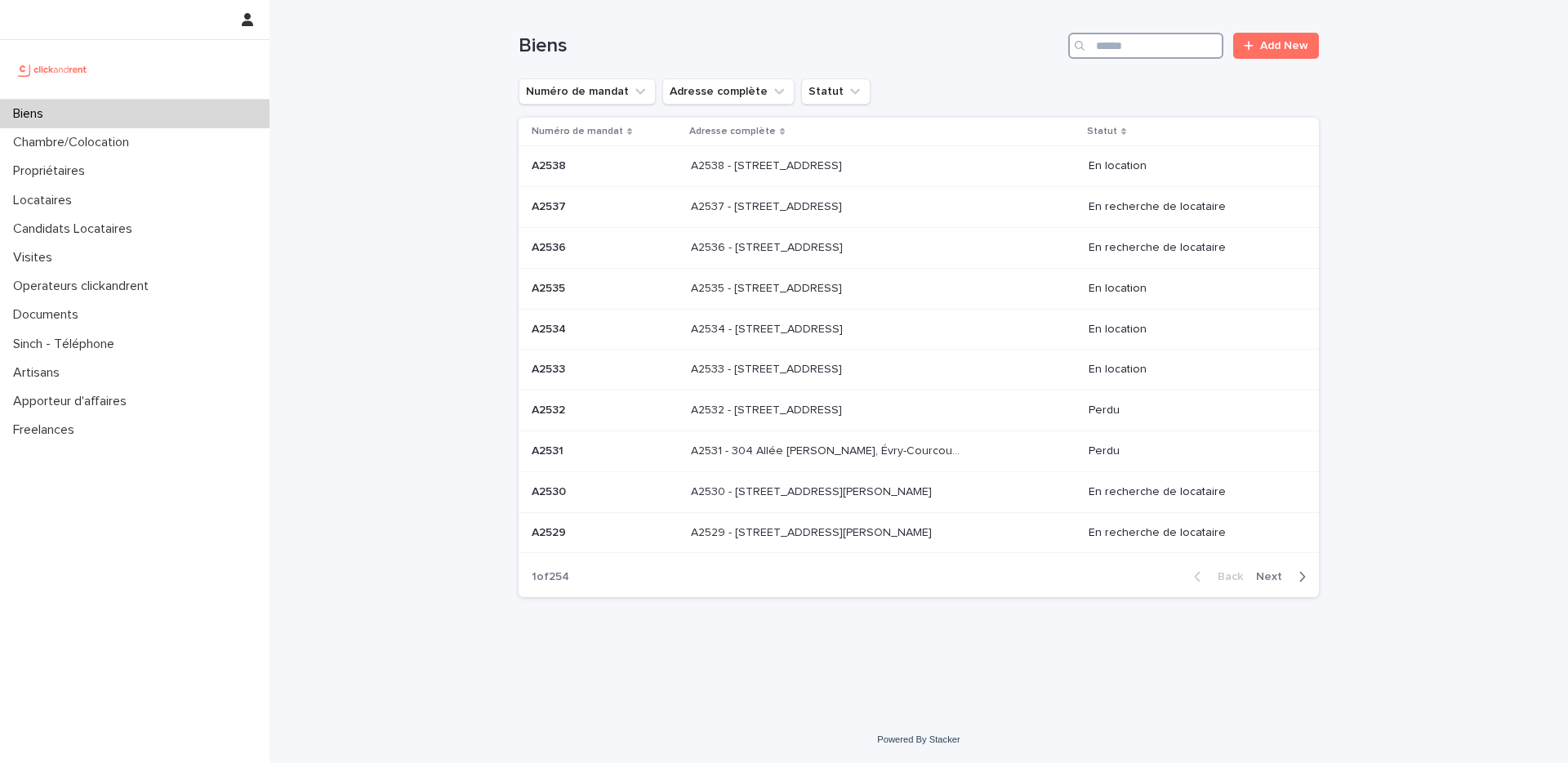
click at [1163, 54] on input "Search" at bounding box center [1146, 46] width 155 height 26
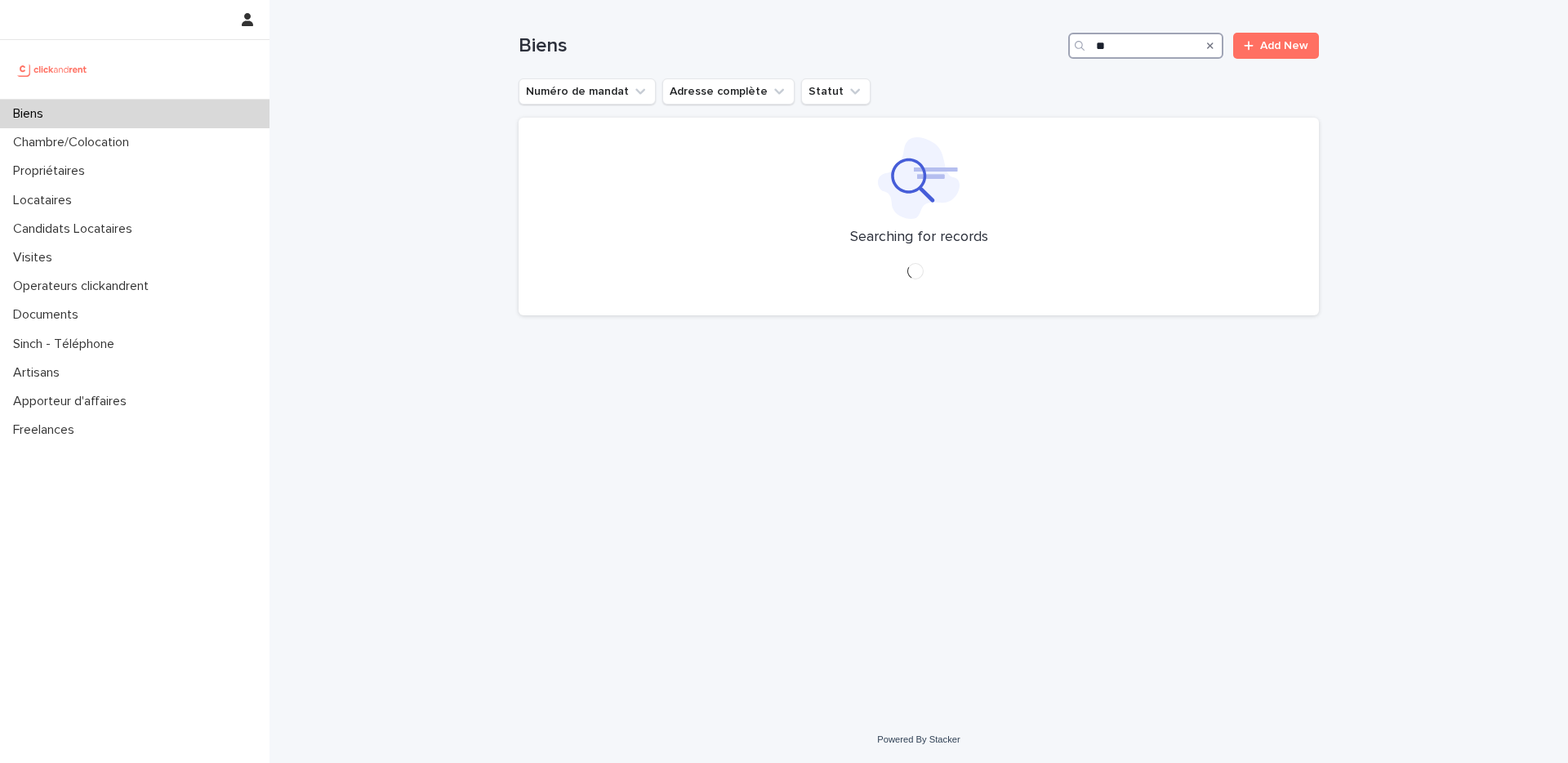
type input "*"
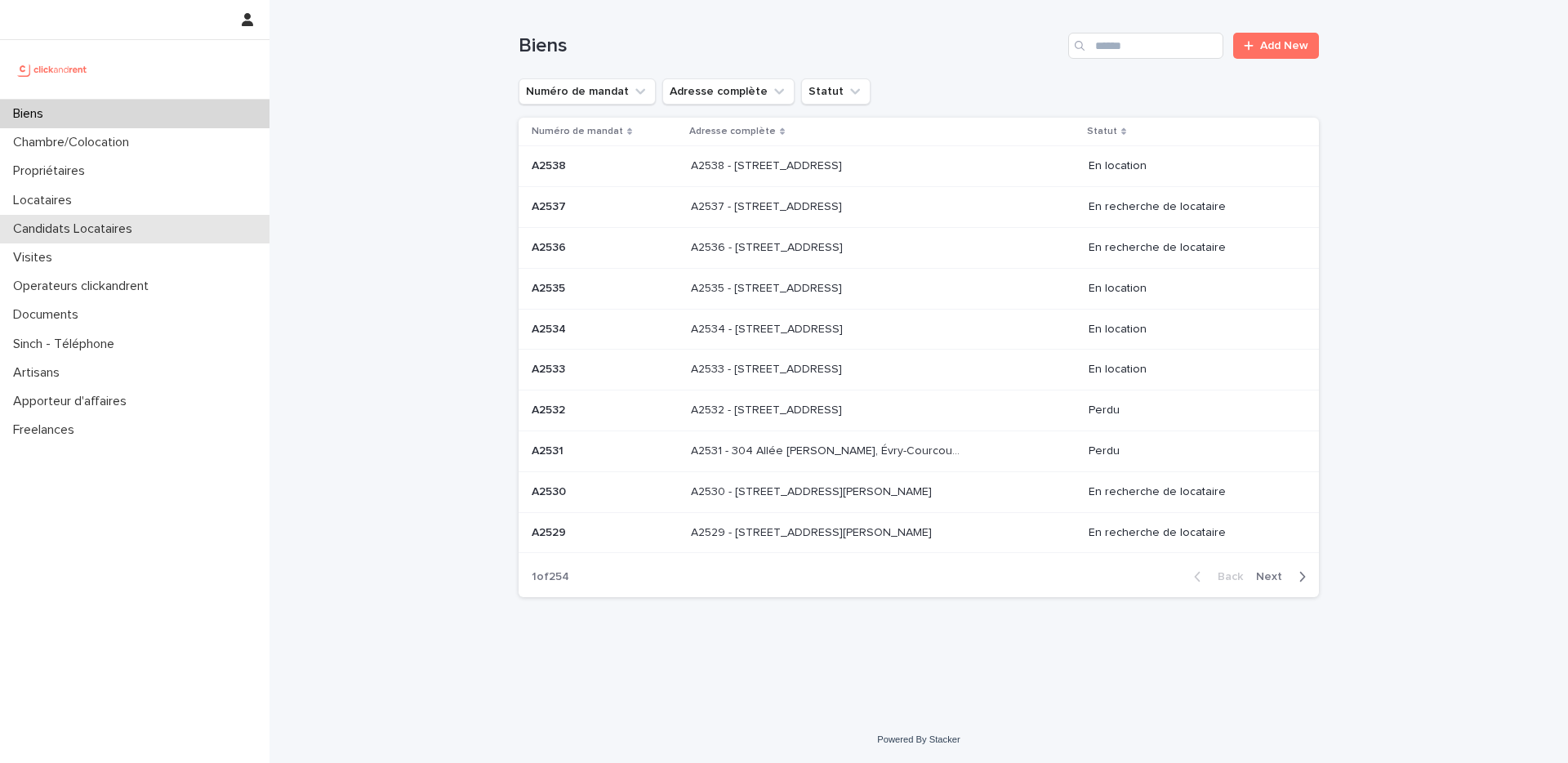
click at [131, 224] on p "Candidats Locataires" at bounding box center [76, 228] width 138 height 16
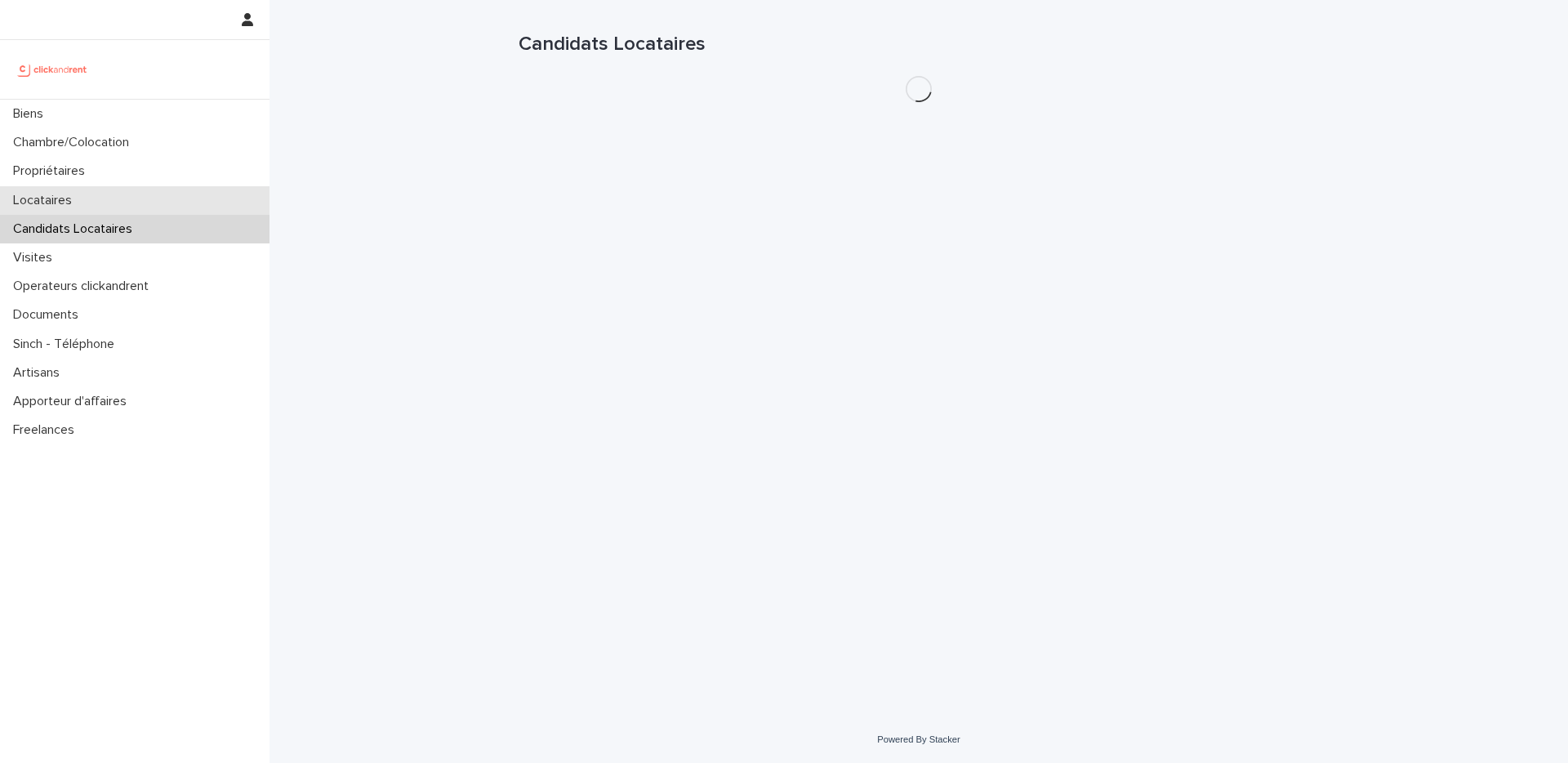
click at [132, 195] on div "Locataires" at bounding box center [134, 200] width 270 height 29
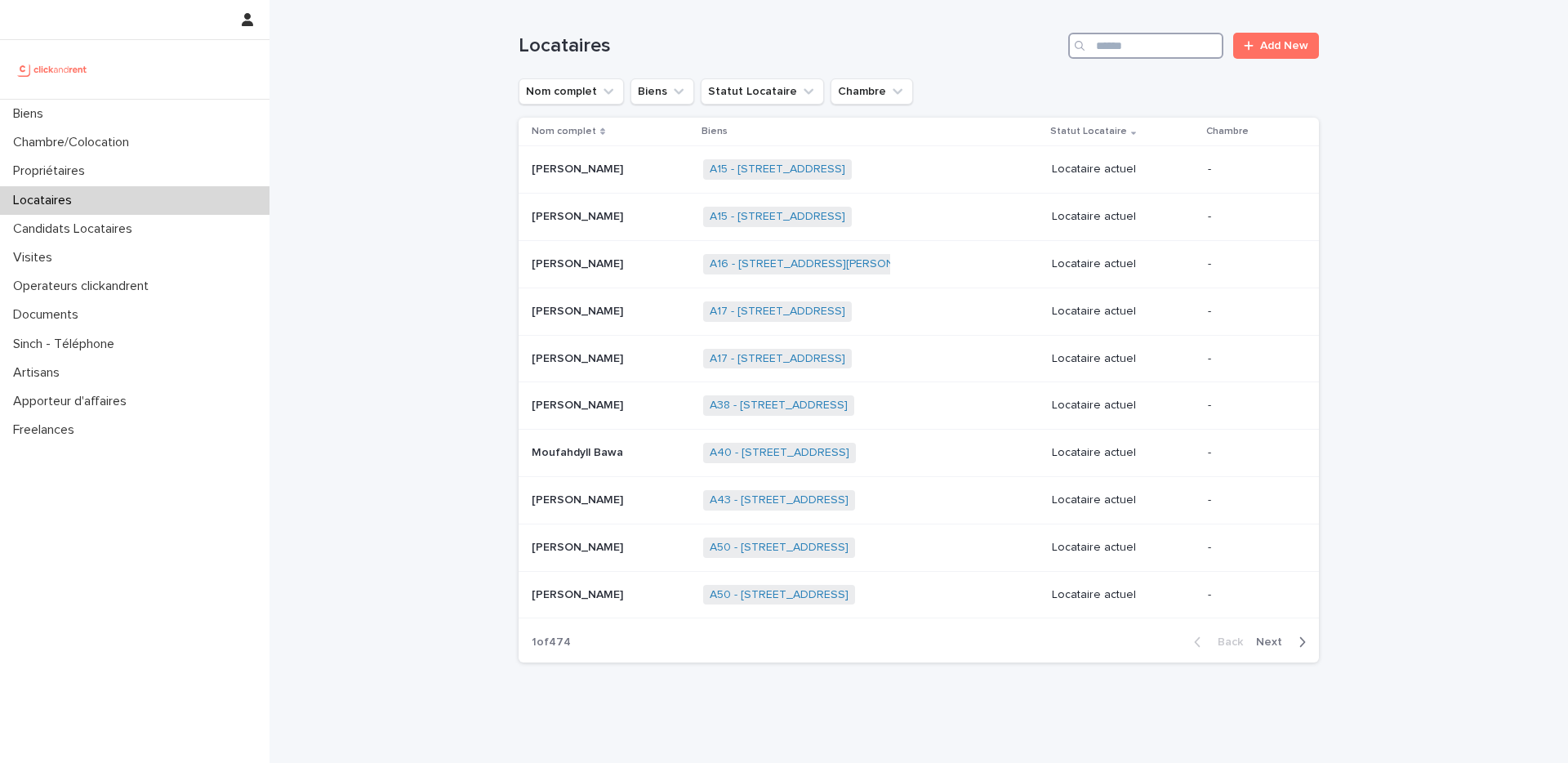
click at [1131, 49] on input "Search" at bounding box center [1146, 46] width 155 height 26
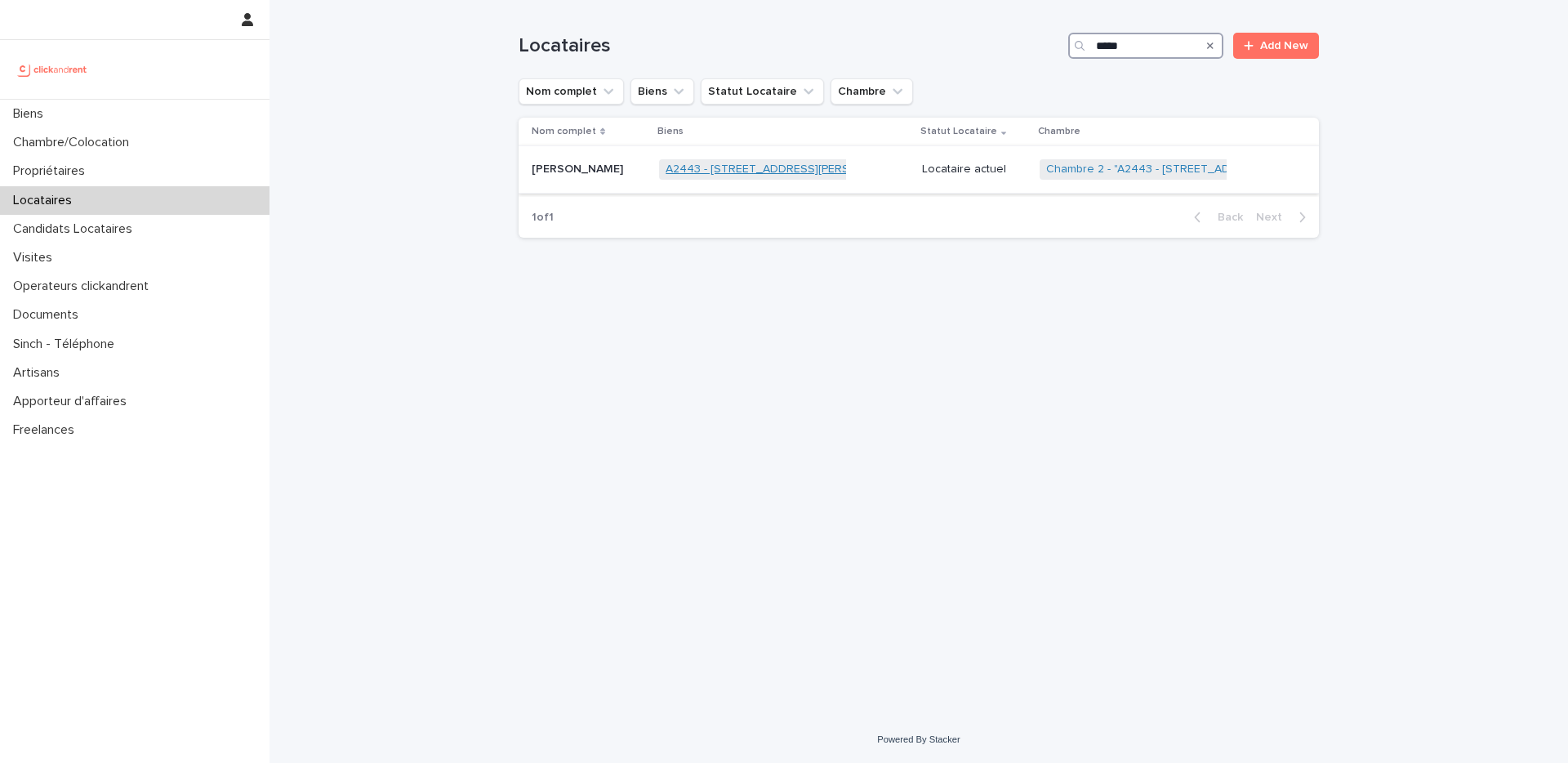
type input "*****"
click at [812, 173] on link "A2443 - [STREET_ADDRESS][PERSON_NAME]" at bounding box center [786, 169] width 242 height 14
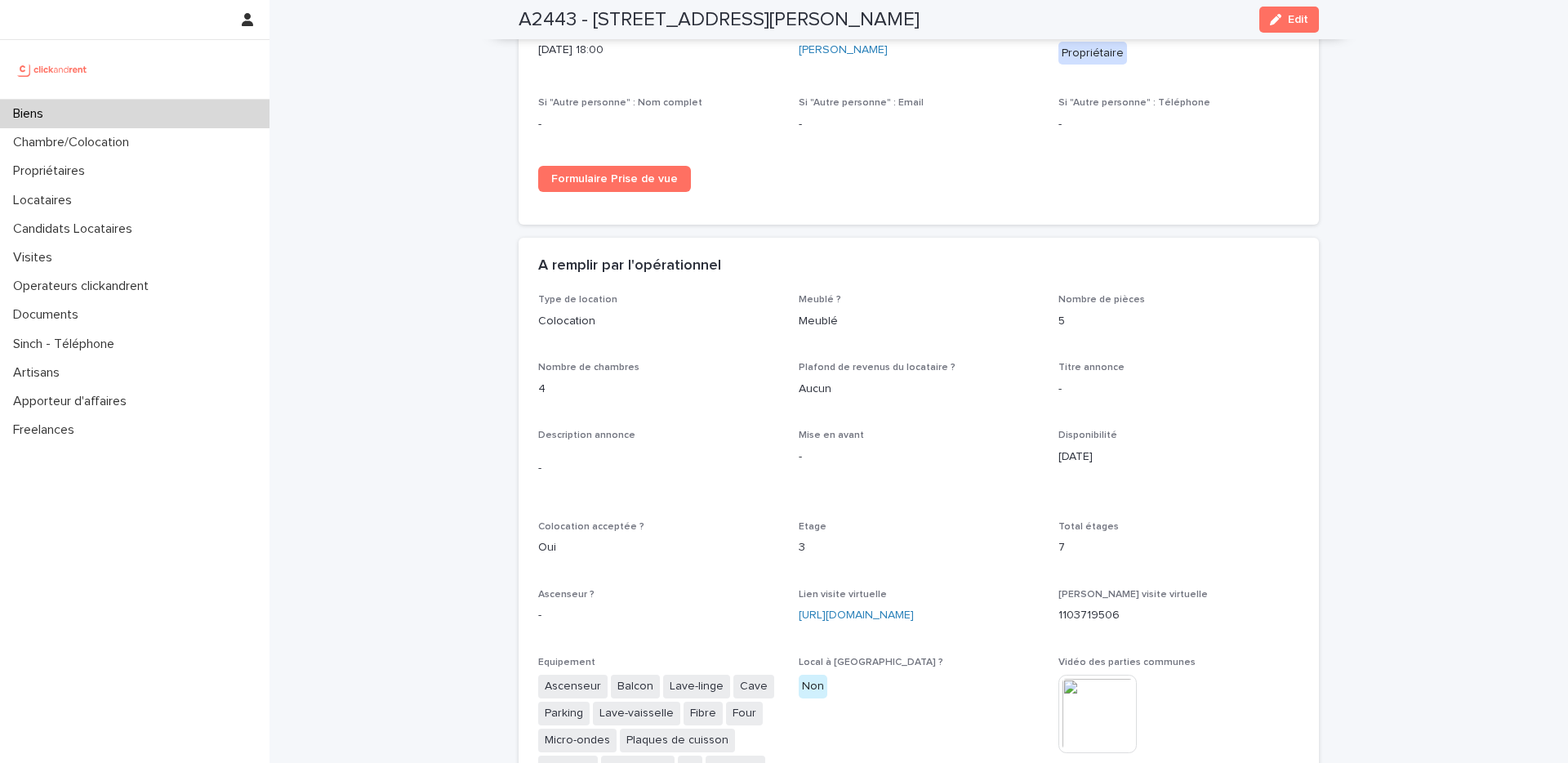
scroll to position [3013, 0]
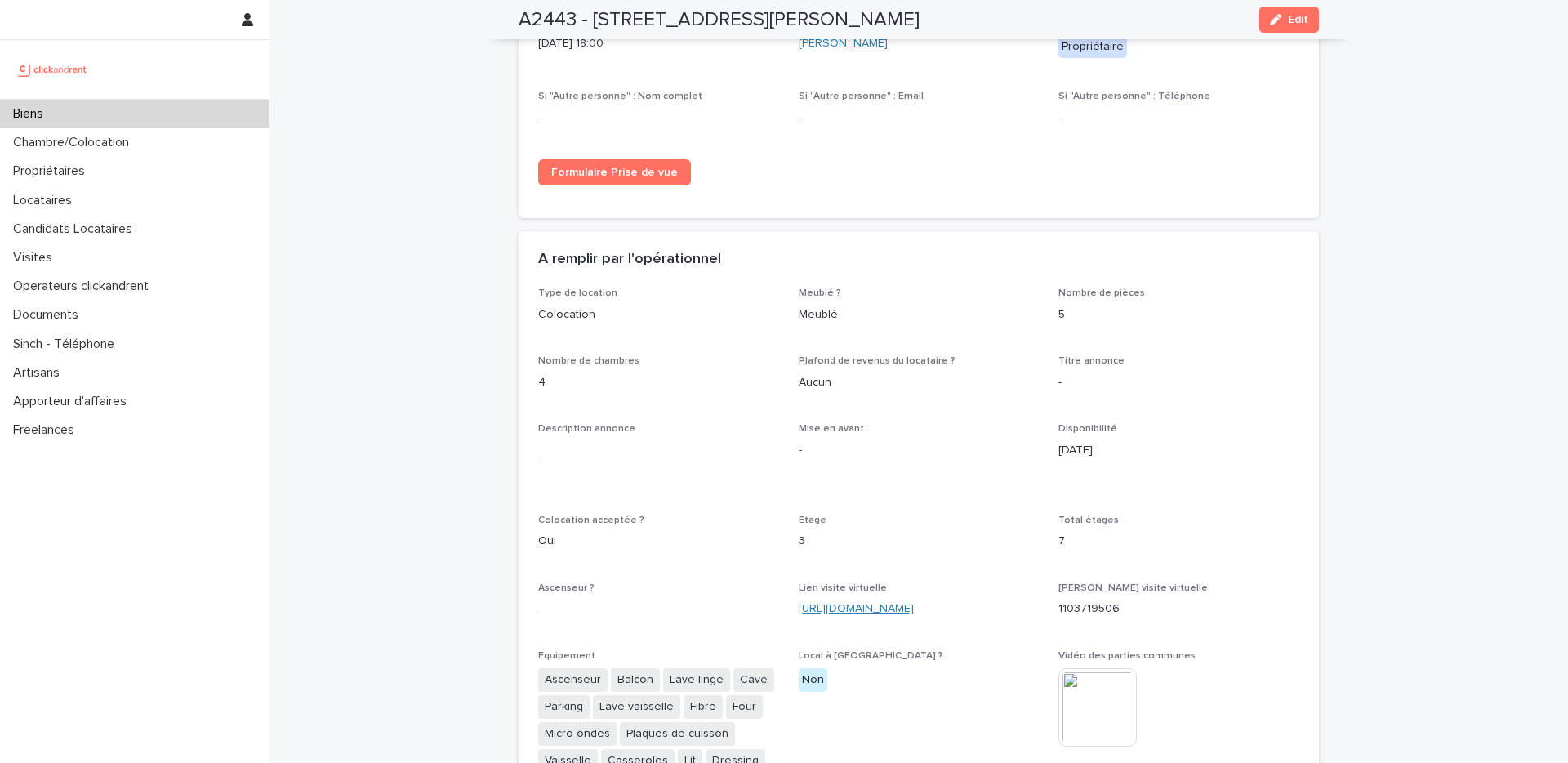
click at [898, 603] on link "[URL][DOMAIN_NAME]" at bounding box center [857, 609] width 115 height 12
click at [109, 105] on div "Biens" at bounding box center [134, 114] width 270 height 29
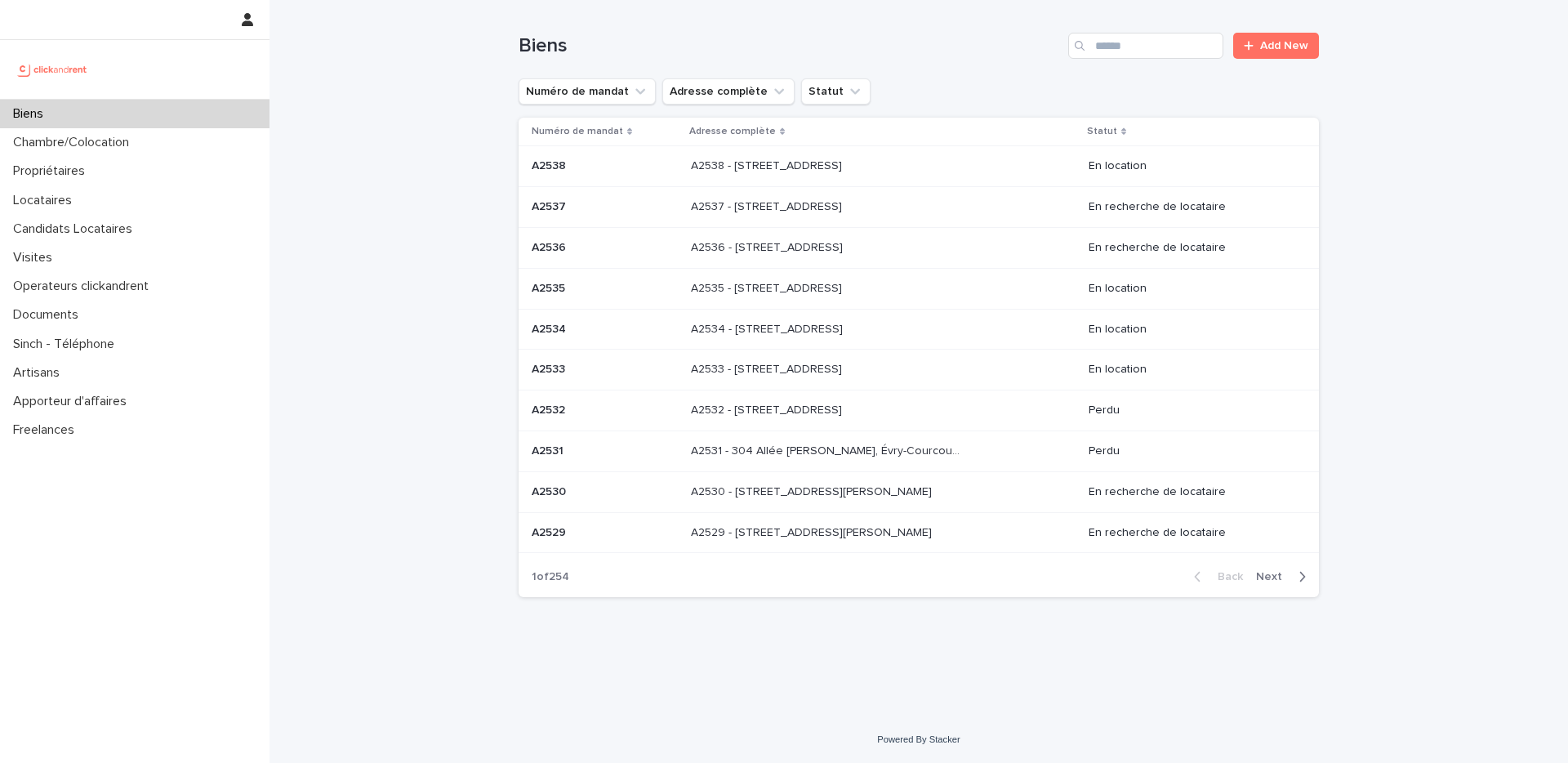
click at [1151, 59] on div "Biens Add New" at bounding box center [918, 39] width 800 height 78
click at [1159, 51] on input "Search" at bounding box center [1146, 46] width 155 height 26
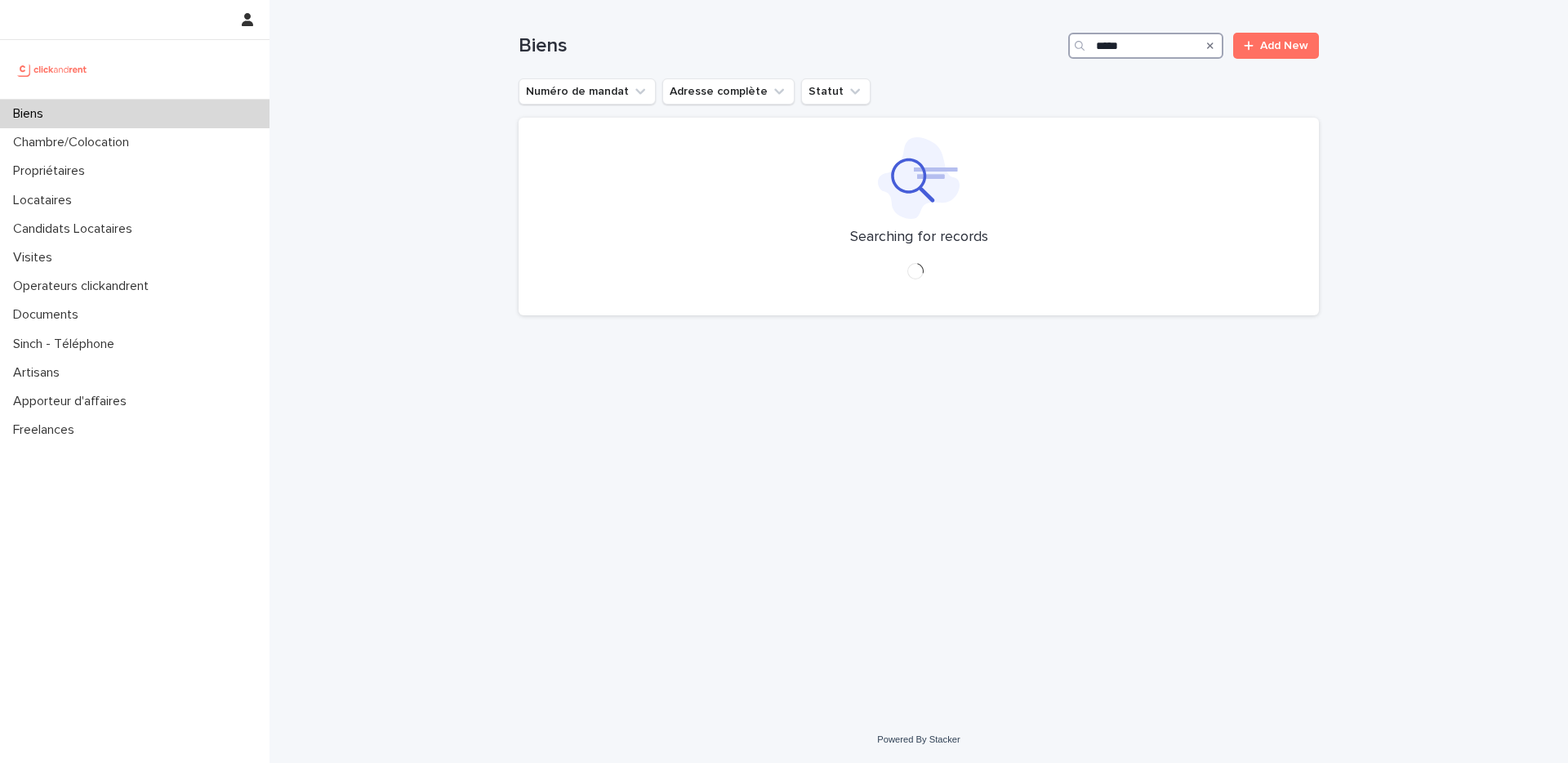
type input "*****"
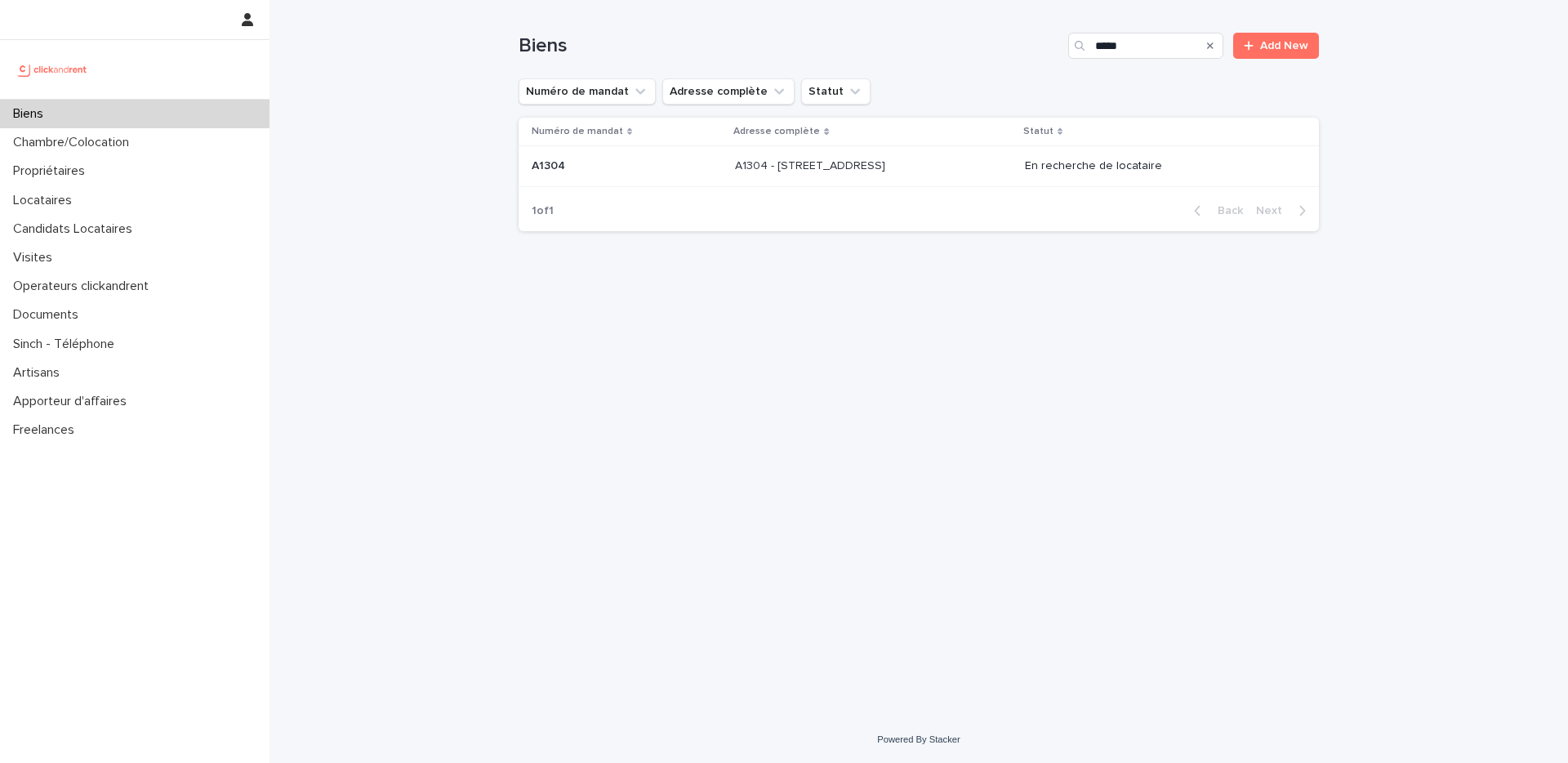
click at [814, 182] on td "A1304 - 49bis Boulevard Bessières, Paris 75017 A1304 - 49bis Boulevard Bessière…" at bounding box center [873, 167] width 289 height 41
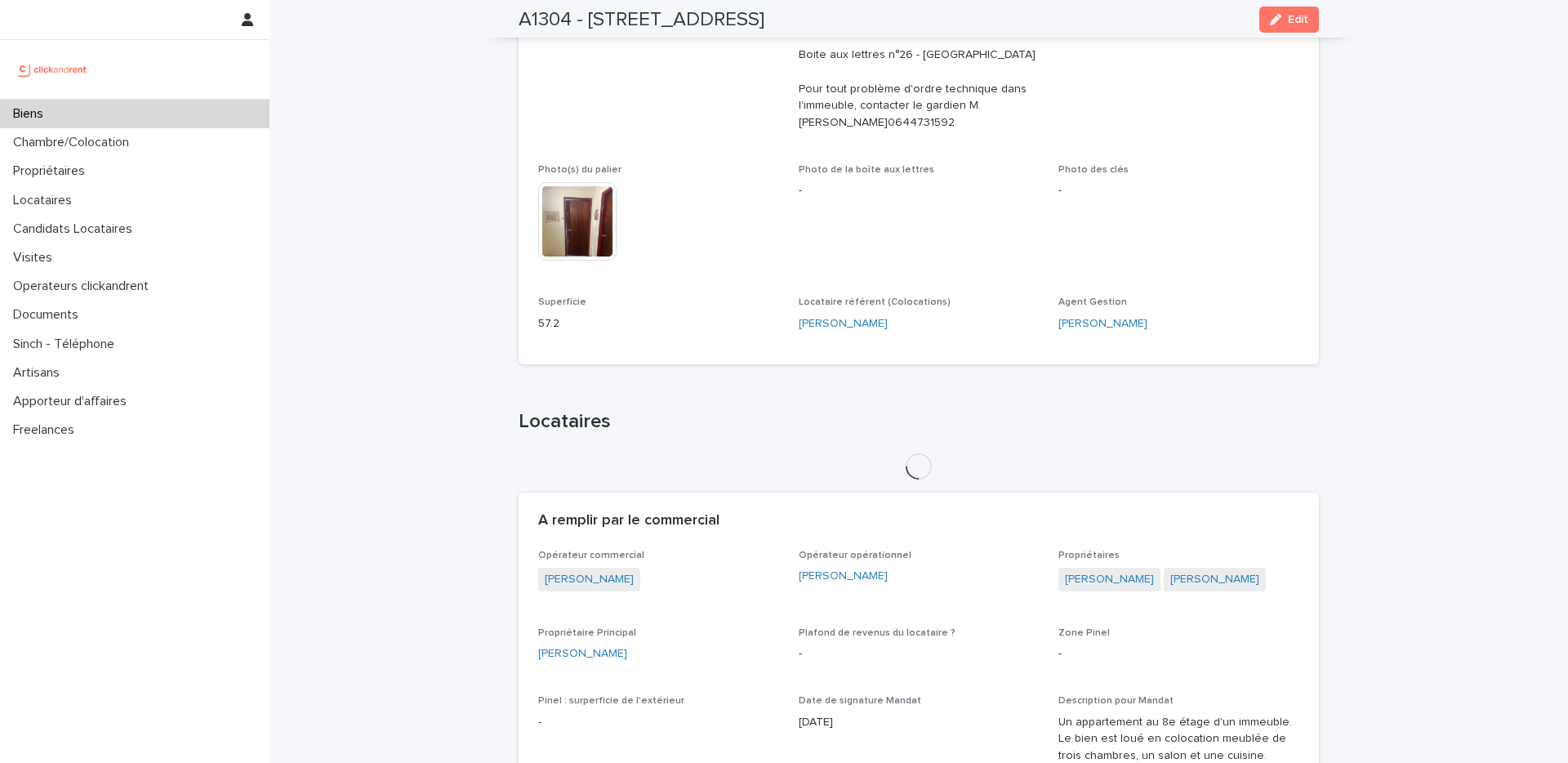
scroll to position [675, 0]
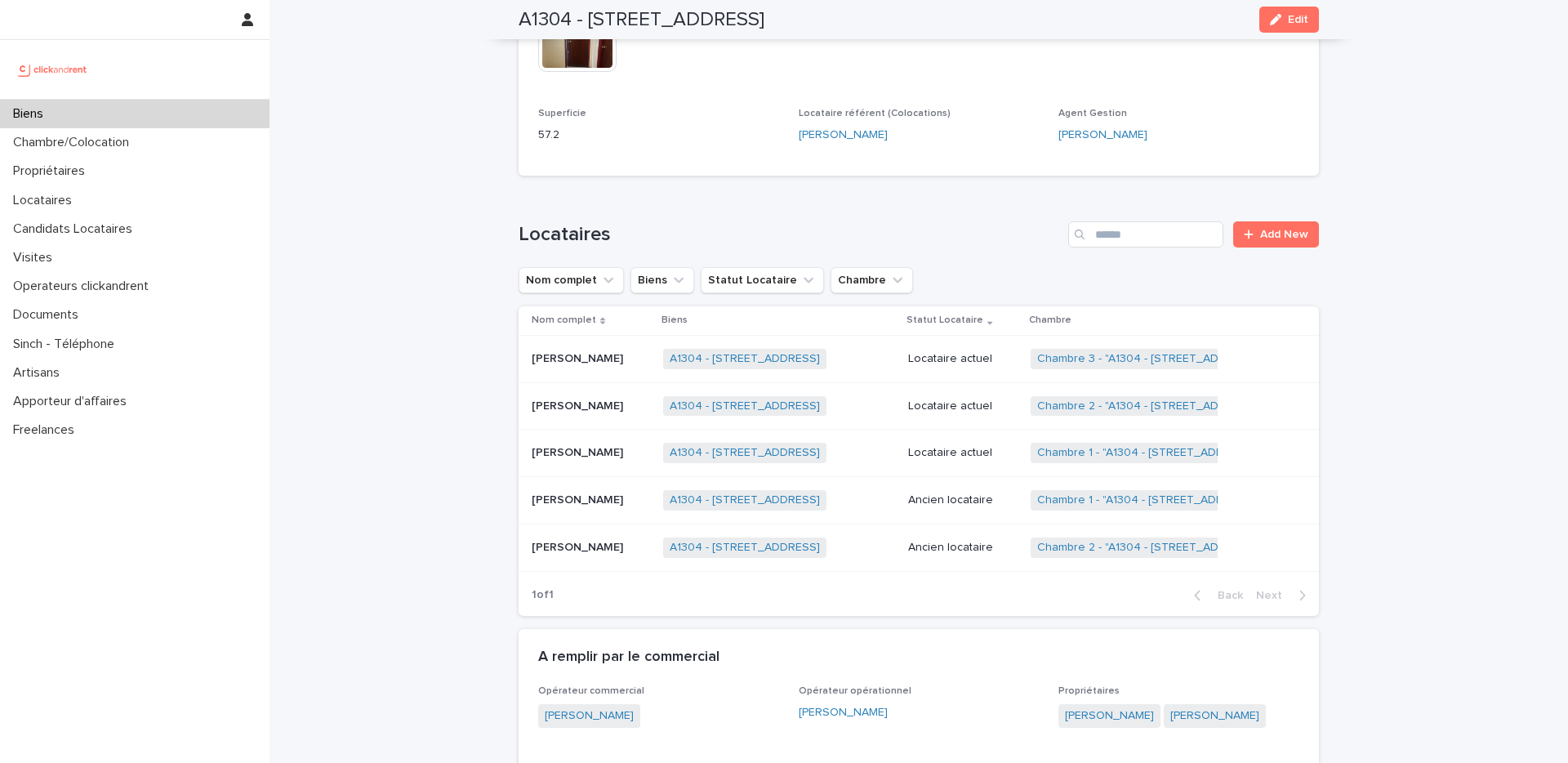
click at [638, 414] on div "Jean Marc Tapié Jean Marc Tapié" at bounding box center [591, 406] width 119 height 27
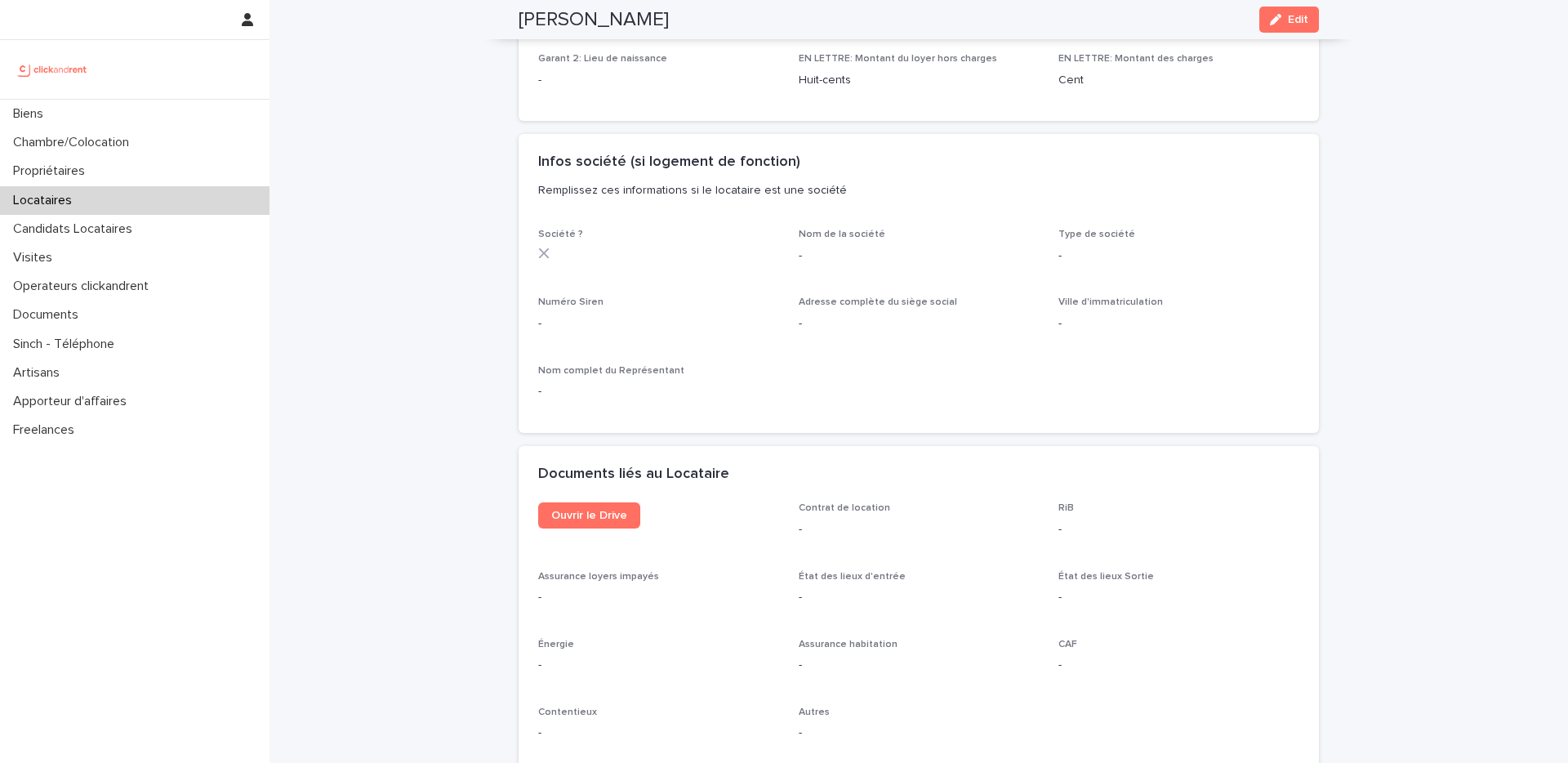
scroll to position [1362, 0]
click at [596, 516] on span "Ouvrir le Drive" at bounding box center [589, 514] width 76 height 12
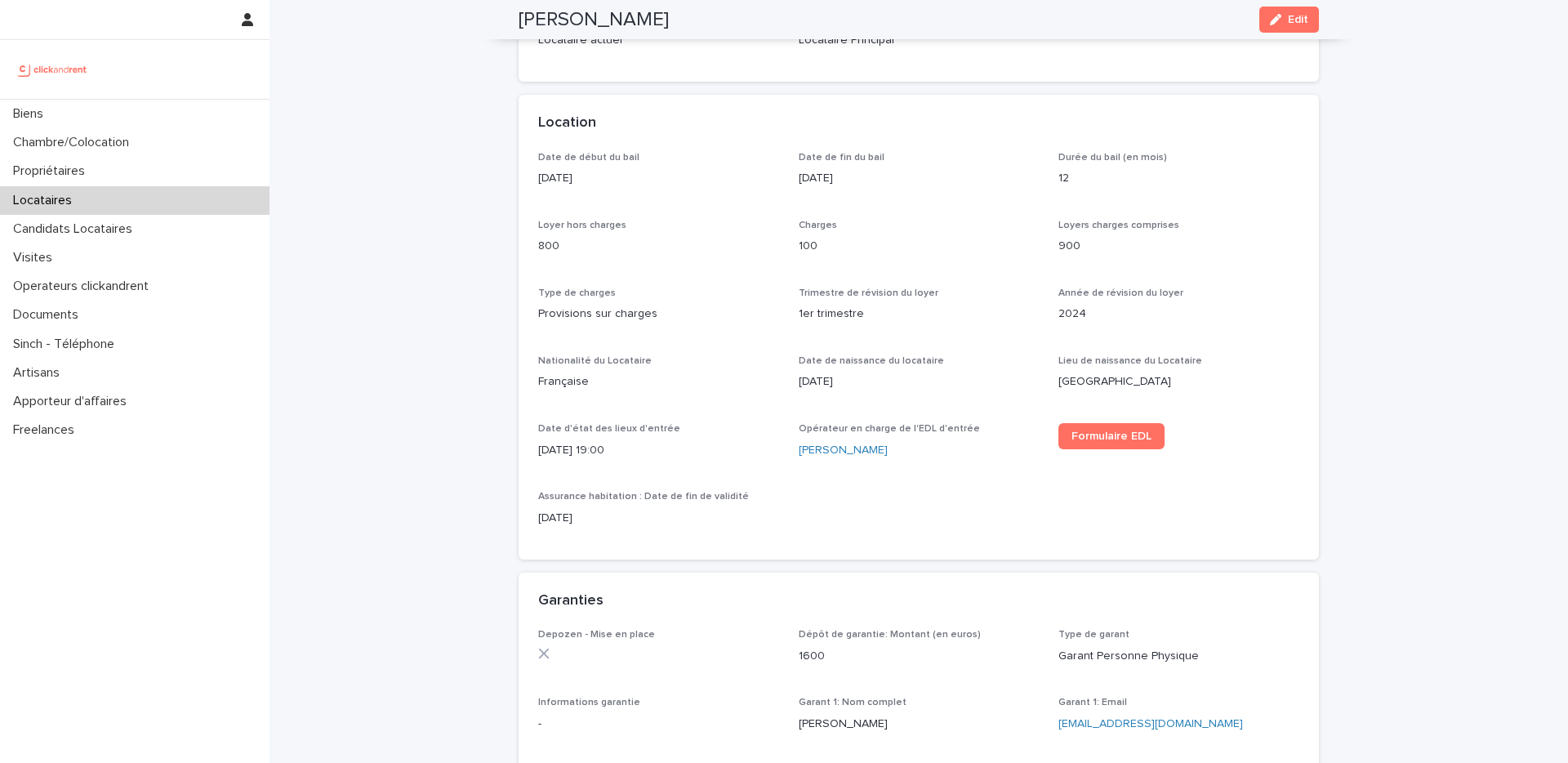
scroll to position [106, 0]
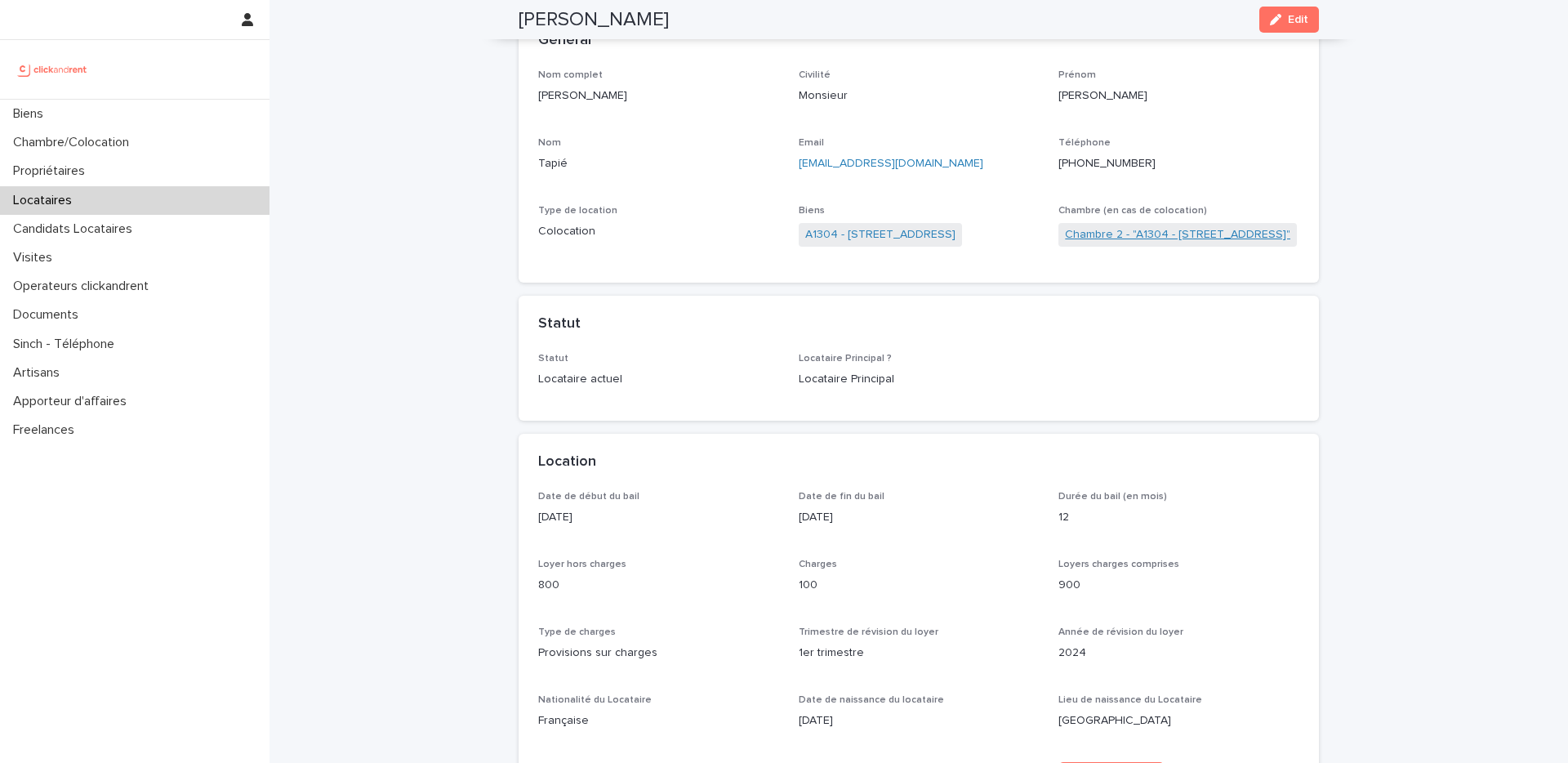
click at [1135, 232] on link "Chambre 2 - "A1304 - 49bis Boulevard Bessières, Paris 75017"" at bounding box center [1177, 234] width 225 height 17
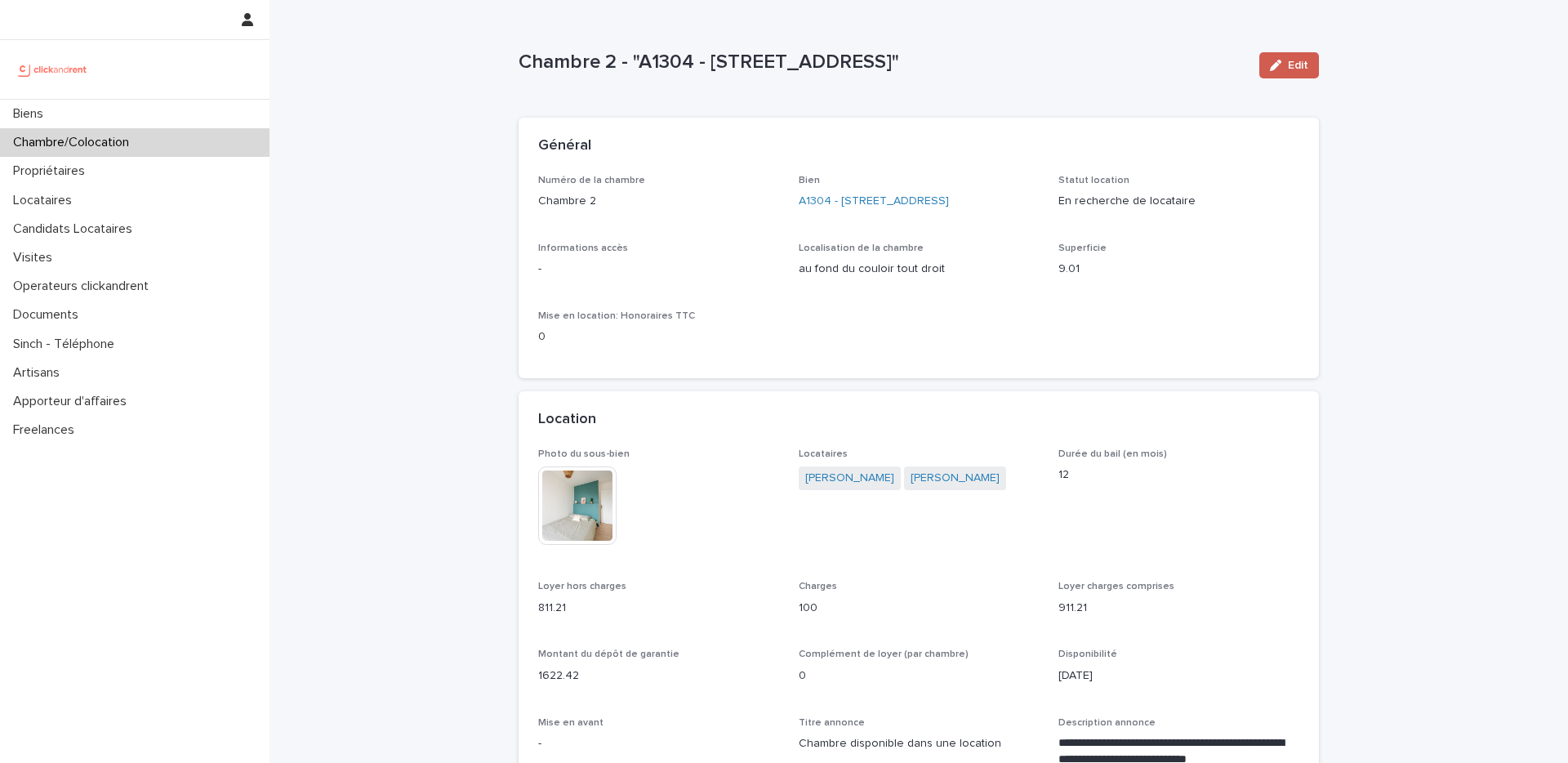
click at [1276, 62] on icon "button" at bounding box center [1275, 65] width 12 height 12
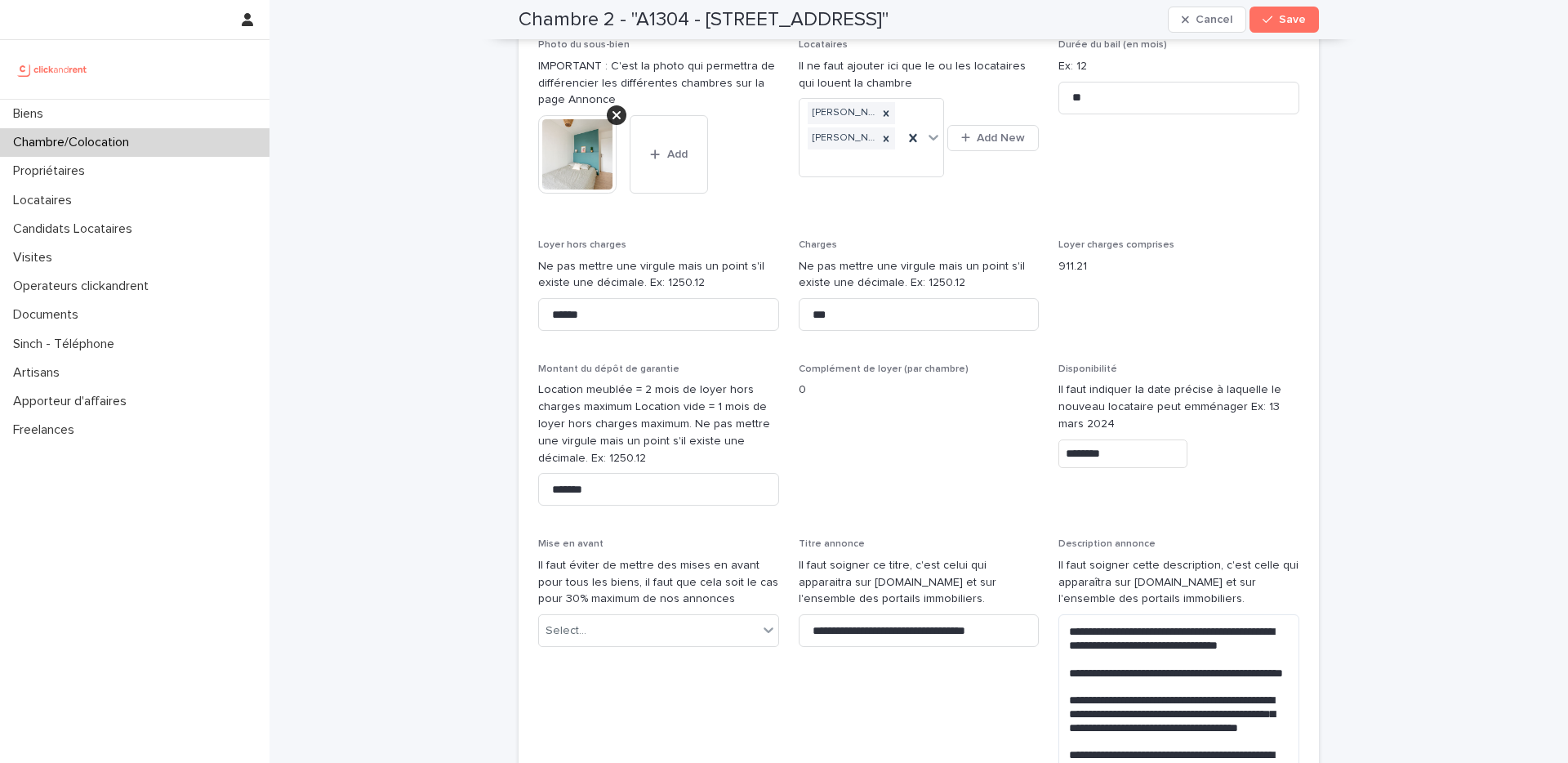
scroll to position [597, 0]
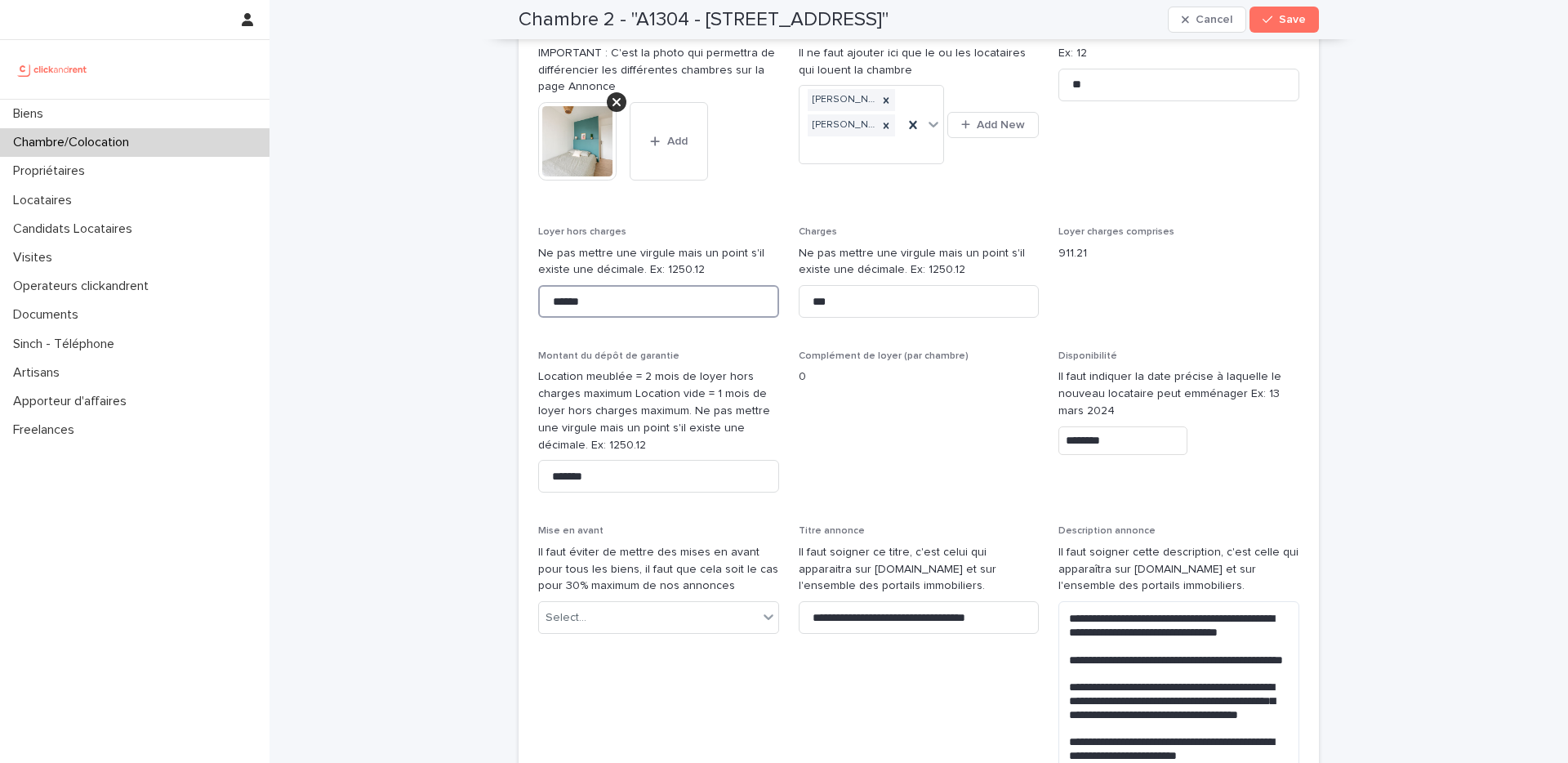
click at [594, 318] on input "******" at bounding box center [659, 302] width 241 height 33
type input "***"
click at [623, 492] on input "*******" at bounding box center [659, 477] width 241 height 33
type input "****"
click at [1280, 19] on span "Save" at bounding box center [1292, 20] width 27 height 12
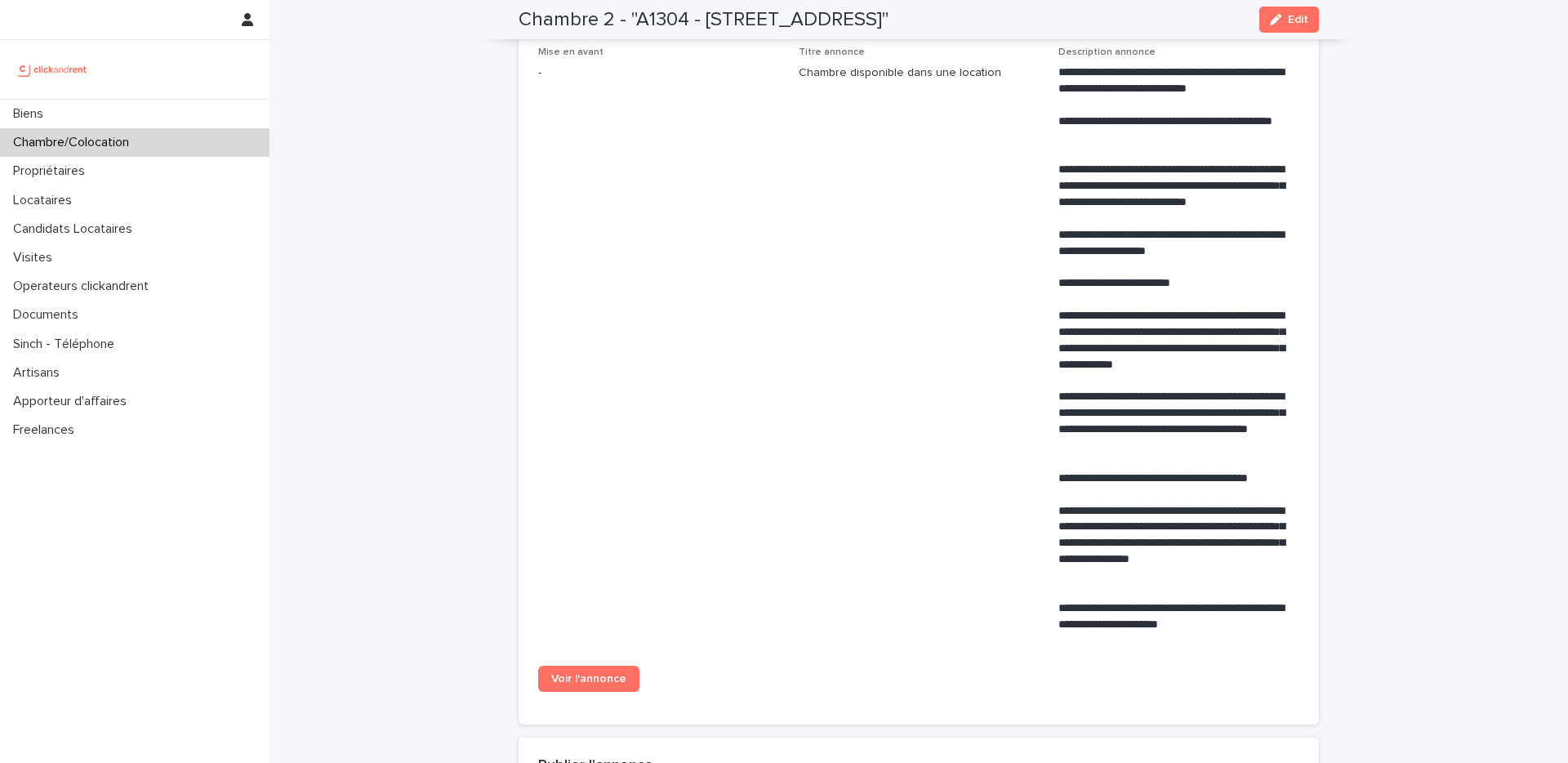
scroll to position [832, 0]
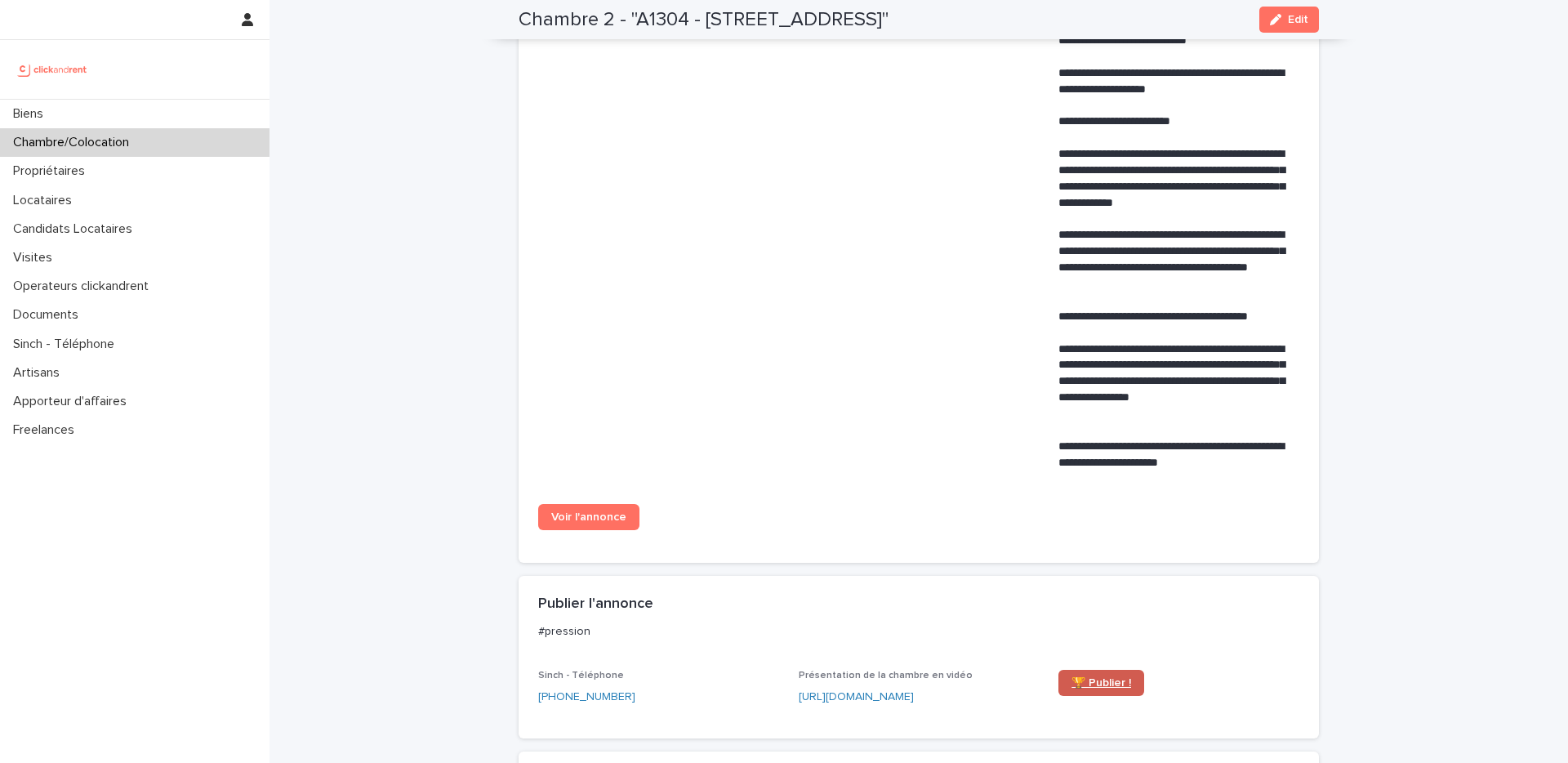
click at [1102, 674] on link "🏆 Publier !" at bounding box center [1101, 683] width 86 height 26
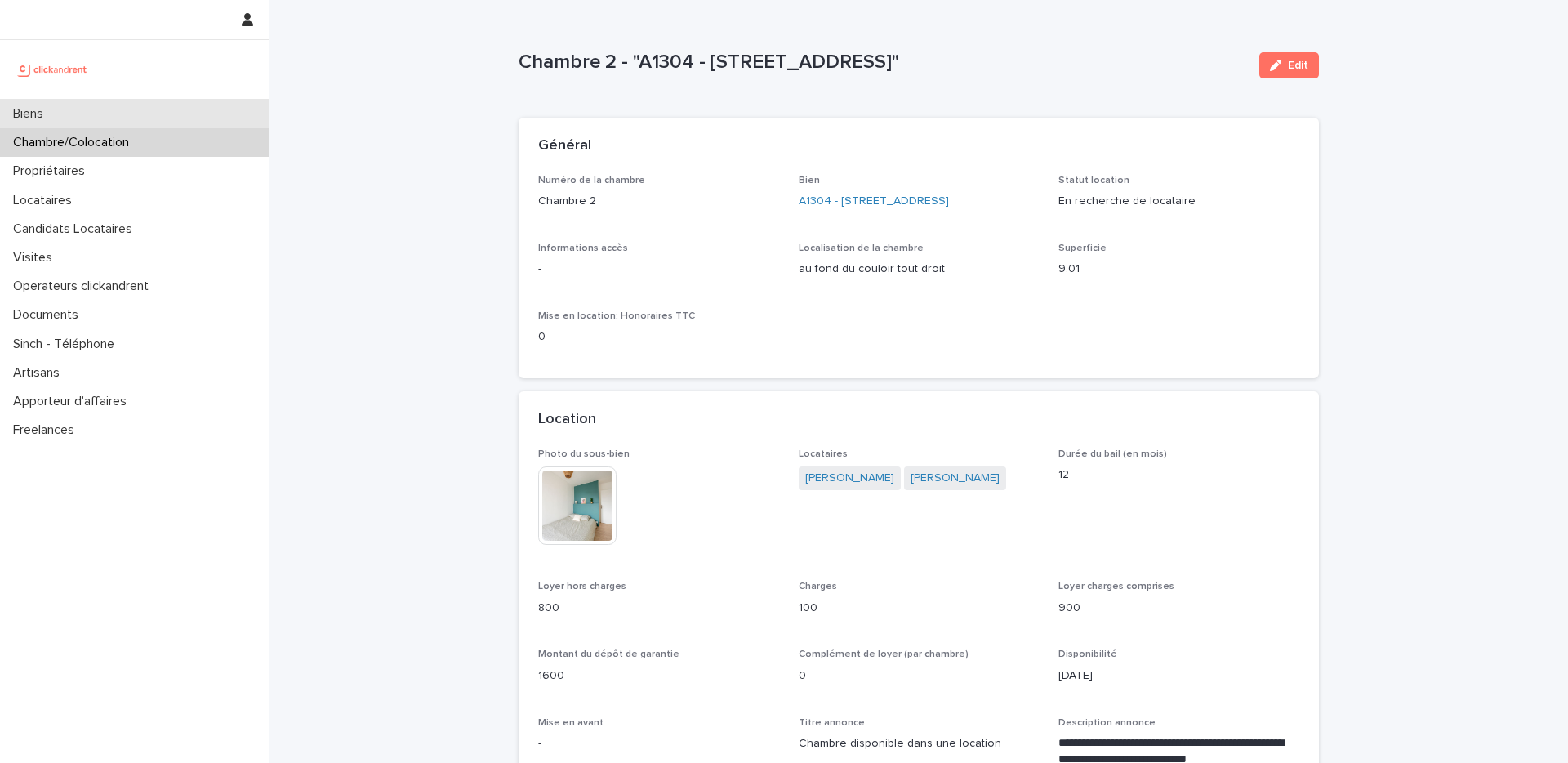
click at [47, 112] on p "Biens" at bounding box center [31, 114] width 49 height 16
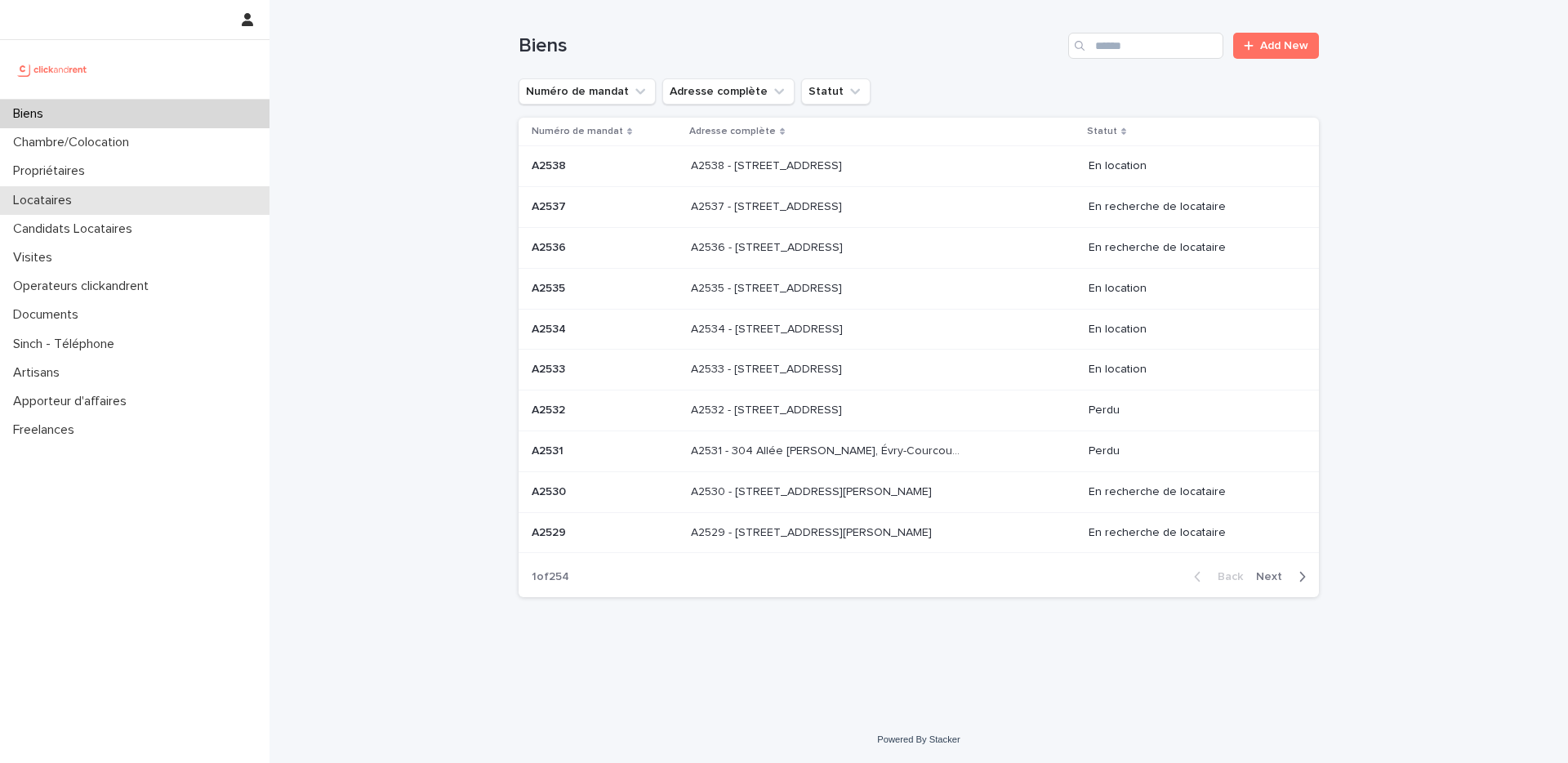
click at [115, 191] on div "Locataires" at bounding box center [134, 200] width 270 height 29
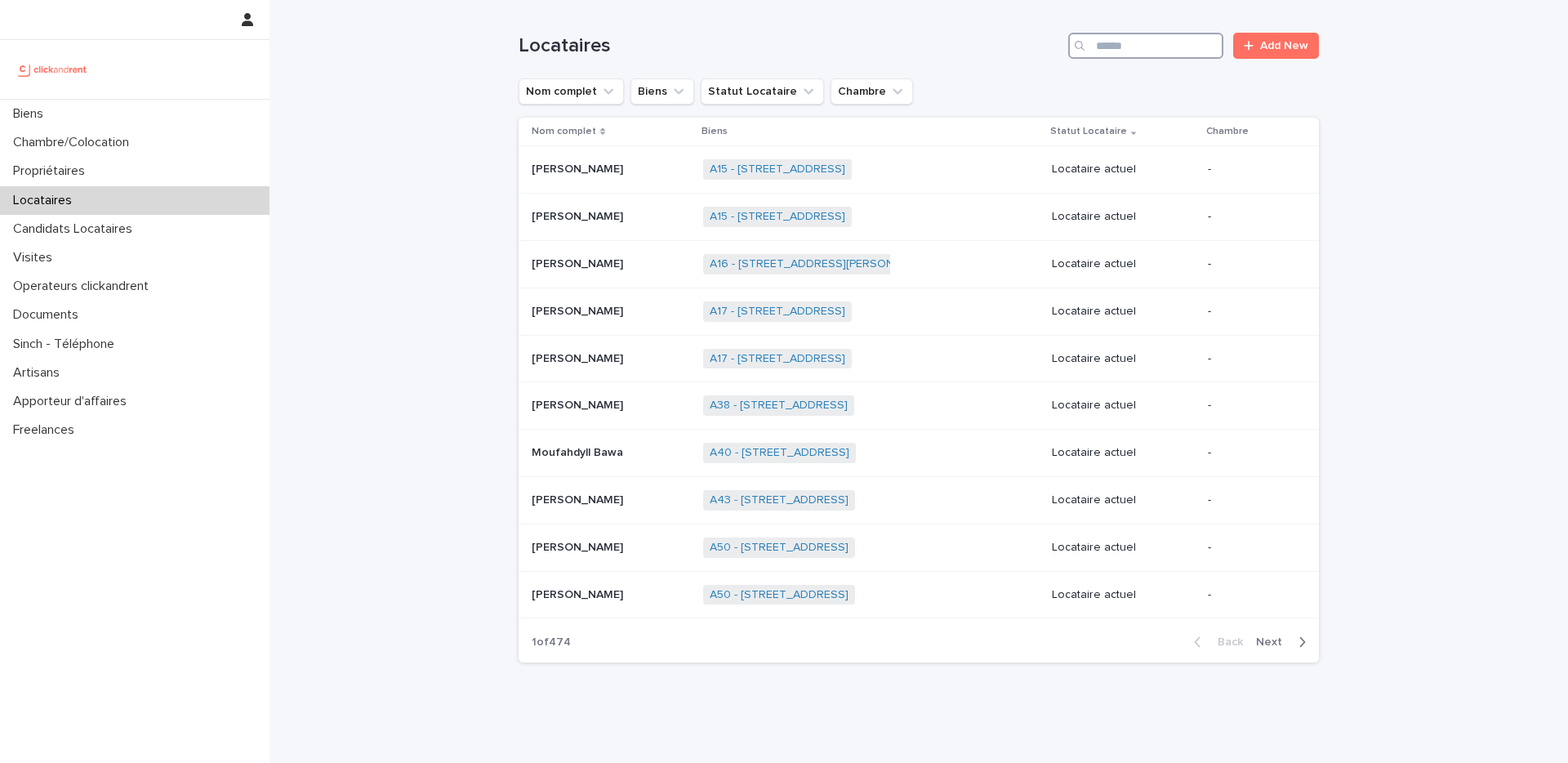
click at [1152, 41] on input "Search" at bounding box center [1146, 46] width 155 height 26
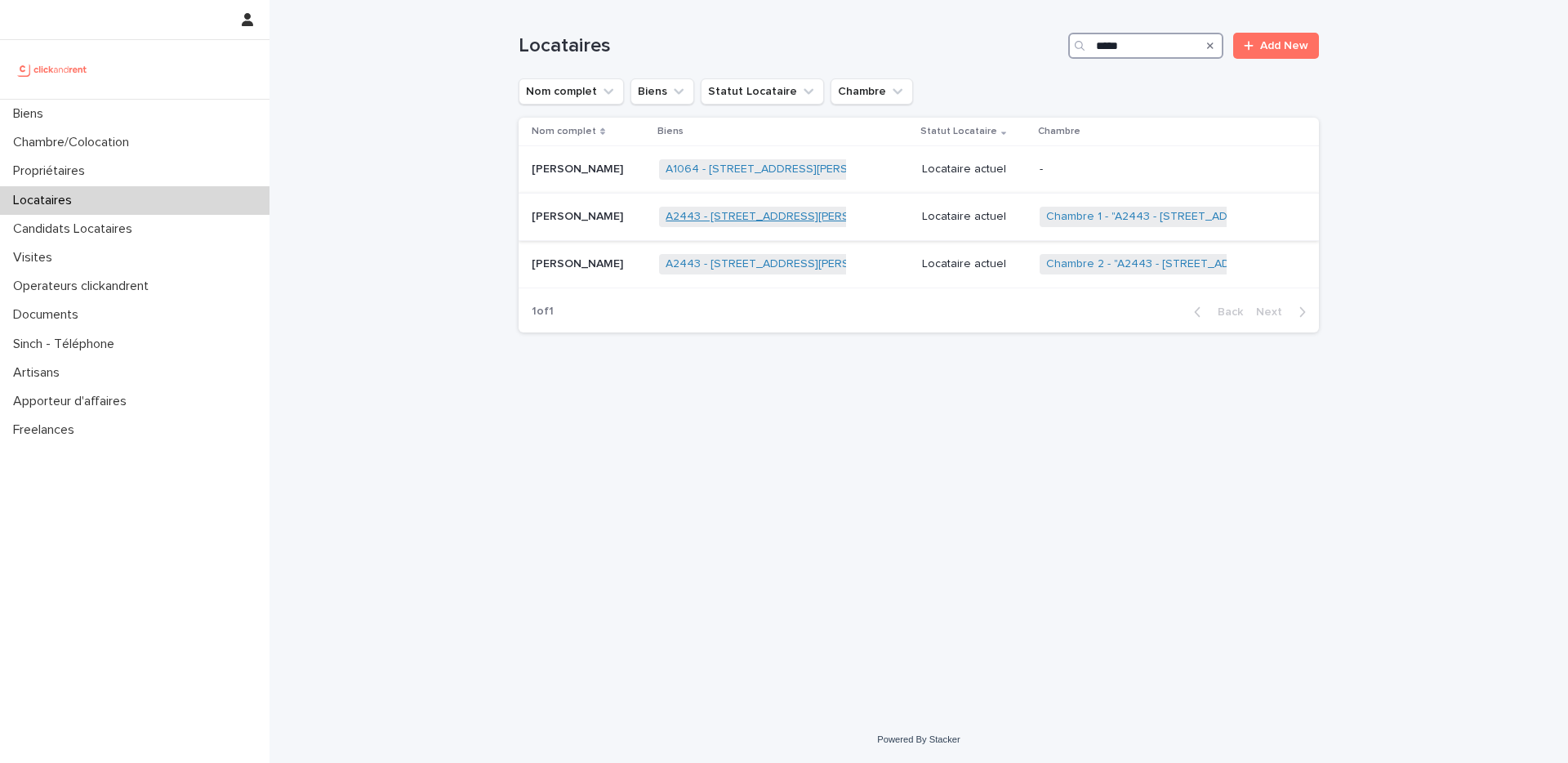
type input "*****"
click at [775, 219] on link "A2443 - [STREET_ADDRESS][PERSON_NAME]" at bounding box center [786, 217] width 242 height 14
click at [776, 264] on link "A2443 - [STREET_ADDRESS][PERSON_NAME]" at bounding box center [786, 264] width 242 height 14
click at [787, 219] on link "A2443 - [STREET_ADDRESS][PERSON_NAME]" at bounding box center [786, 217] width 242 height 14
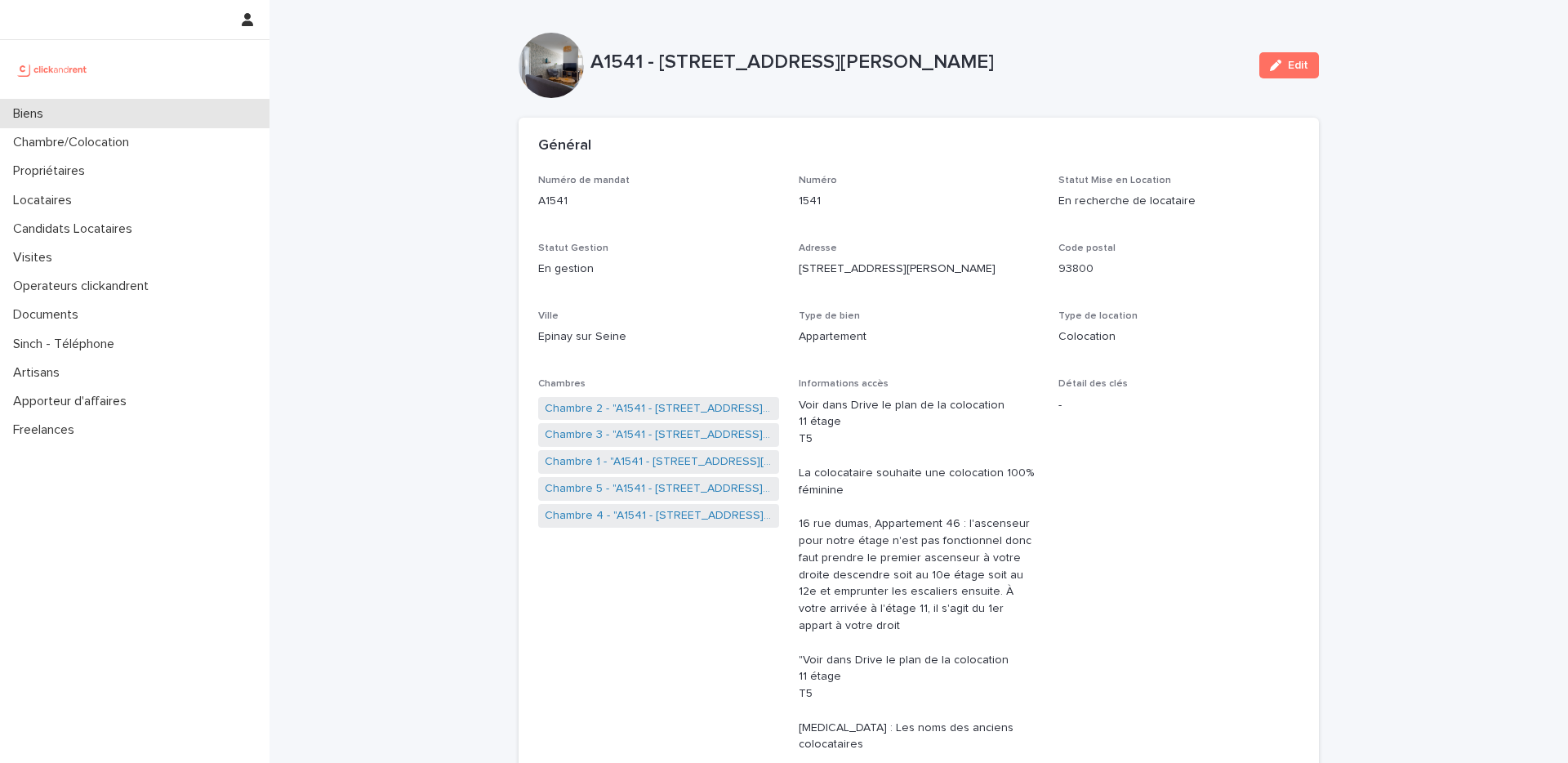
click at [97, 119] on div "Biens" at bounding box center [134, 114] width 270 height 29
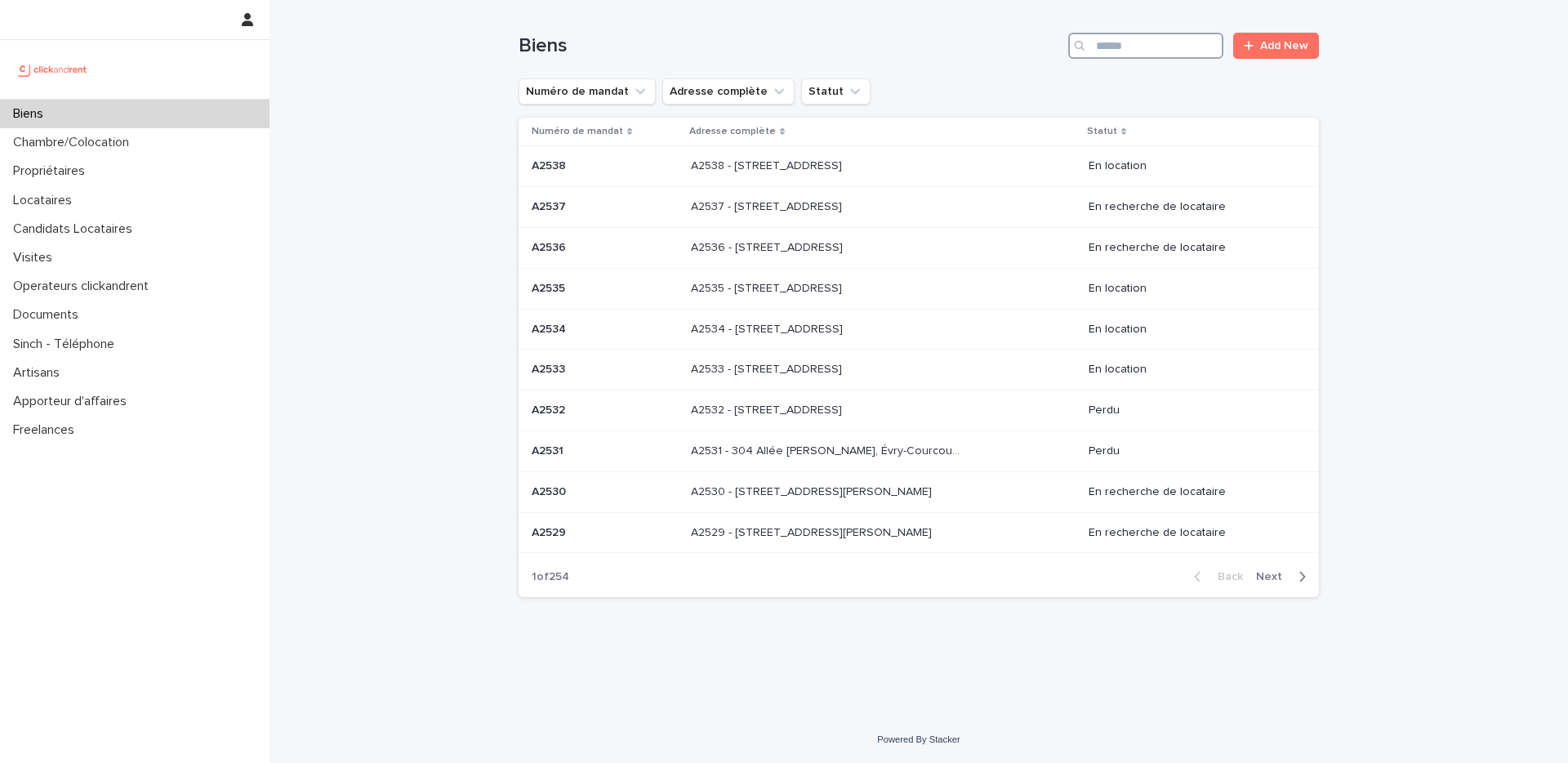
click at [1171, 49] on input "Search" at bounding box center [1146, 46] width 155 height 26
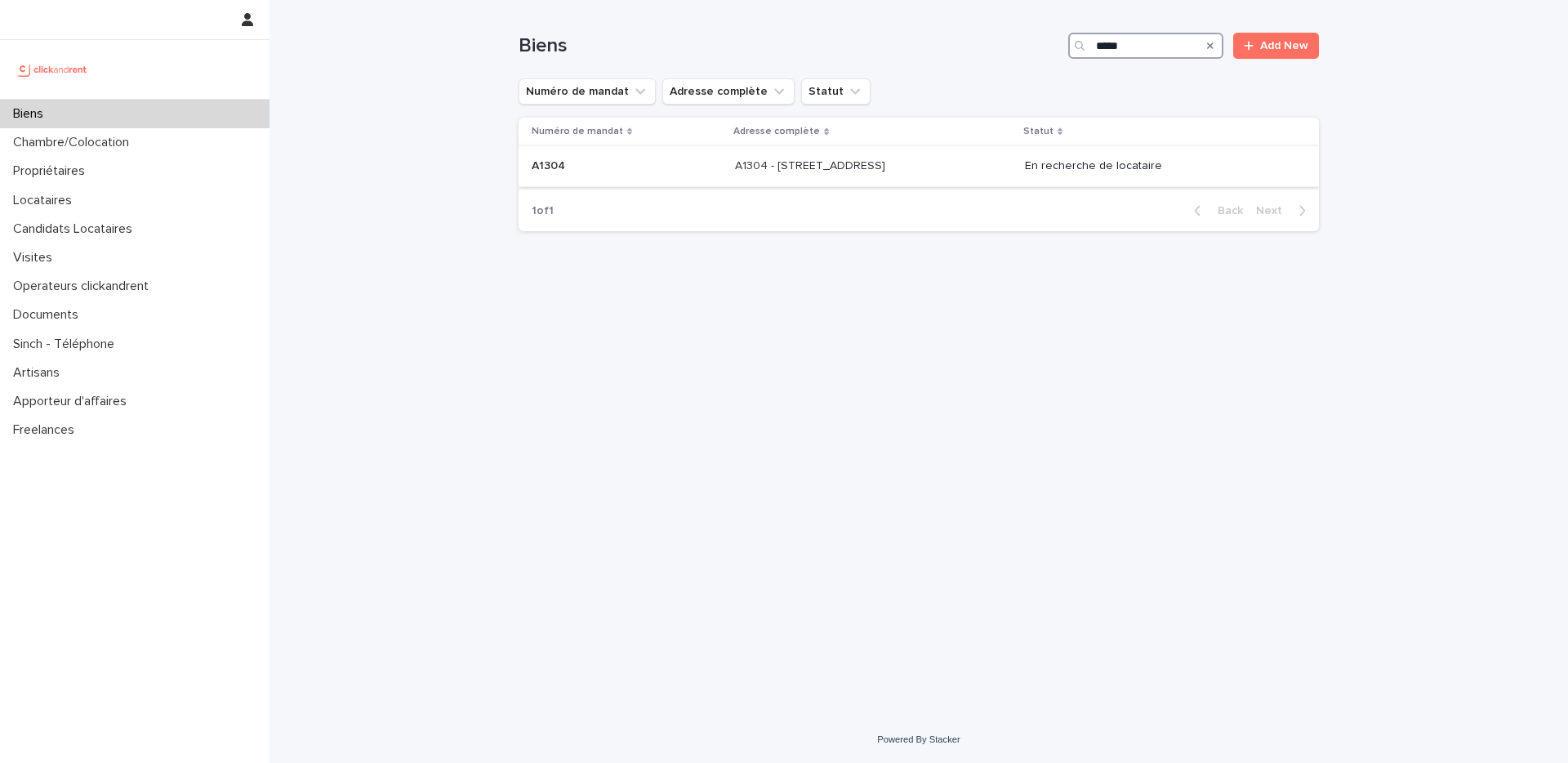
type input "*****"
click at [894, 174] on div "A1304 - [STREET_ADDRESS] A1304 - [STREET_ADDRESS]" at bounding box center [873, 166] width 276 height 27
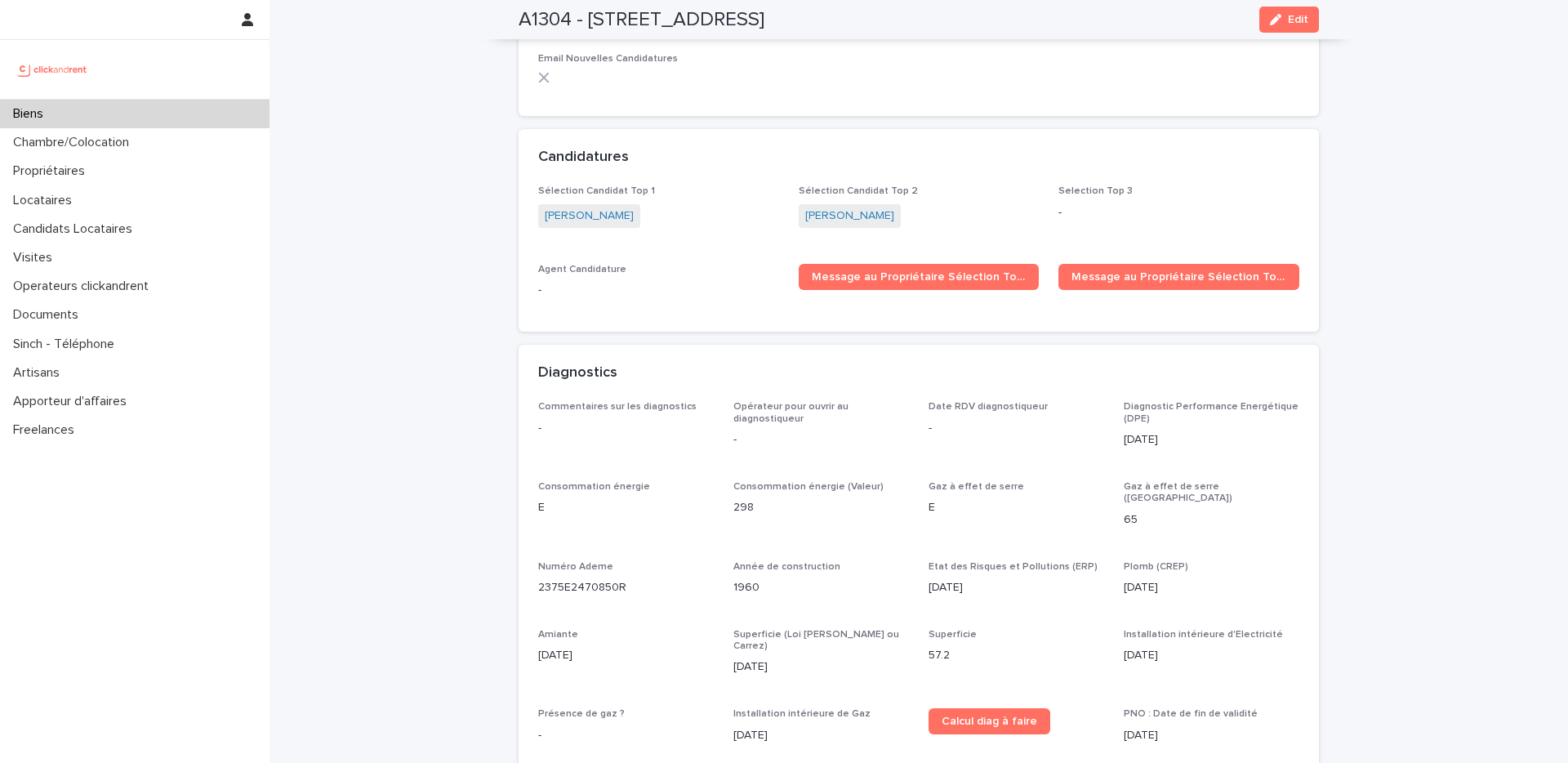
scroll to position [5043, 0]
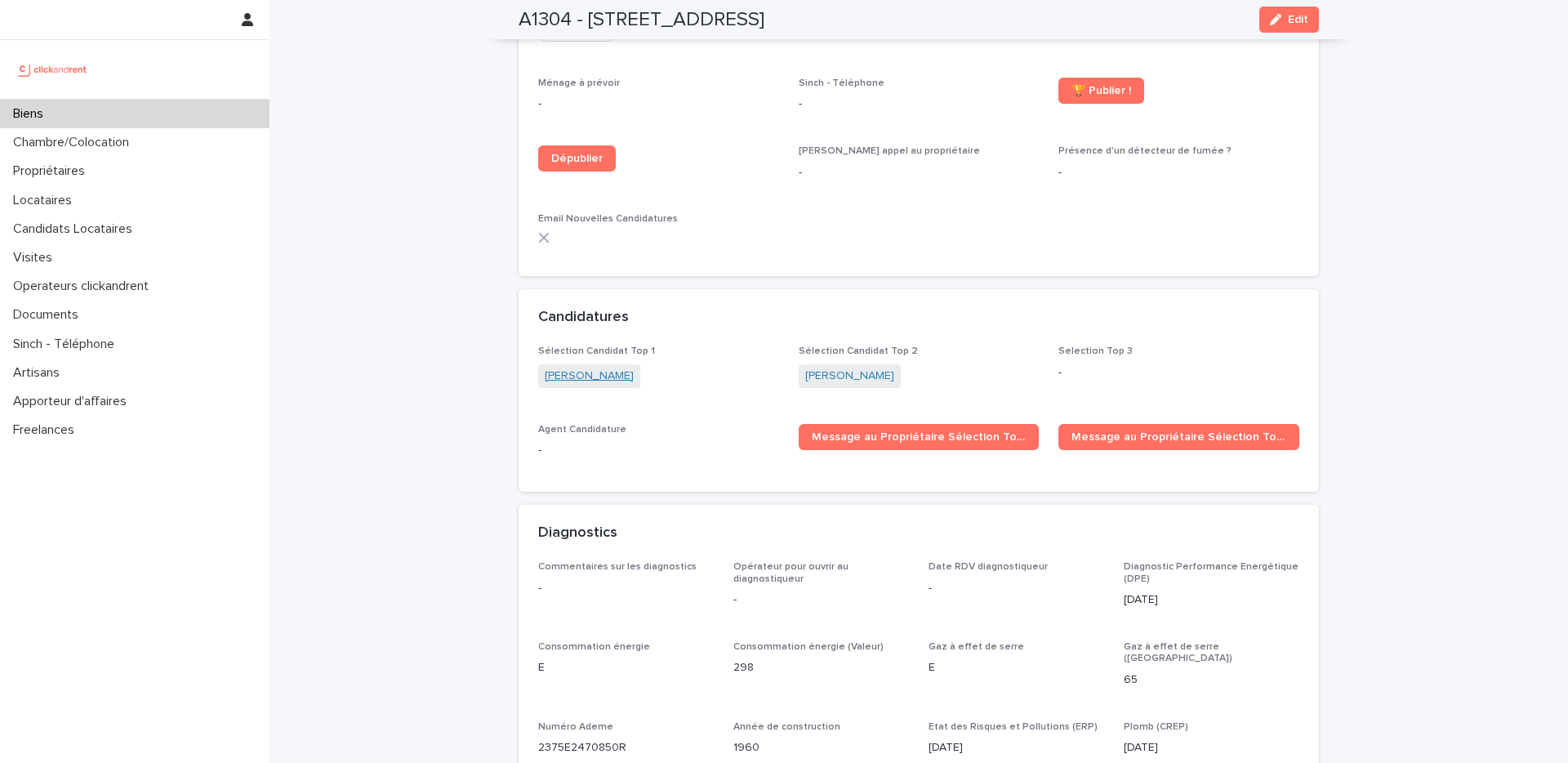
click at [606, 368] on link "[PERSON_NAME]" at bounding box center [589, 376] width 89 height 17
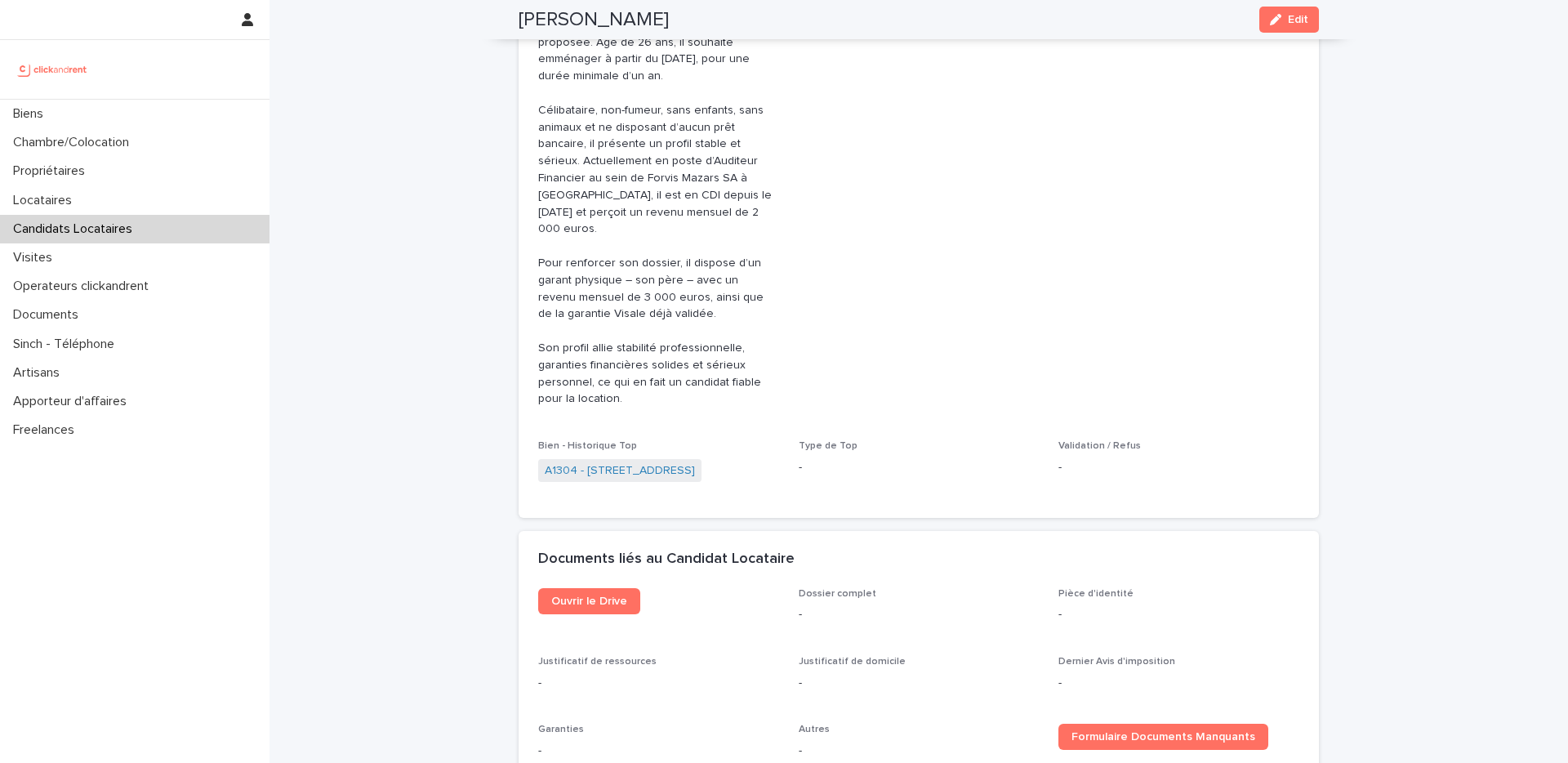
scroll to position [727, 0]
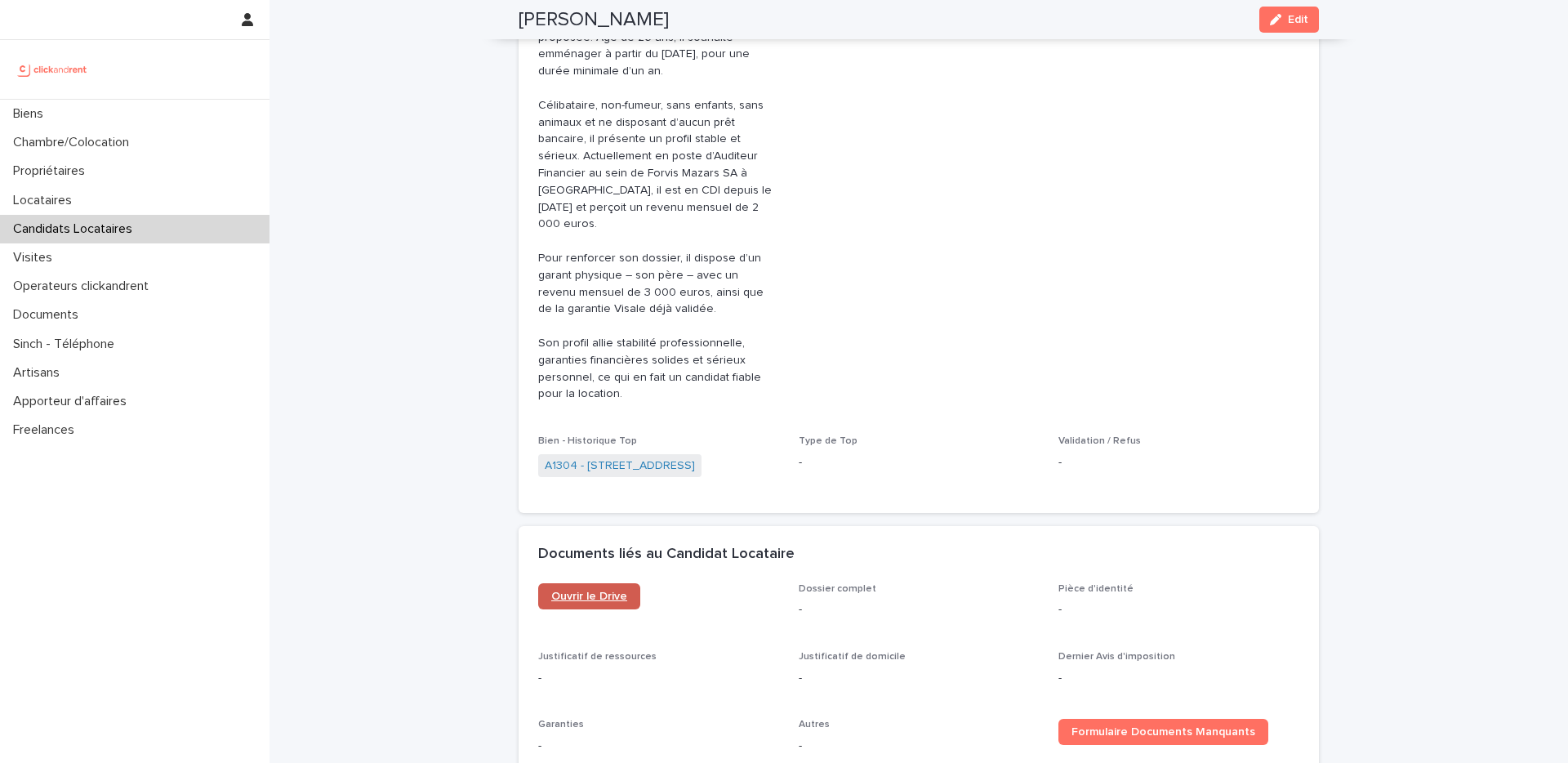
click at [603, 591] on span "Ouvrir le Drive" at bounding box center [589, 596] width 76 height 12
click at [577, 598] on div "Ouvrir le Drive" at bounding box center [659, 603] width 241 height 40
click at [591, 591] on span "Ouvrir le Drive" at bounding box center [589, 596] width 76 height 12
click at [615, 591] on span "Ouvrir le Drive" at bounding box center [589, 596] width 76 height 12
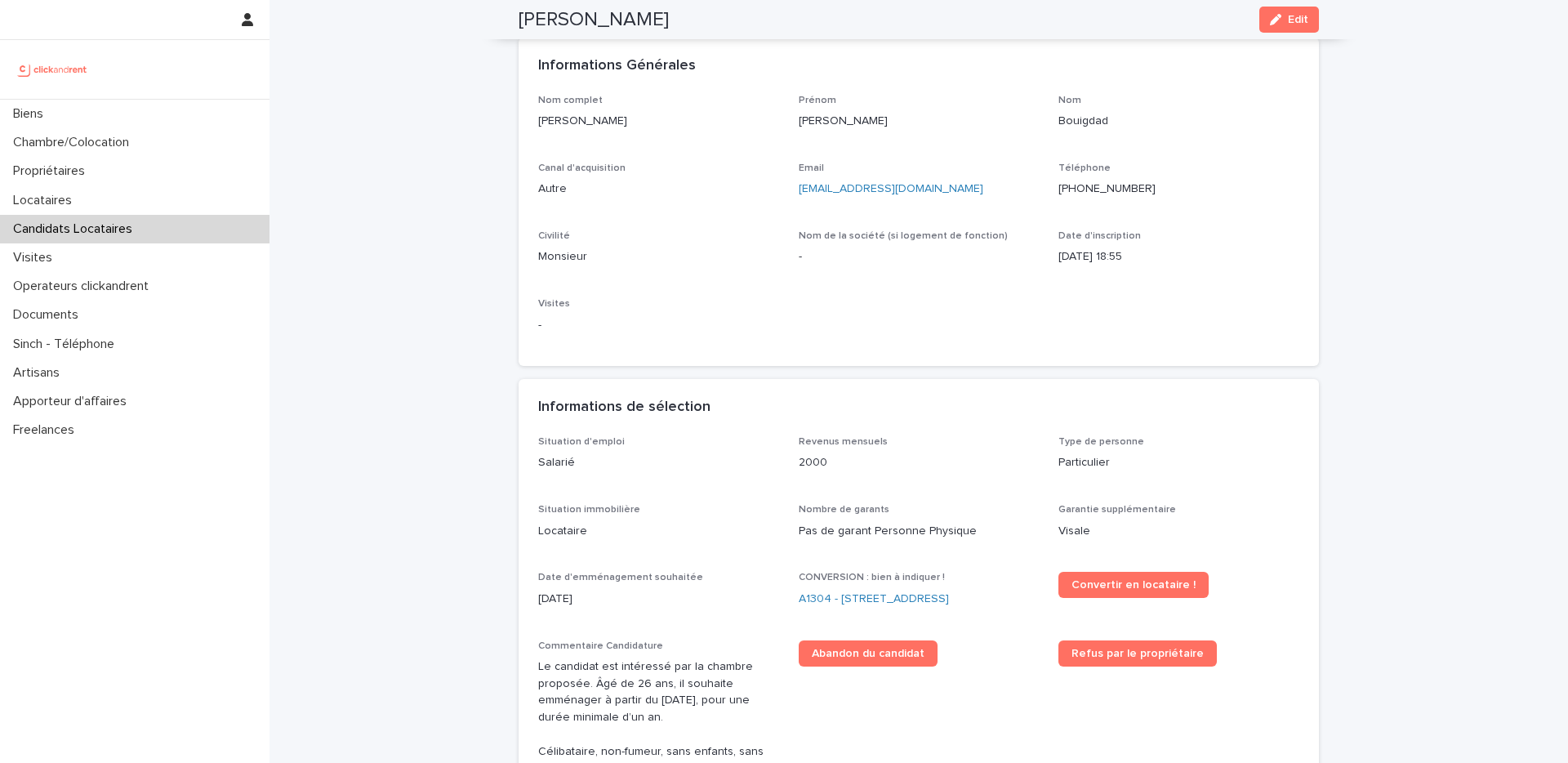
scroll to position [0, 0]
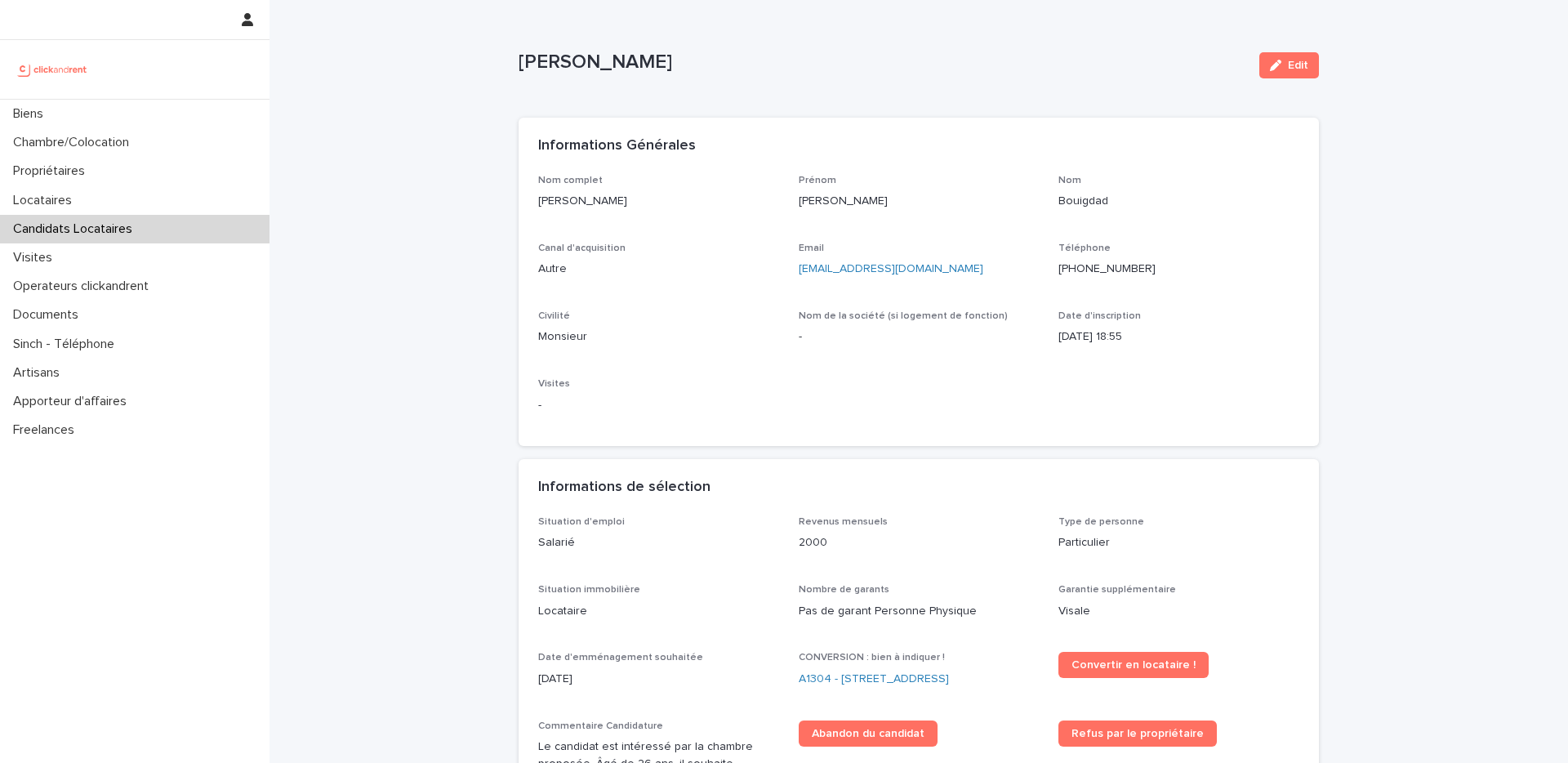
click at [846, 165] on div "Informations Générales" at bounding box center [918, 146] width 800 height 57
click at [115, 185] on div "Propriétaires" at bounding box center [134, 171] width 270 height 29
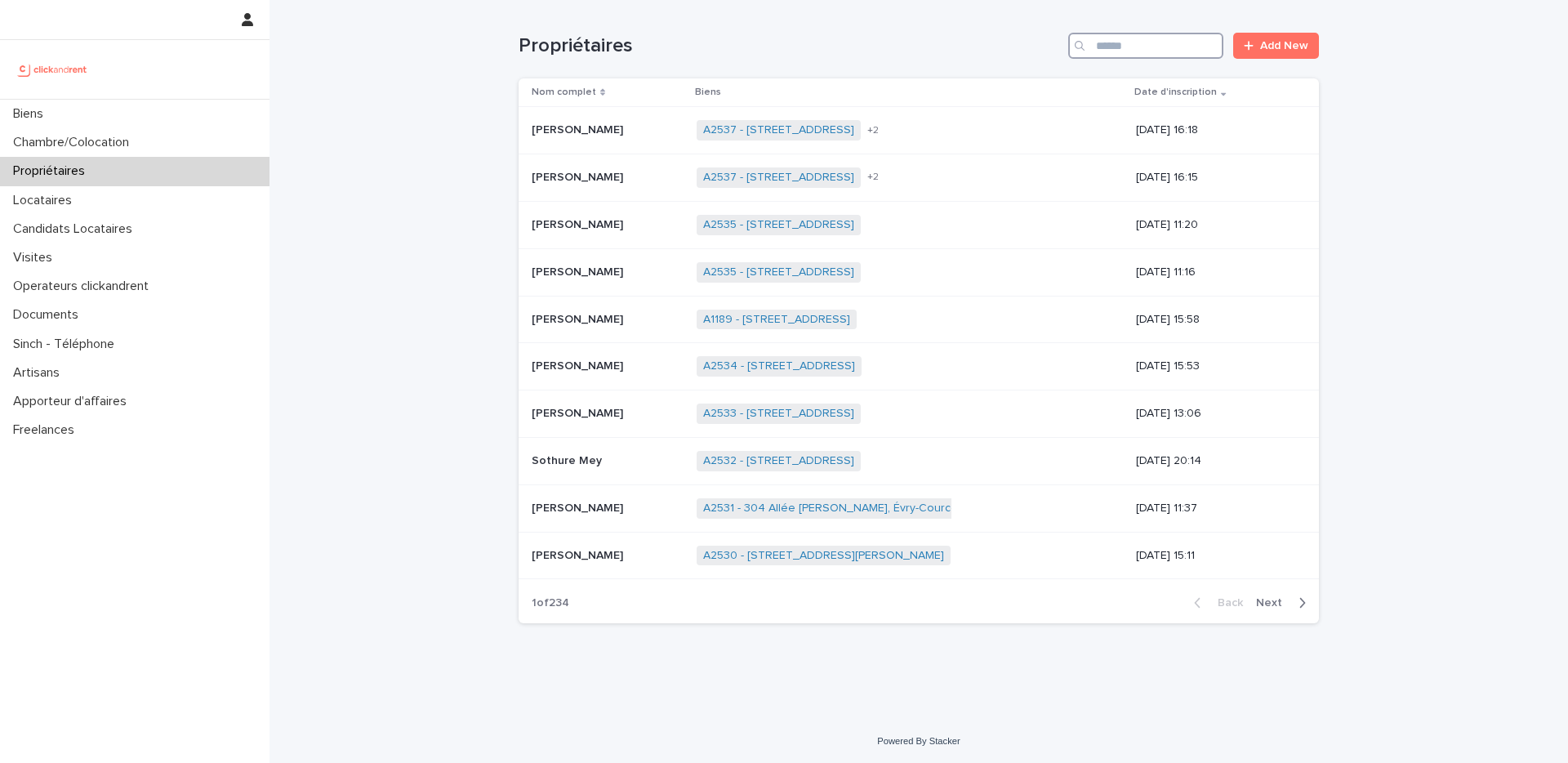
click at [1162, 50] on input "Search" at bounding box center [1146, 46] width 155 height 26
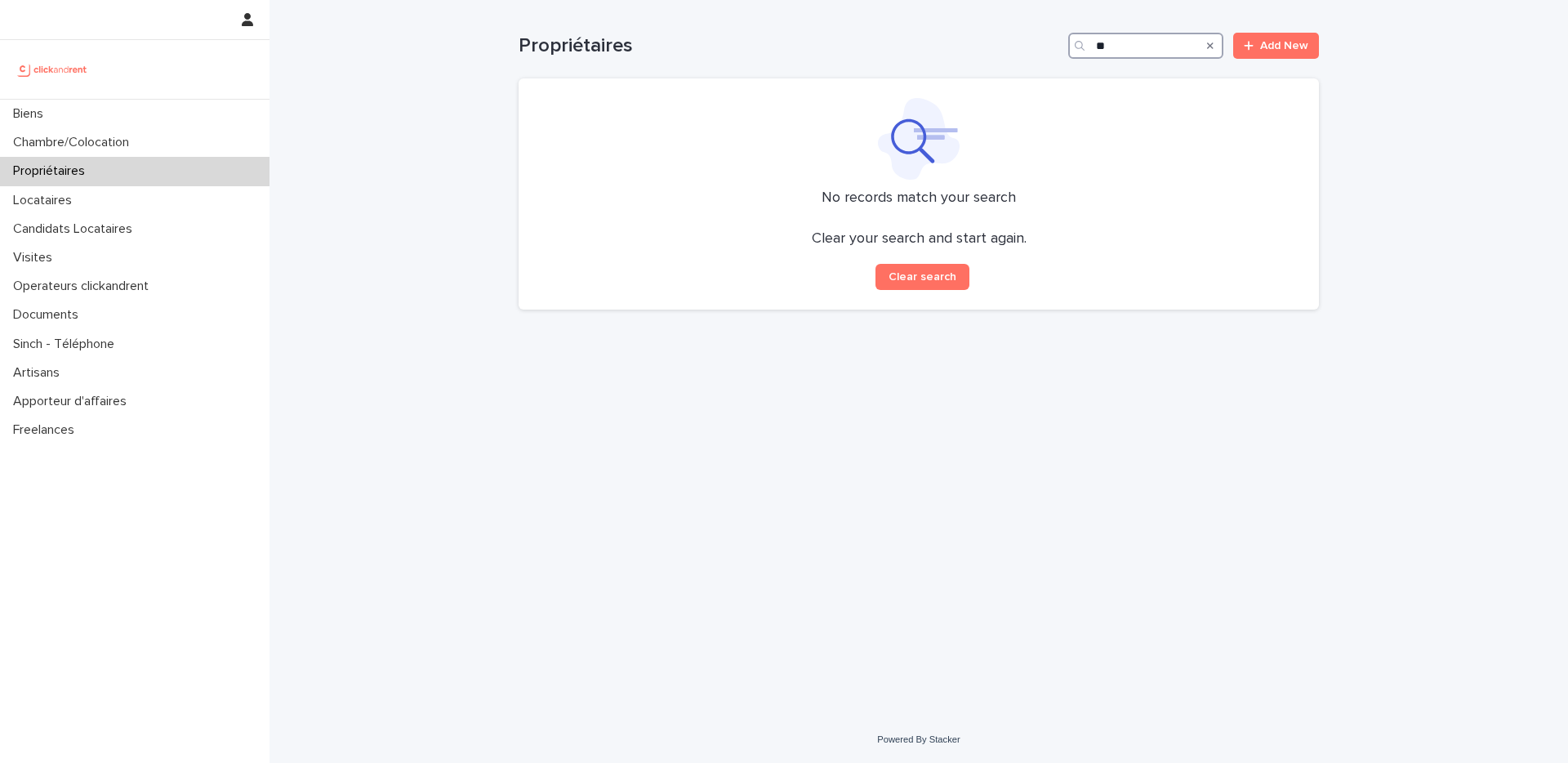
type input "*"
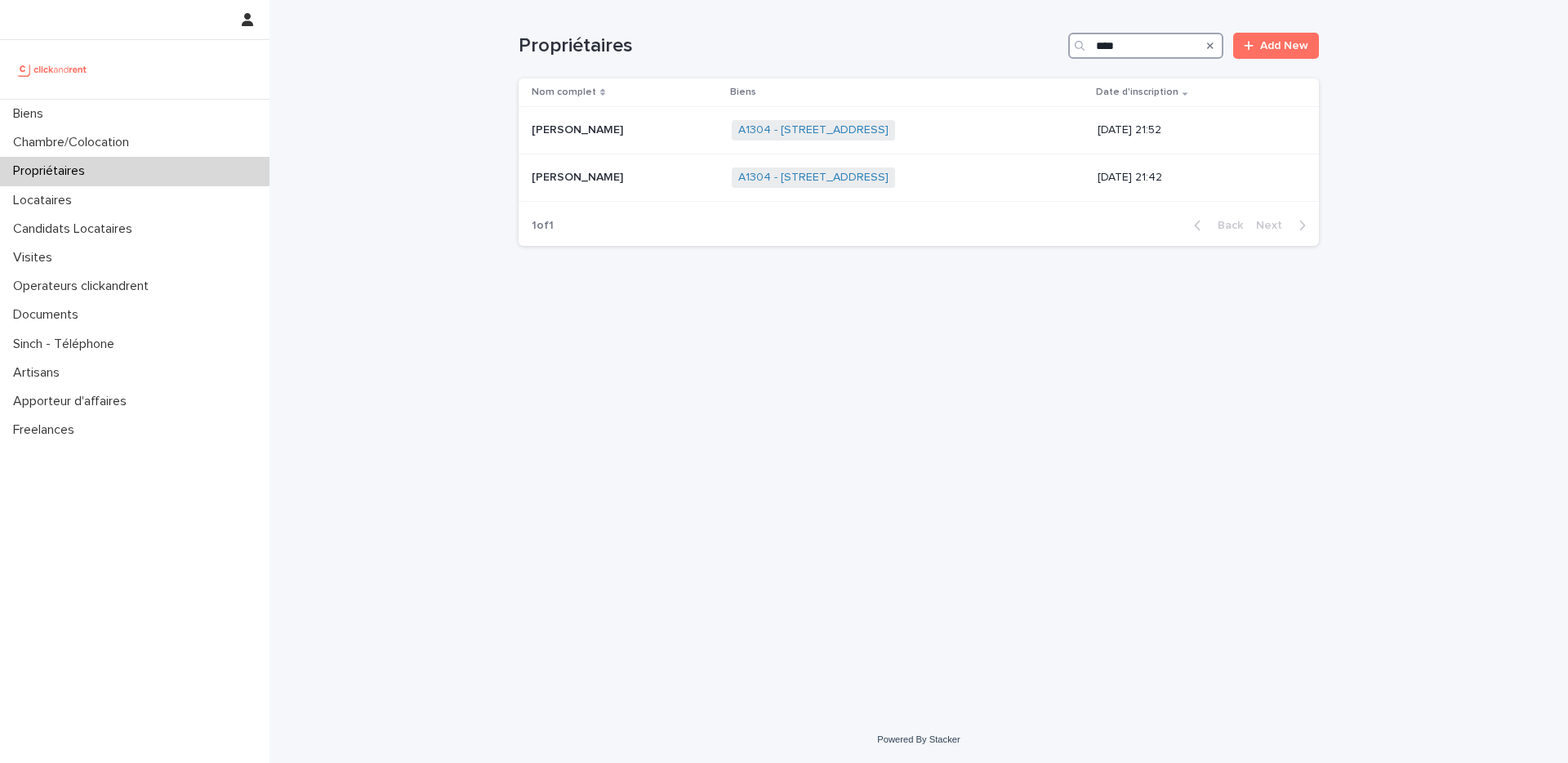
type input "****"
click at [632, 180] on p at bounding box center [625, 177] width 187 height 14
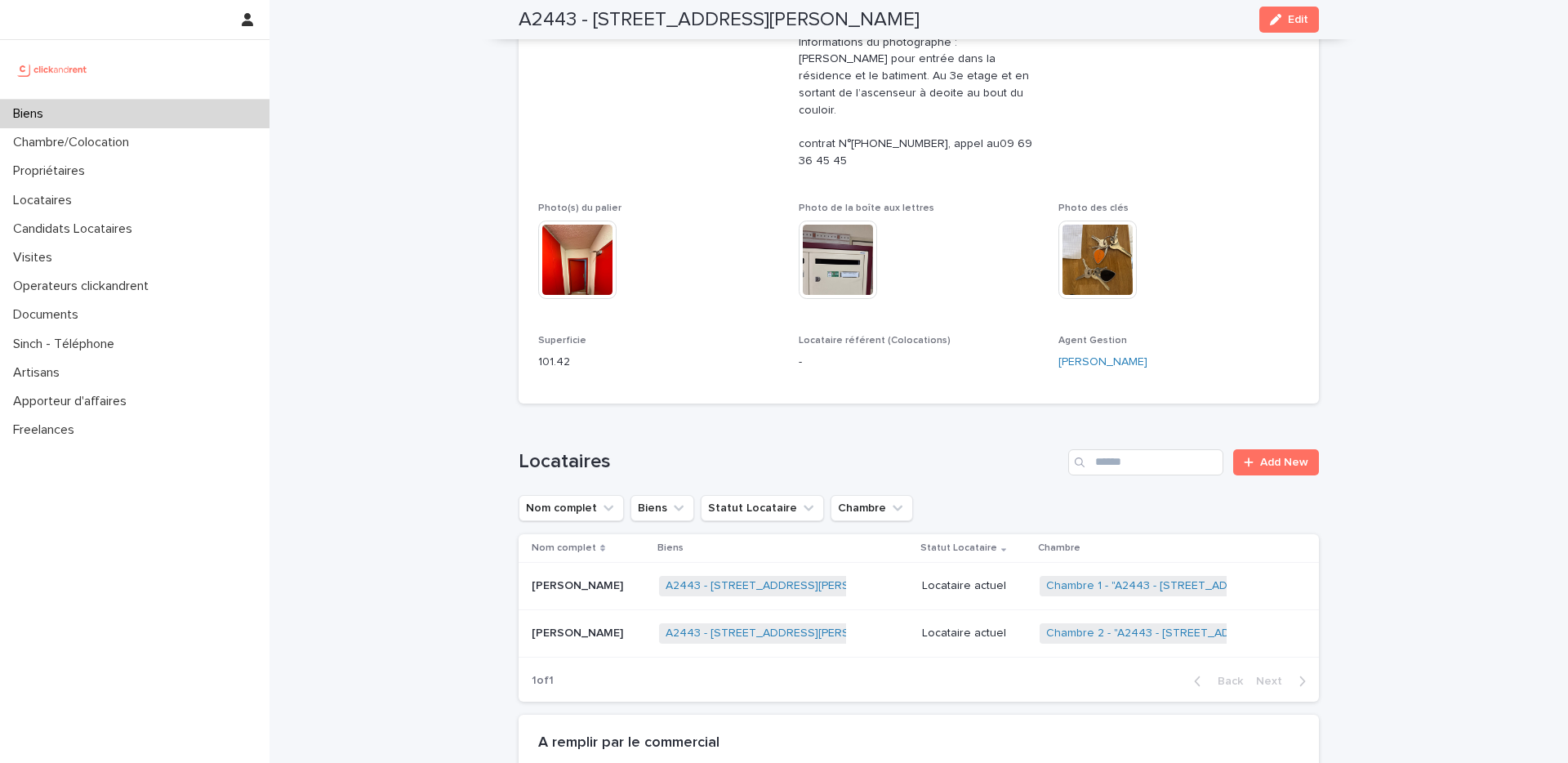
scroll to position [748, 0]
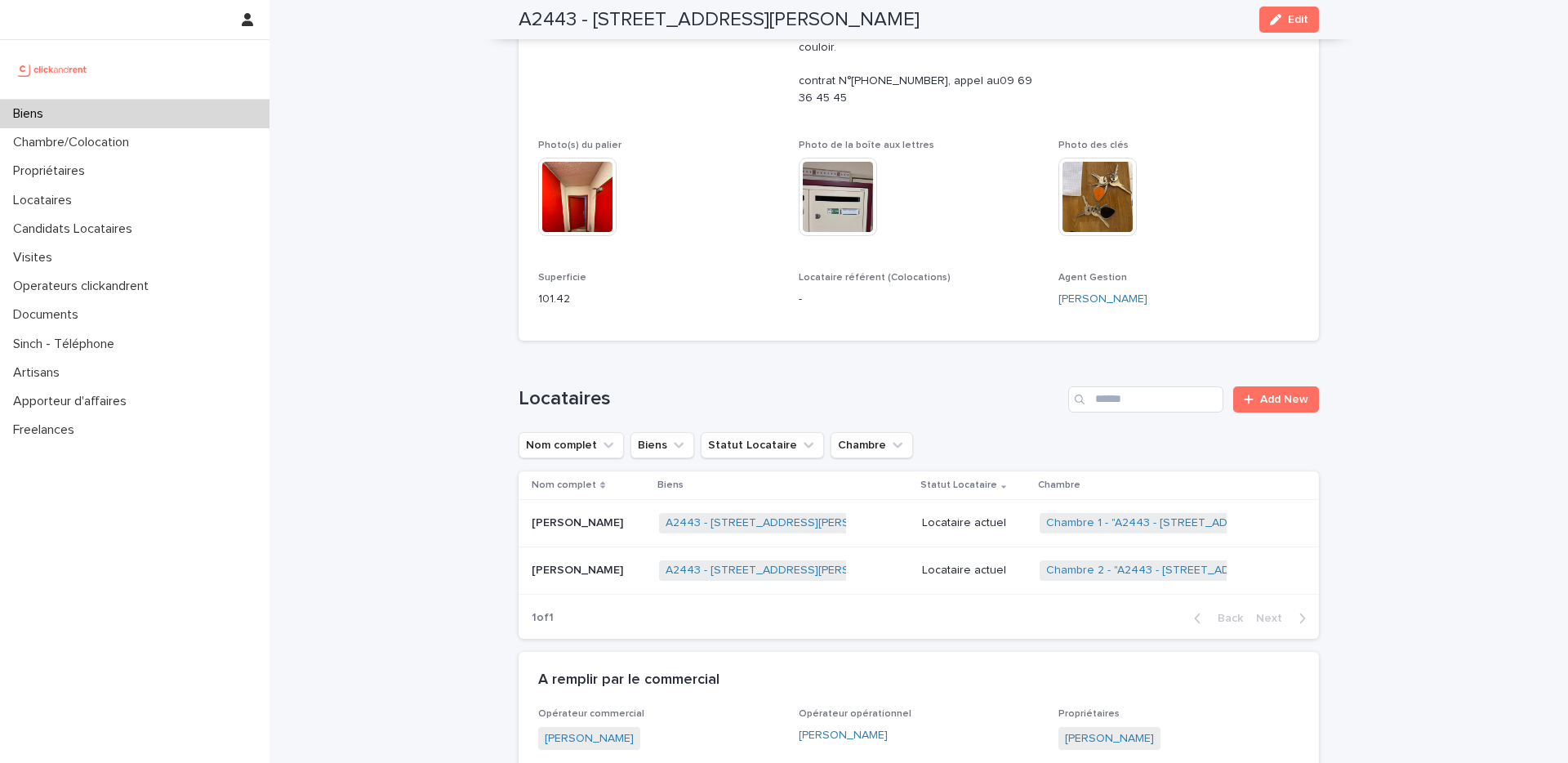
click at [597, 513] on p "[PERSON_NAME]" at bounding box center [579, 521] width 95 height 17
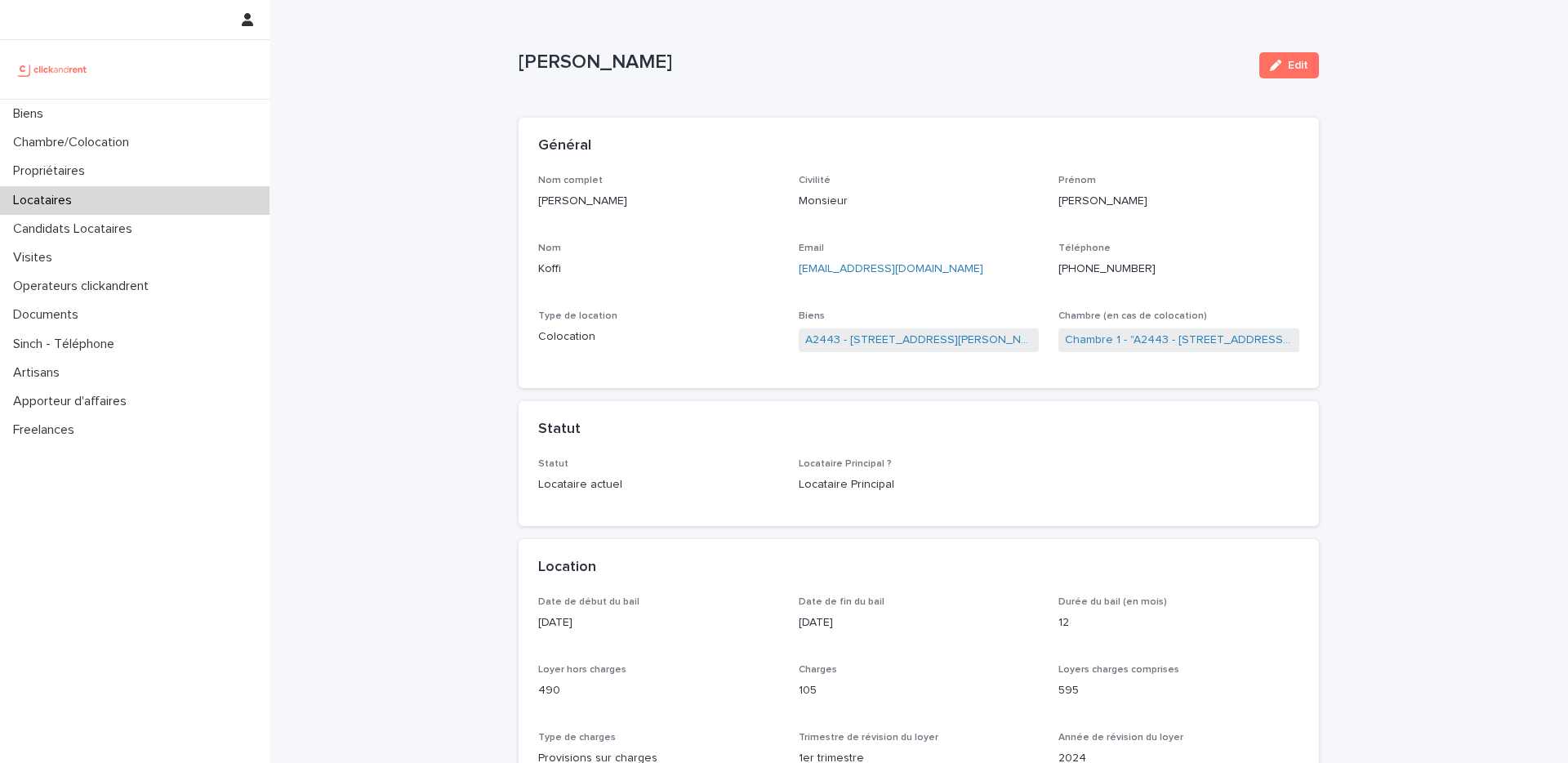
drag, startPoint x: 660, startPoint y: 61, endPoint x: 519, endPoint y: 65, distance: 141.1
click at [519, 65] on p "[PERSON_NAME]" at bounding box center [882, 62] width 728 height 24
copy p "[PERSON_NAME]"
drag, startPoint x: 1147, startPoint y: 263, endPoint x: 1070, endPoint y: 267, distance: 77.1
click at [1070, 267] on p "+33753709726" at bounding box center [1179, 269] width 241 height 17
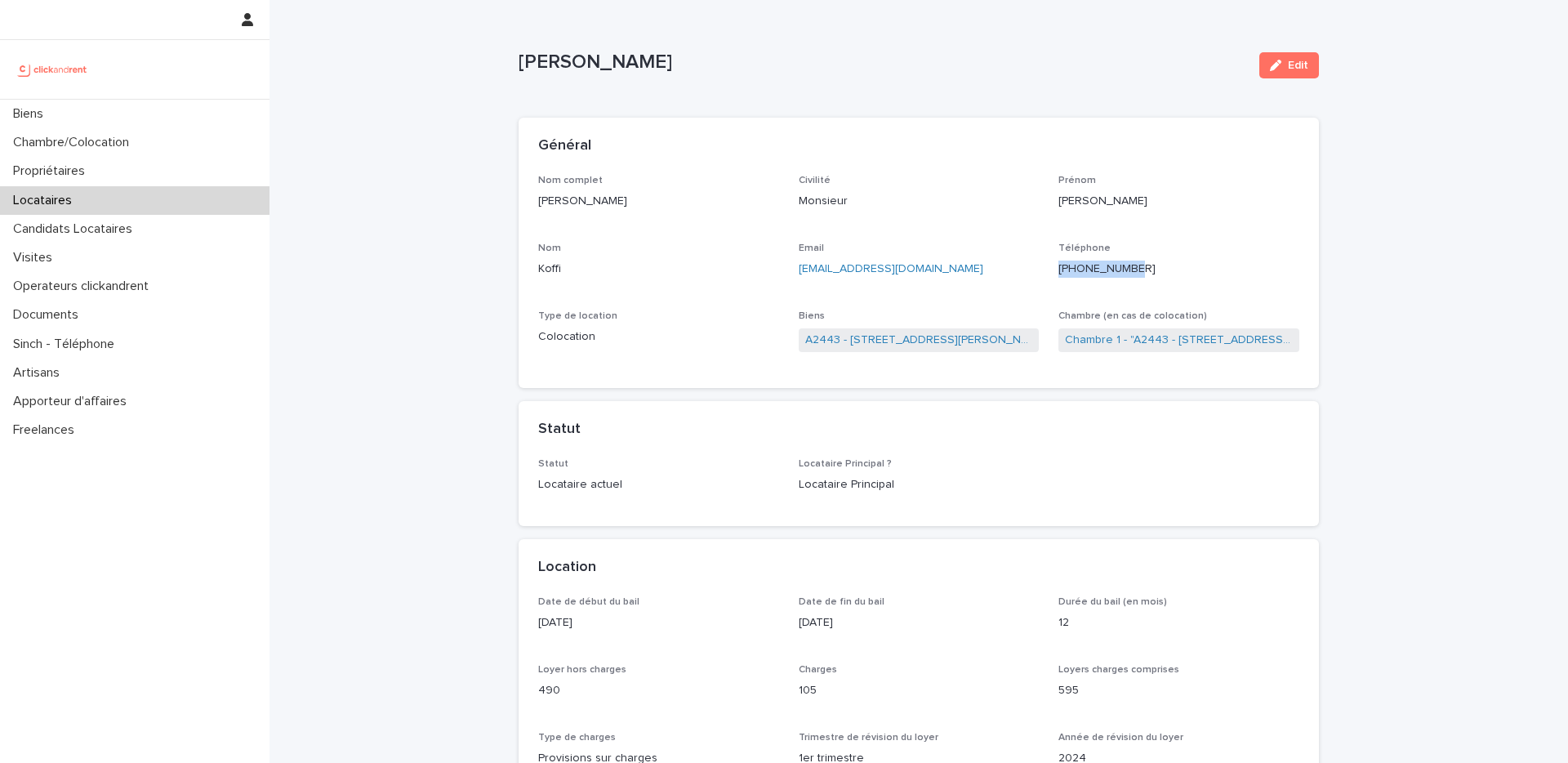
copy ringoverc2c-84e06f14122c "+33753709726"
click at [974, 345] on link "A2443 - [STREET_ADDRESS][PERSON_NAME]" at bounding box center [919, 340] width 228 height 17
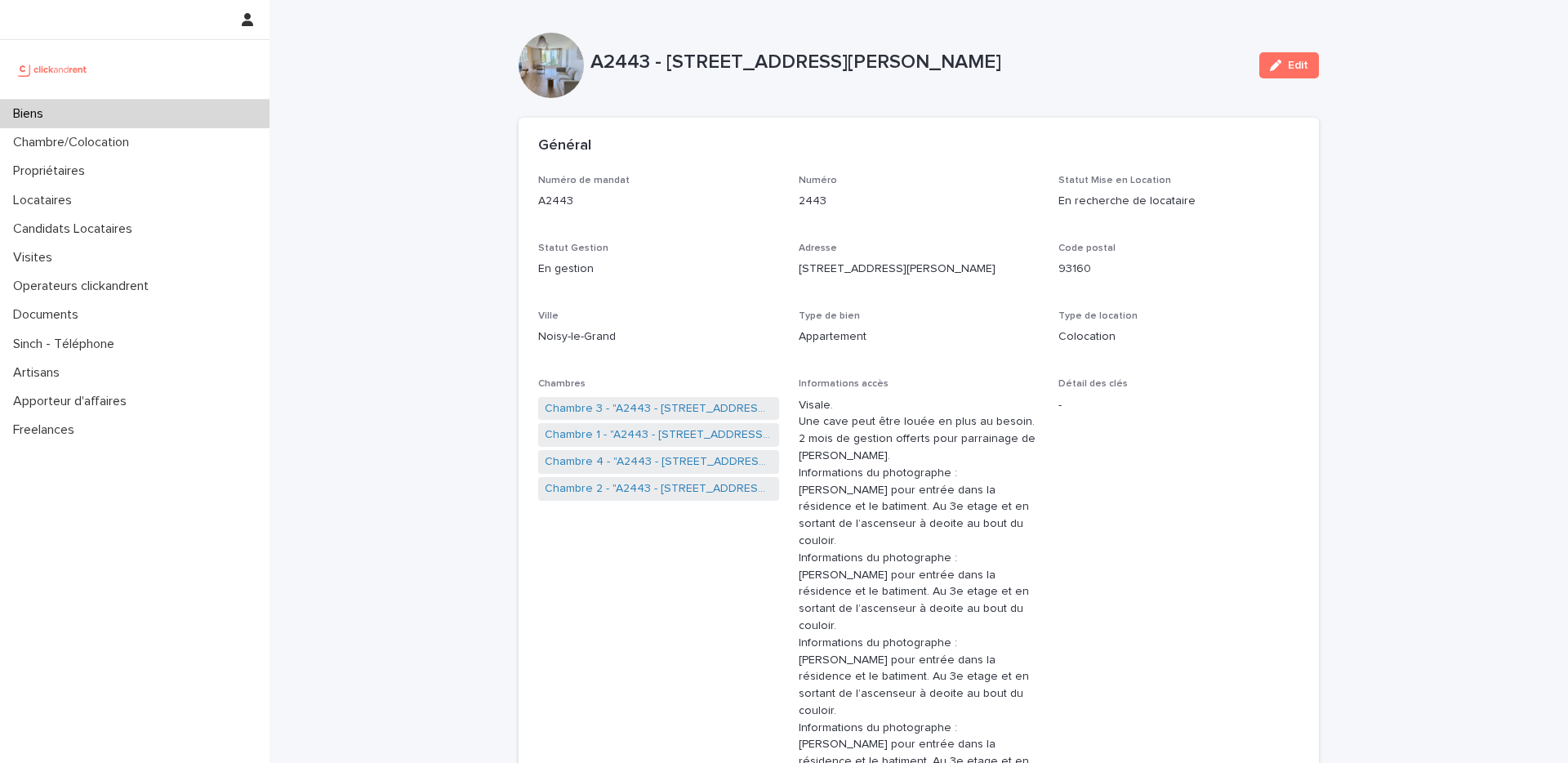
drag, startPoint x: 1120, startPoint y: 66, endPoint x: 669, endPoint y: 64, distance: 451.0
click at [669, 64] on p "A2443 - [STREET_ADDRESS][PERSON_NAME]" at bounding box center [918, 62] width 655 height 24
copy p "18 place Georges Pompidou, Noisy-le-Grand 93160"
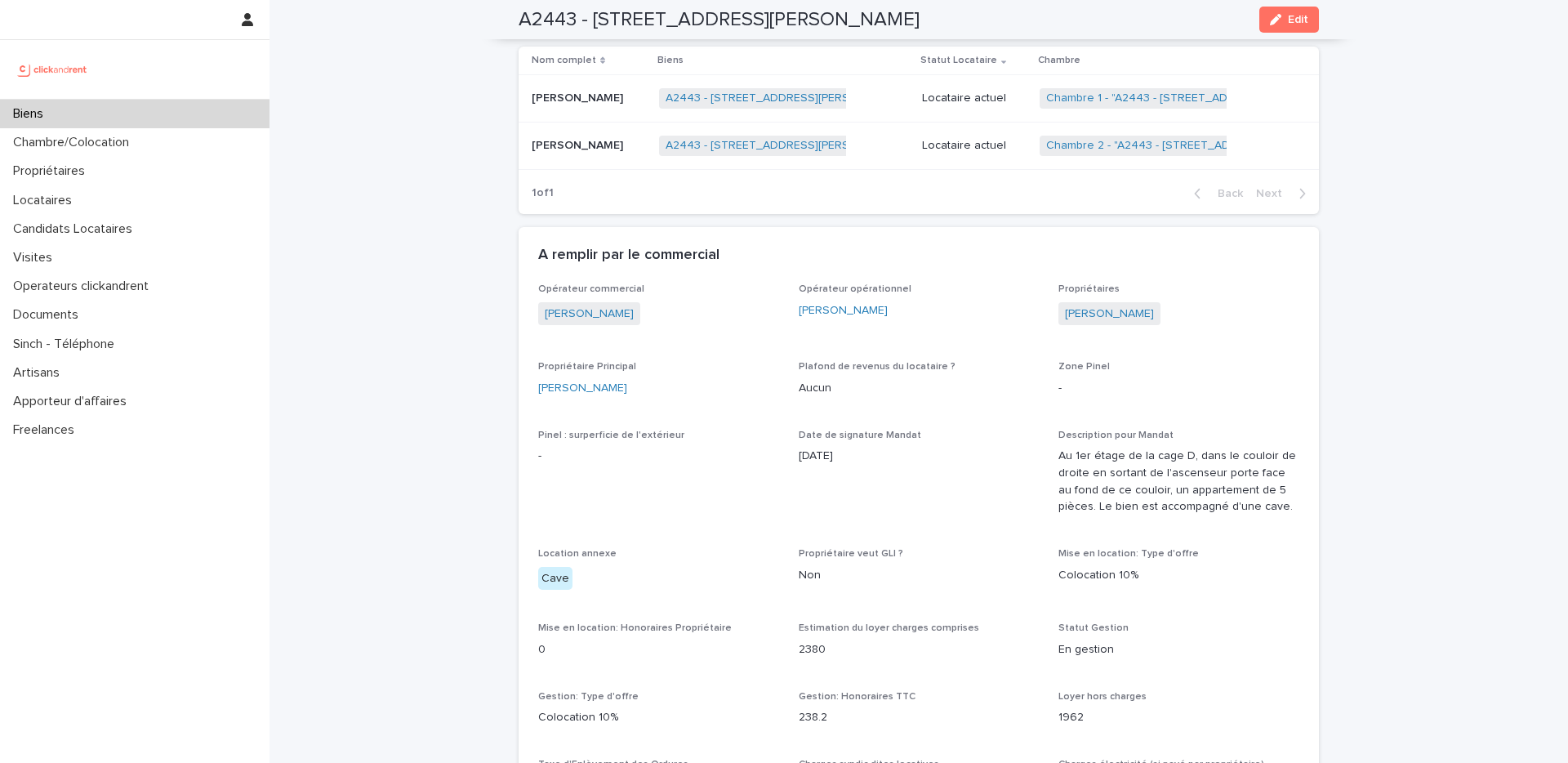
scroll to position [1174, 0]
drag, startPoint x: 1168, startPoint y: 247, endPoint x: 1068, endPoint y: 248, distance: 100.0
click at [1068, 302] on div "[PERSON_NAME]" at bounding box center [1179, 315] width 241 height 27
copy link "[PERSON_NAME]"
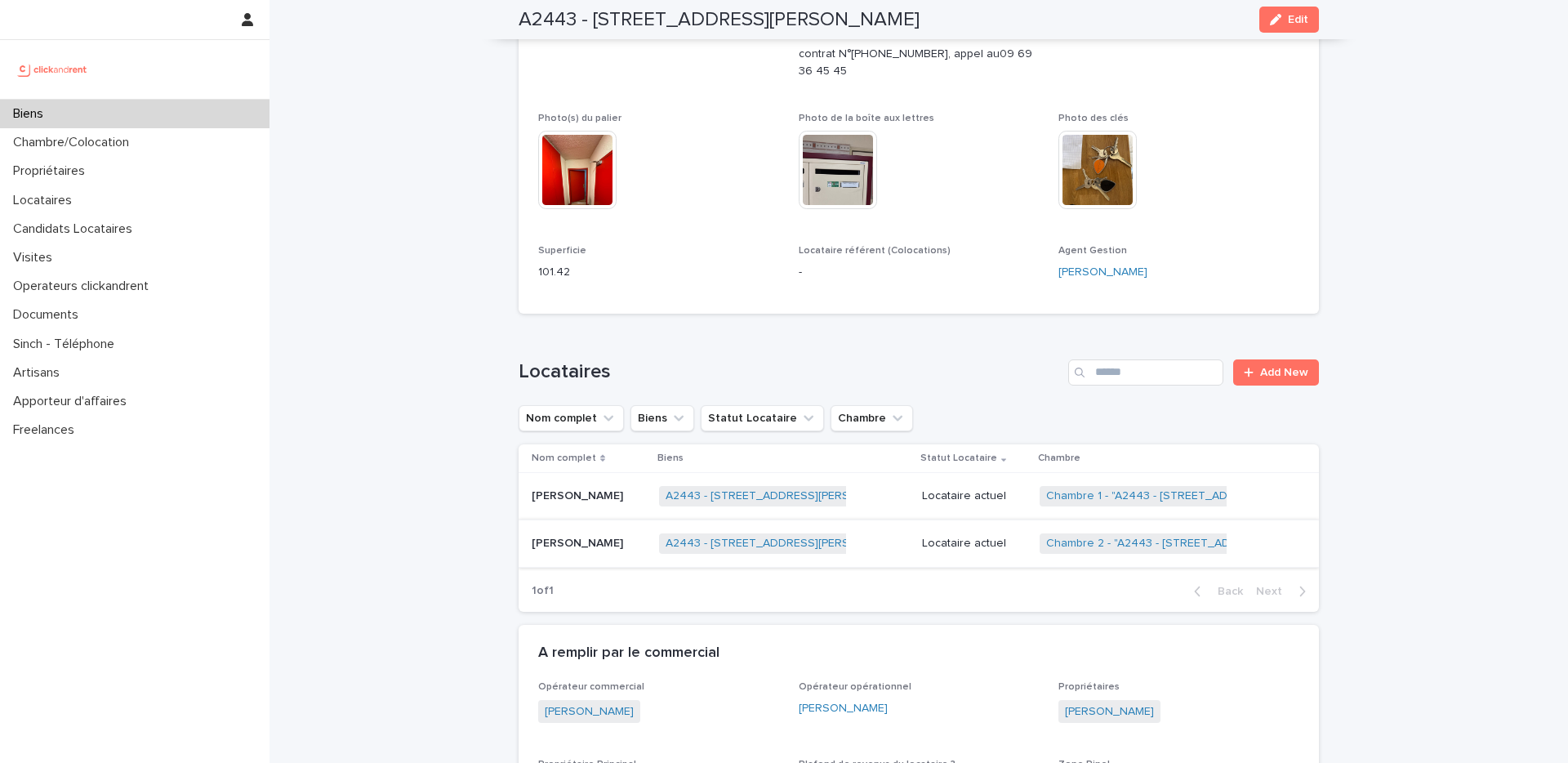
scroll to position [784, 0]
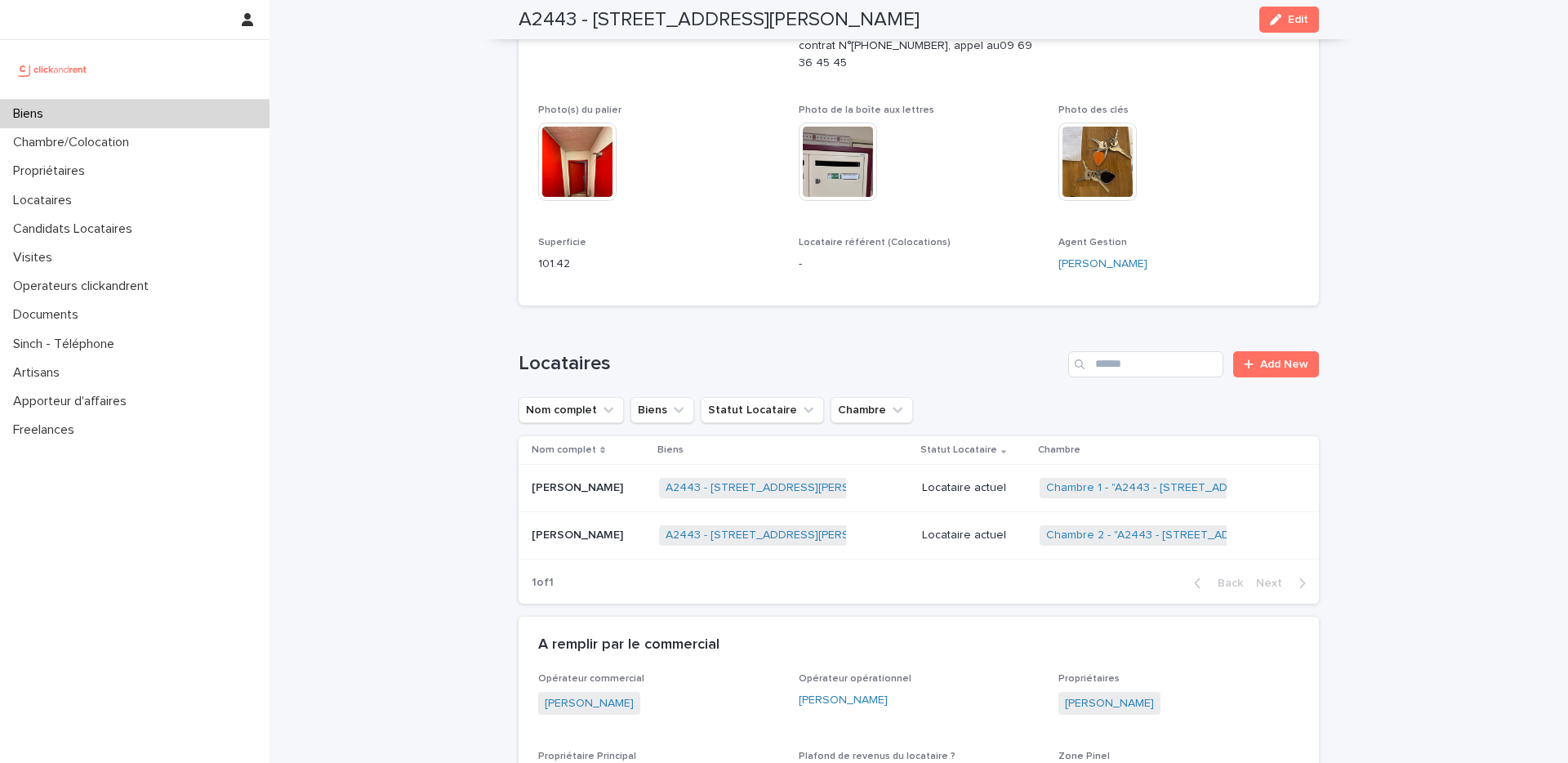
click at [579, 525] on p "[PERSON_NAME]" at bounding box center [579, 534] width 95 height 17
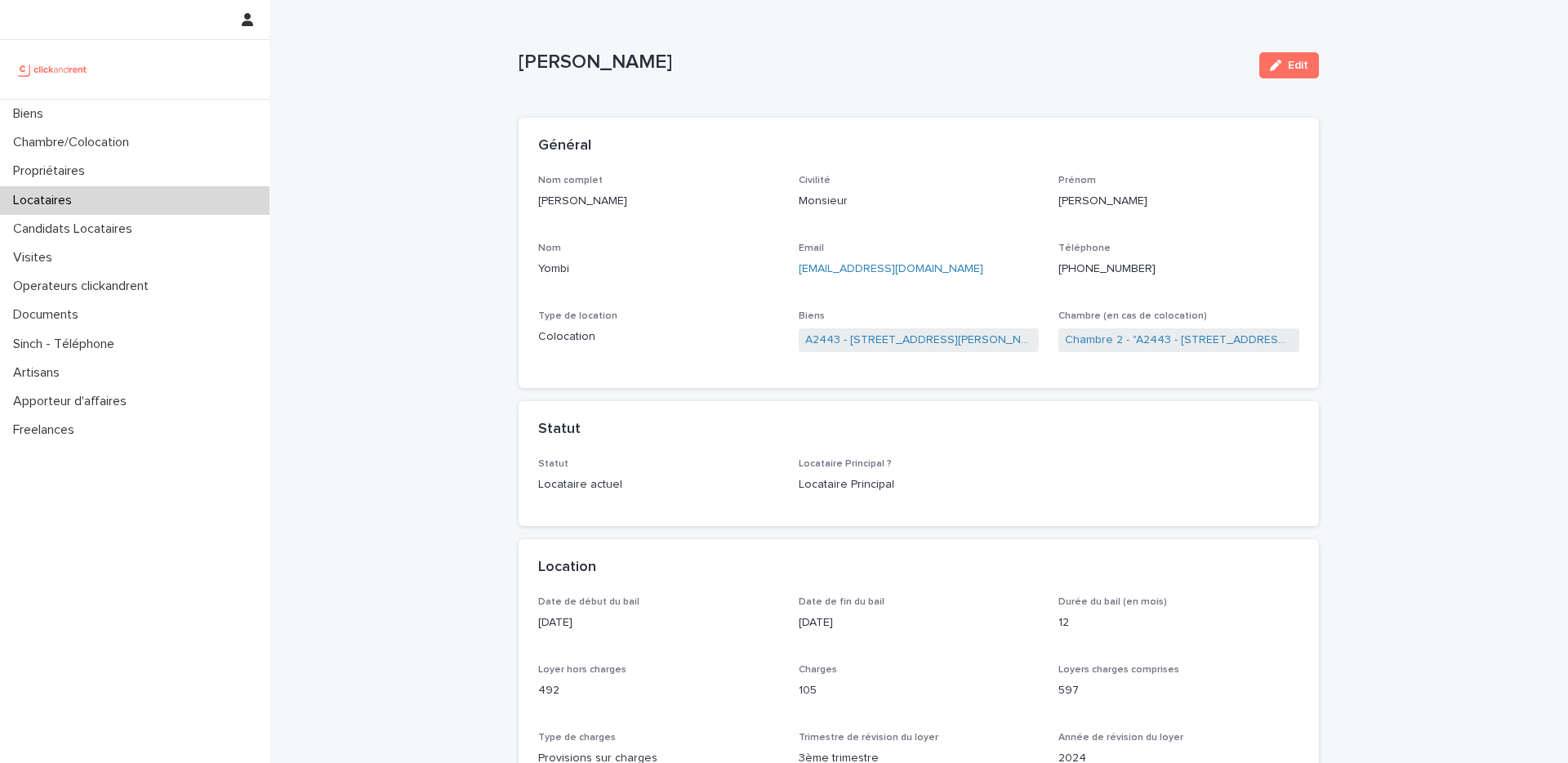
click at [555, 61] on p "[PERSON_NAME]" at bounding box center [882, 62] width 728 height 24
drag, startPoint x: 555, startPoint y: 61, endPoint x: 615, endPoint y: 61, distance: 60.0
click at [615, 61] on p "[PERSON_NAME]" at bounding box center [882, 62] width 728 height 24
copy p "[PERSON_NAME]"
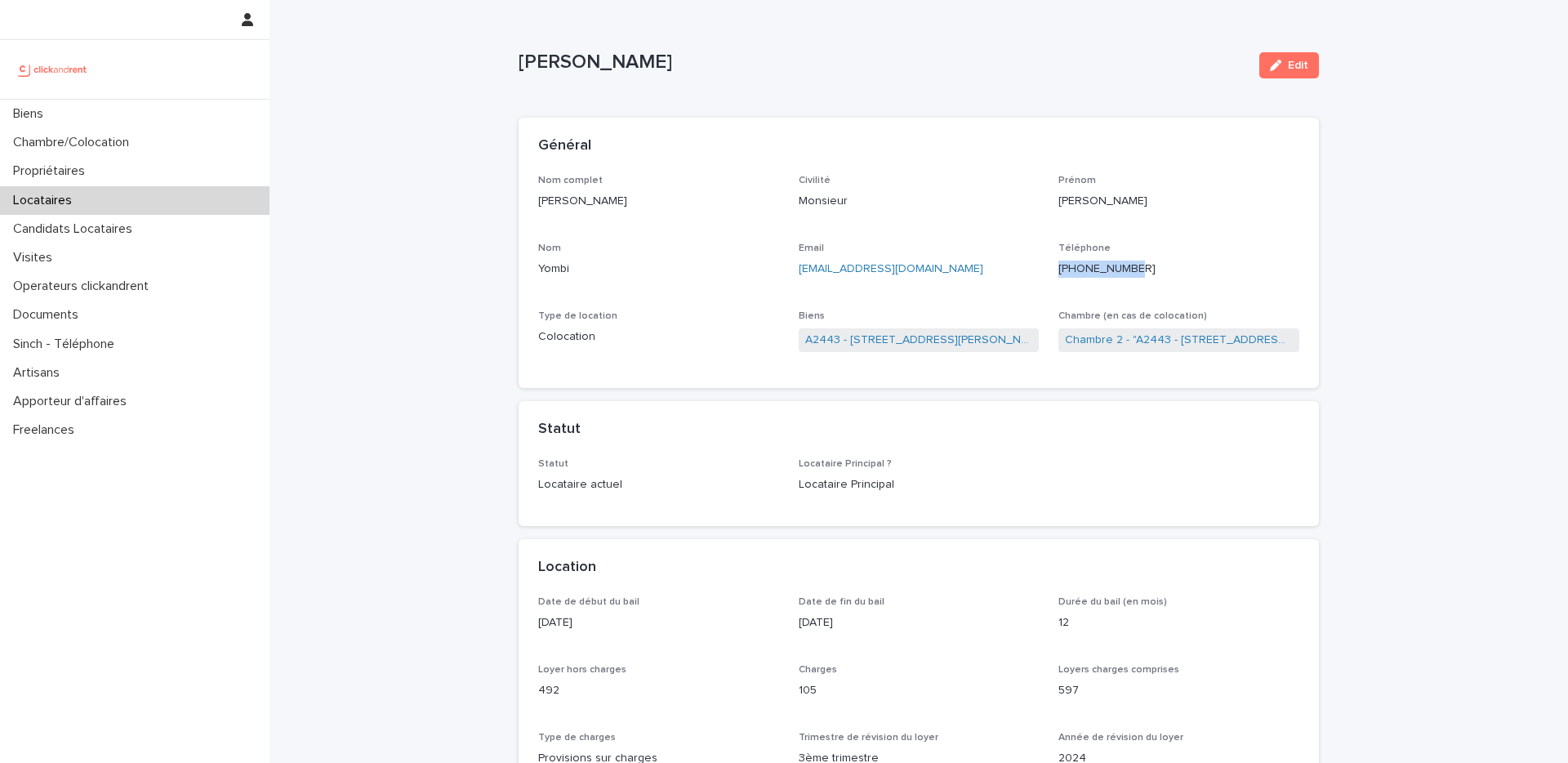
drag, startPoint x: 1152, startPoint y: 266, endPoint x: 1073, endPoint y: 269, distance: 79.1
click at [1073, 269] on p "[PHONE_NUMBER]" at bounding box center [1179, 269] width 241 height 17
copy ringoverc2c-number-84e06f14122c "[PHONE_NUMBER]"
